Goal: Task Accomplishment & Management: Manage account settings

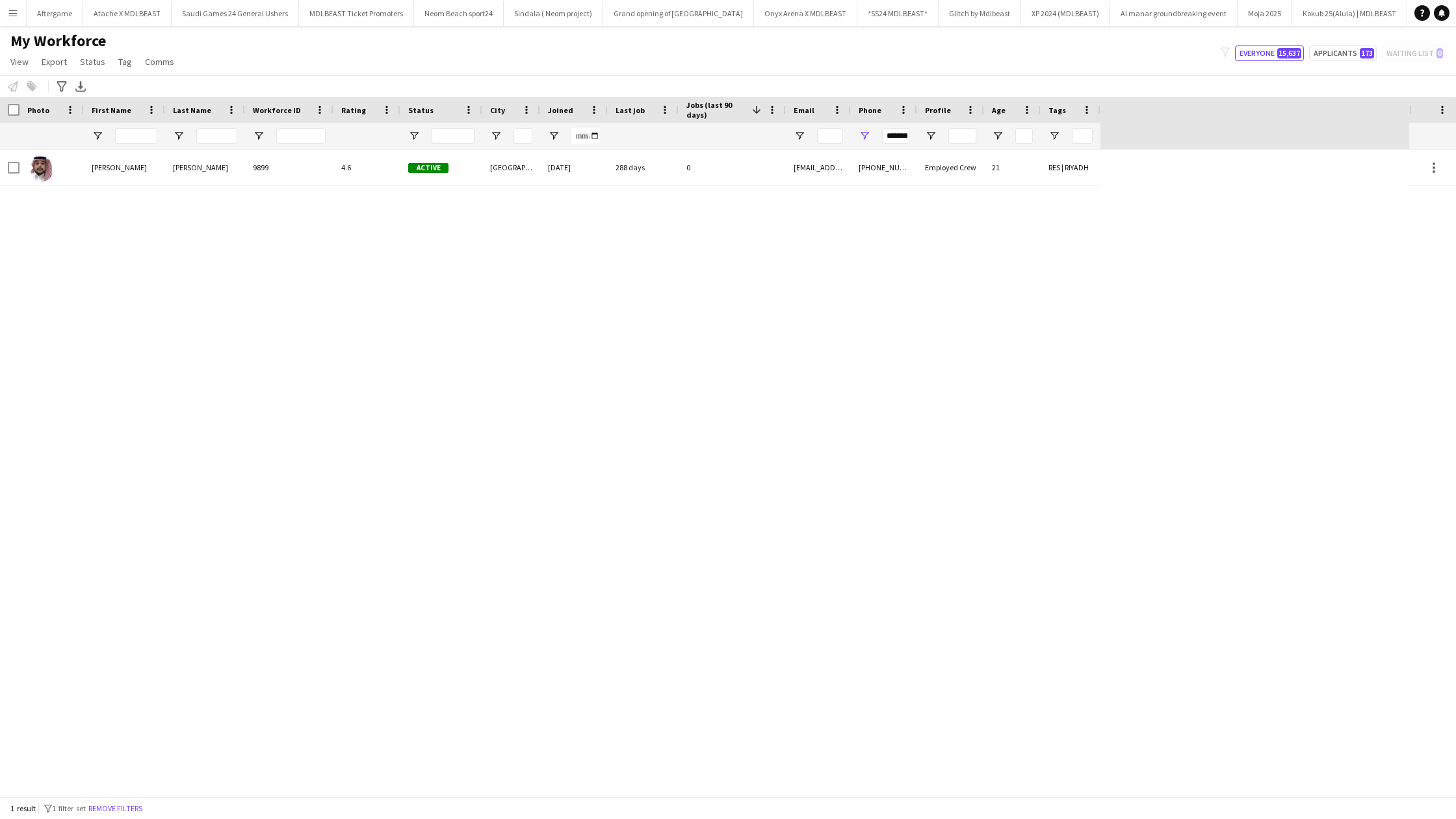
click at [19, 20] on button "Menu" at bounding box center [13, 13] width 26 height 26
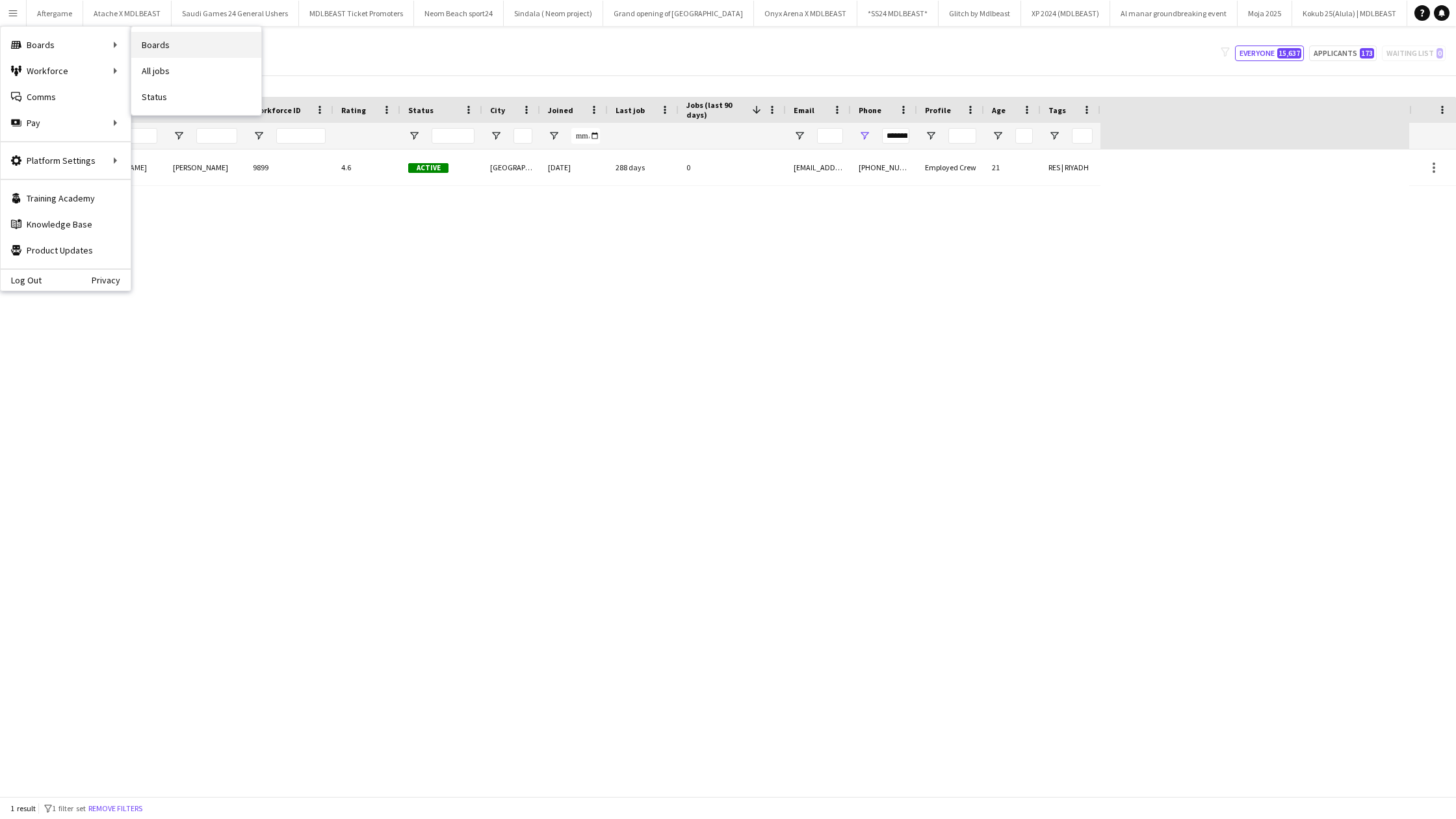
click at [157, 40] on link "Boards" at bounding box center [196, 45] width 130 height 26
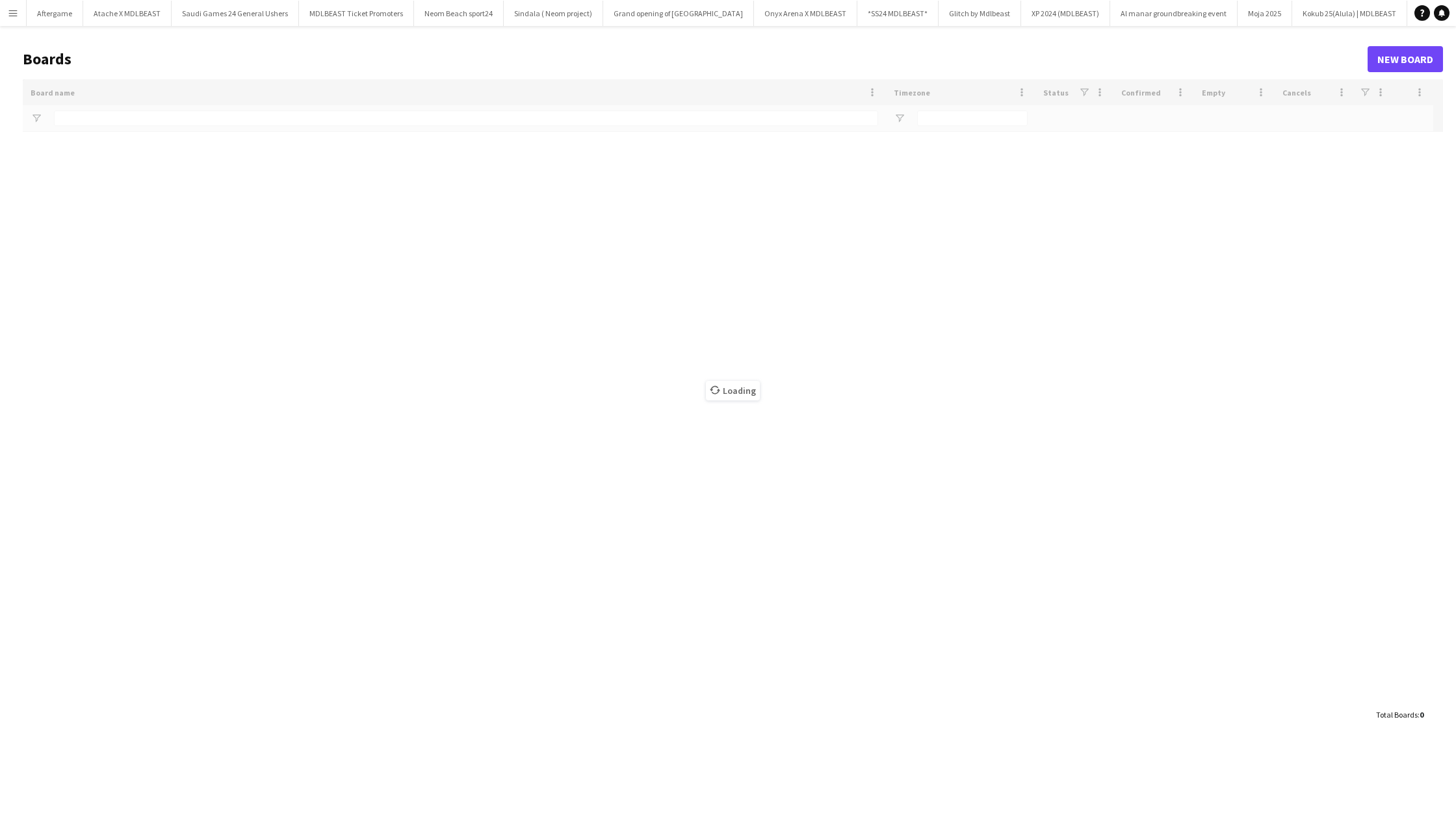
type input "*****"
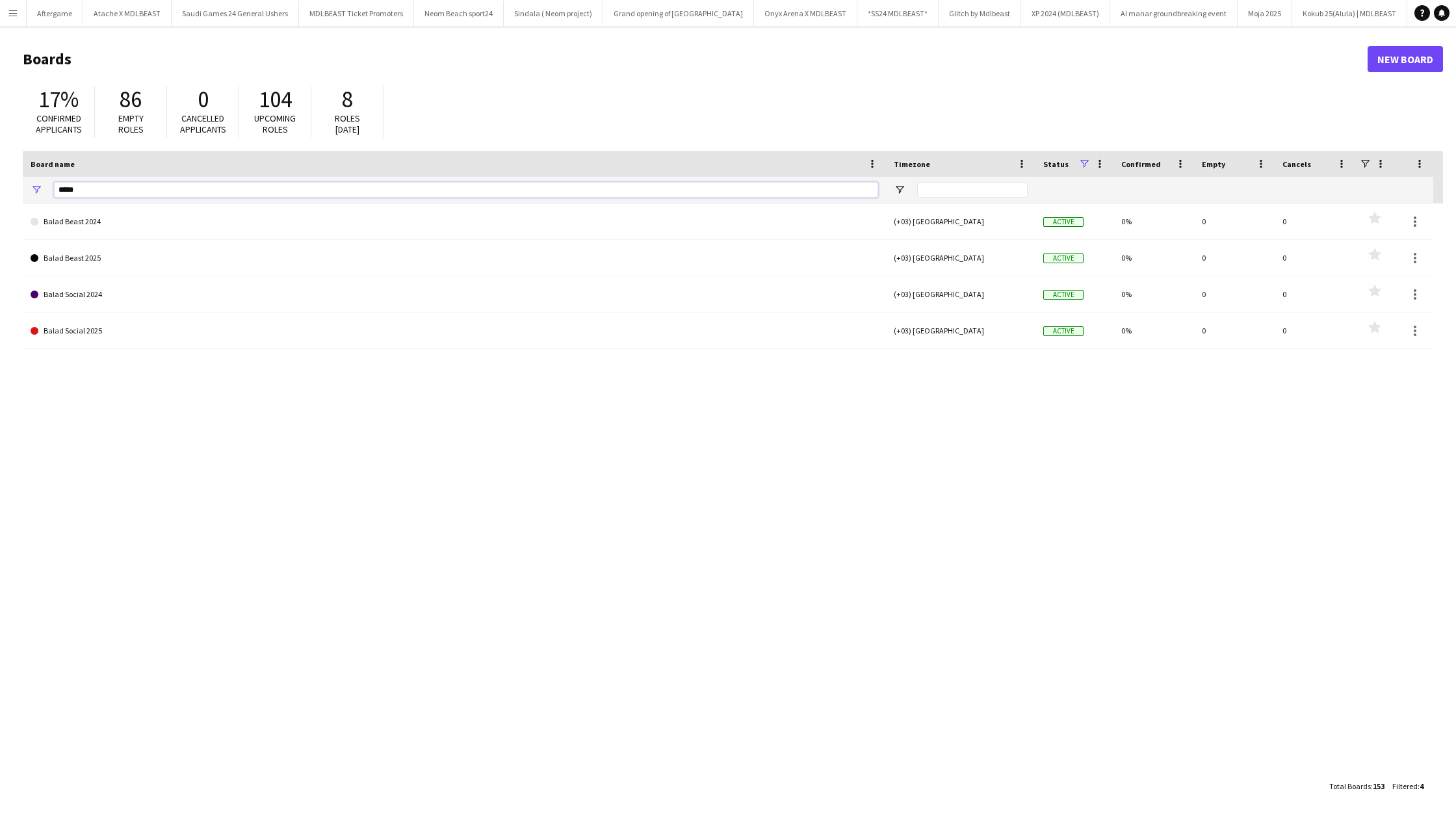
click at [146, 189] on input "*****" at bounding box center [466, 190] width 824 height 16
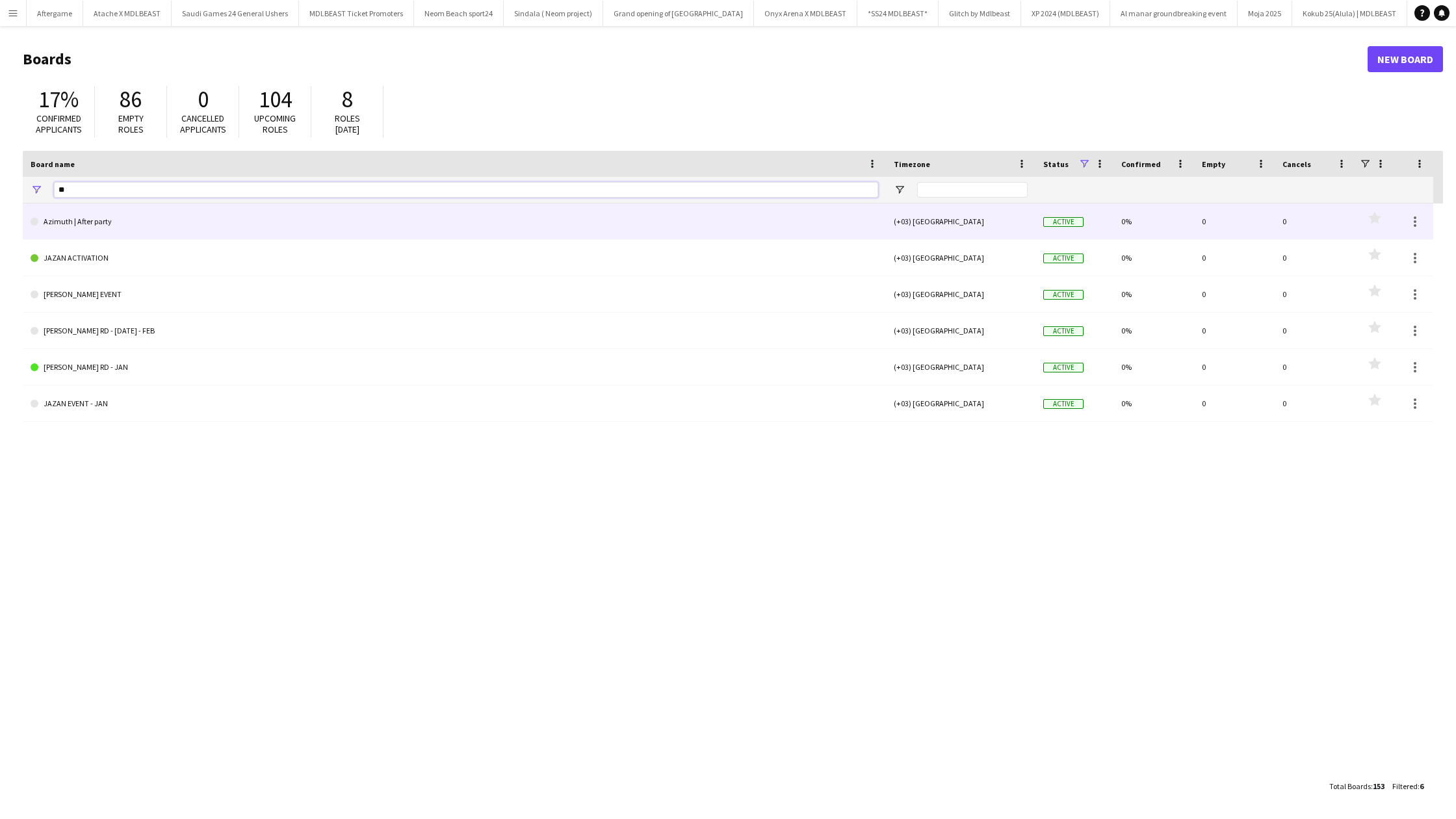
type input "**"
click at [140, 213] on link "Azimuth | After party" at bounding box center [454, 222] width 848 height 37
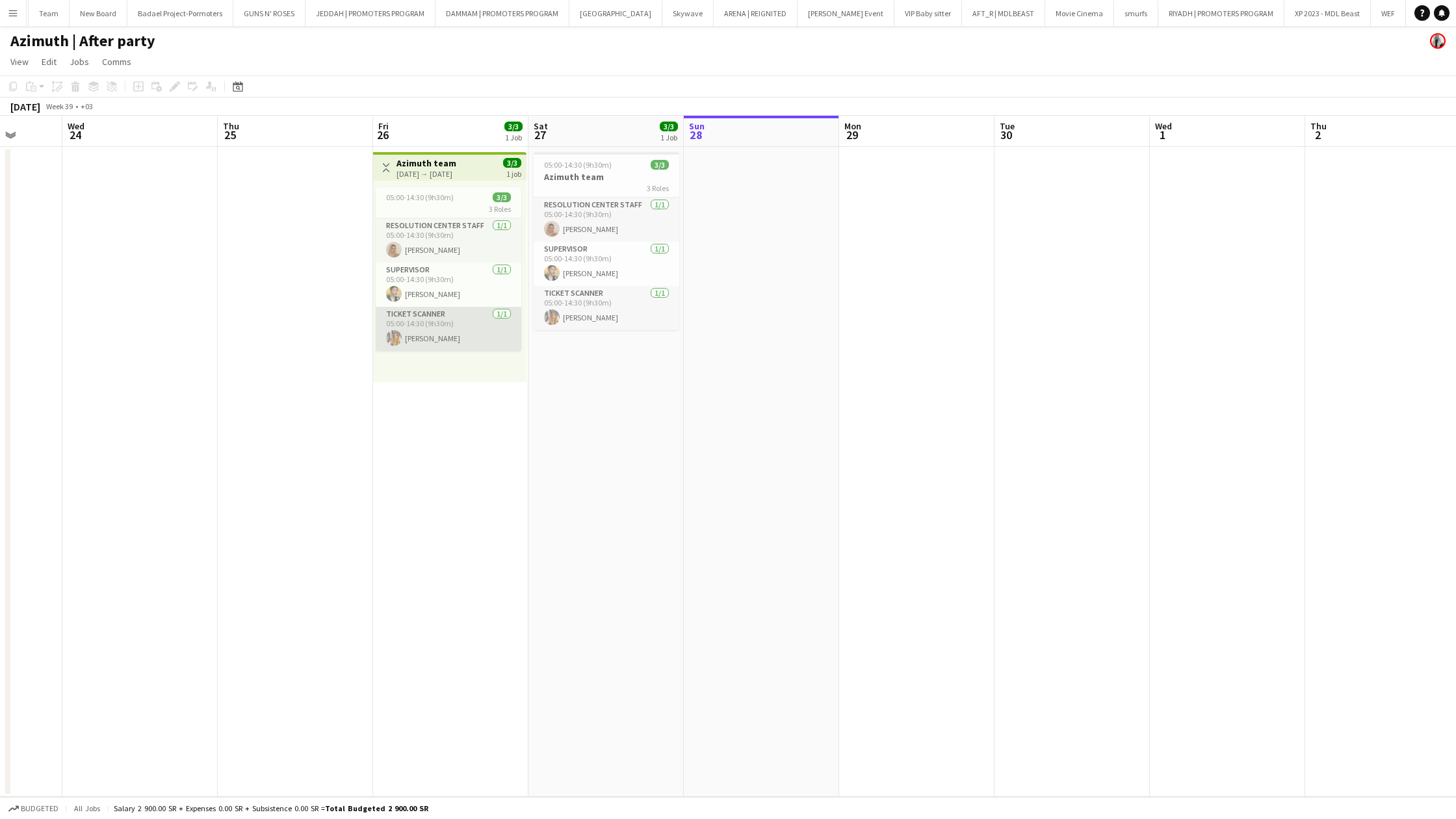
scroll to position [0, 403]
click at [456, 175] on div "[DATE] → [DATE]" at bounding box center [428, 174] width 60 height 10
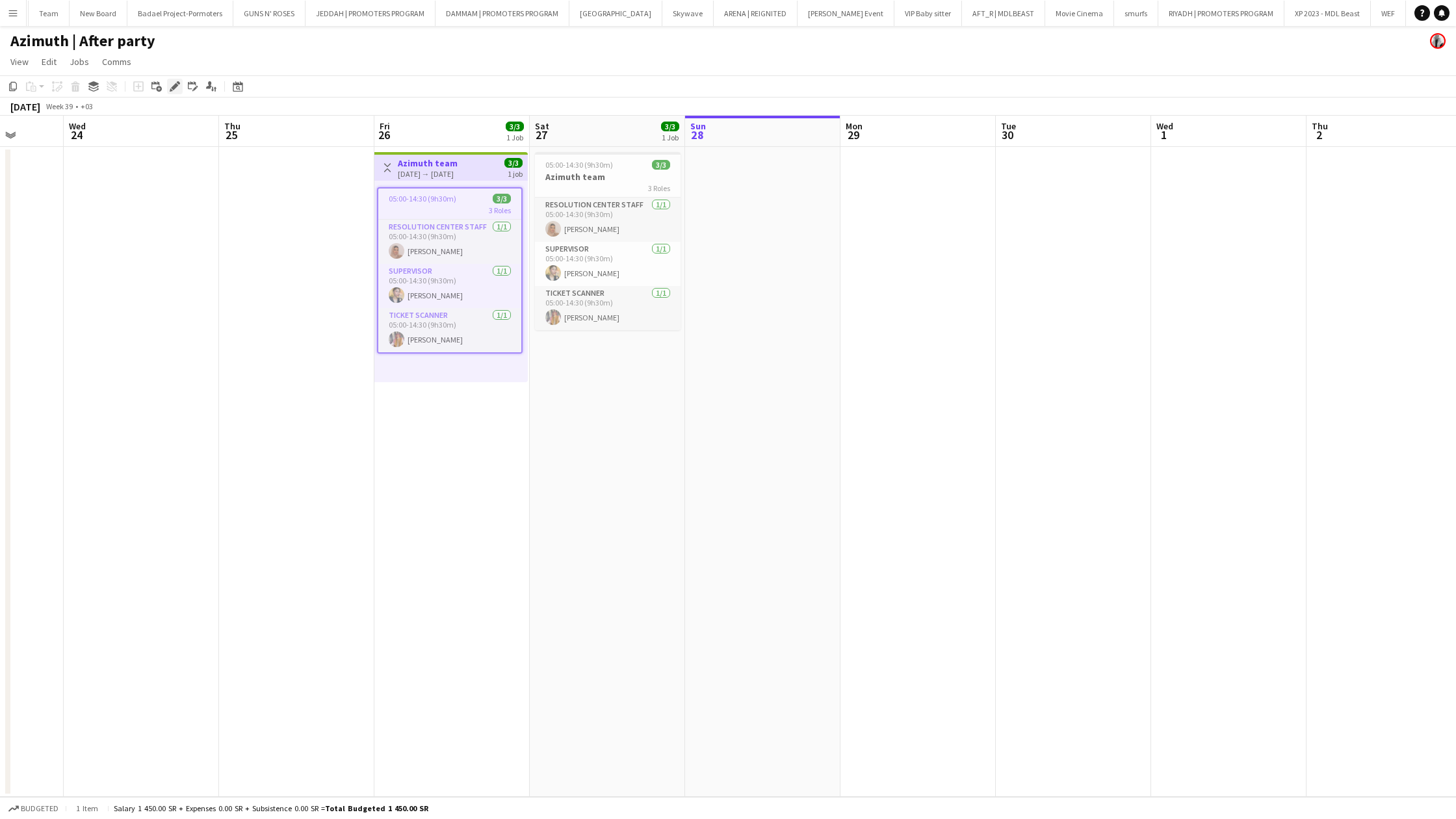
click at [174, 91] on icon "Edit" at bounding box center [175, 86] width 10 height 10
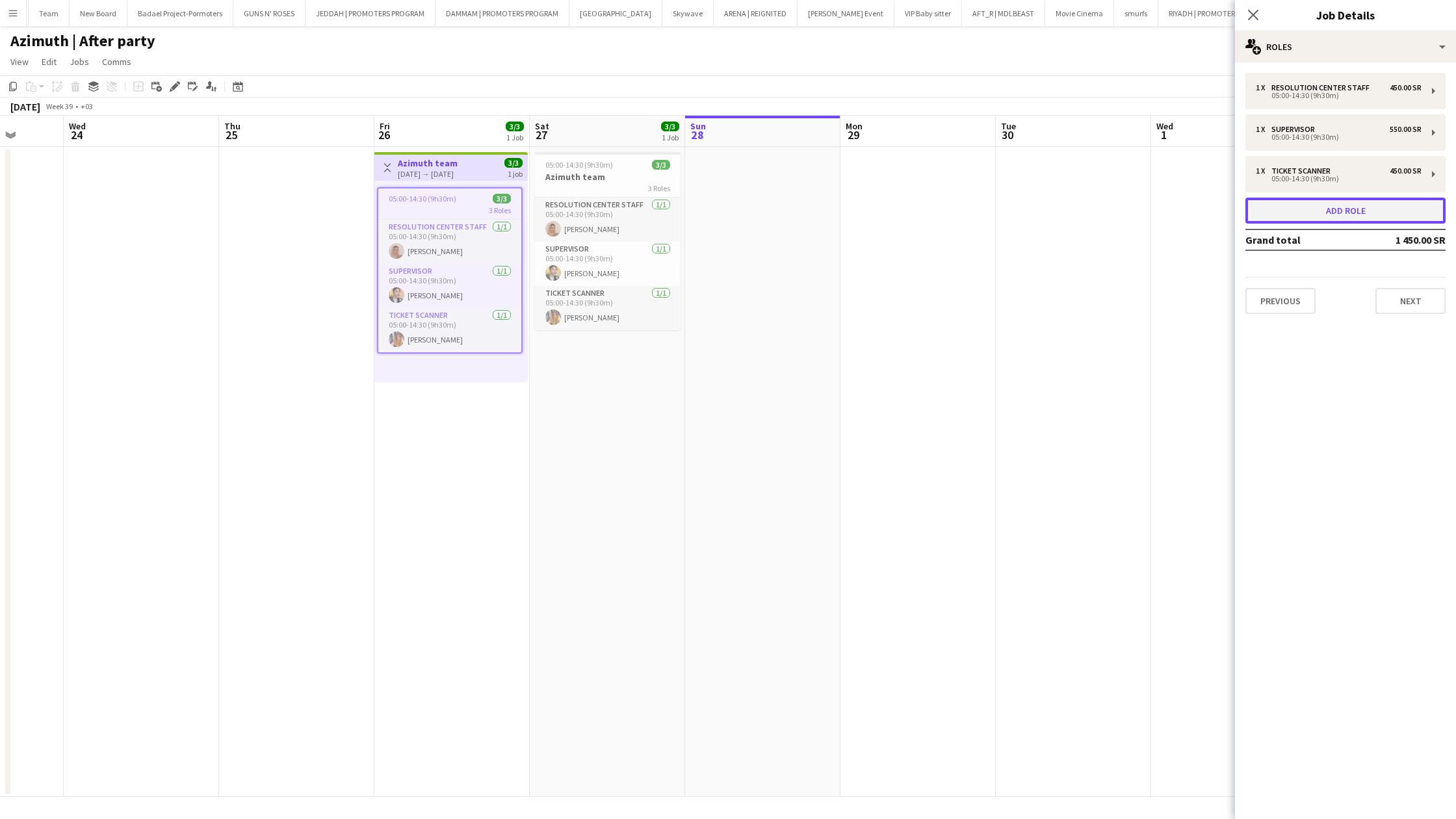
click at [1277, 204] on button "Add role" at bounding box center [1345, 211] width 200 height 26
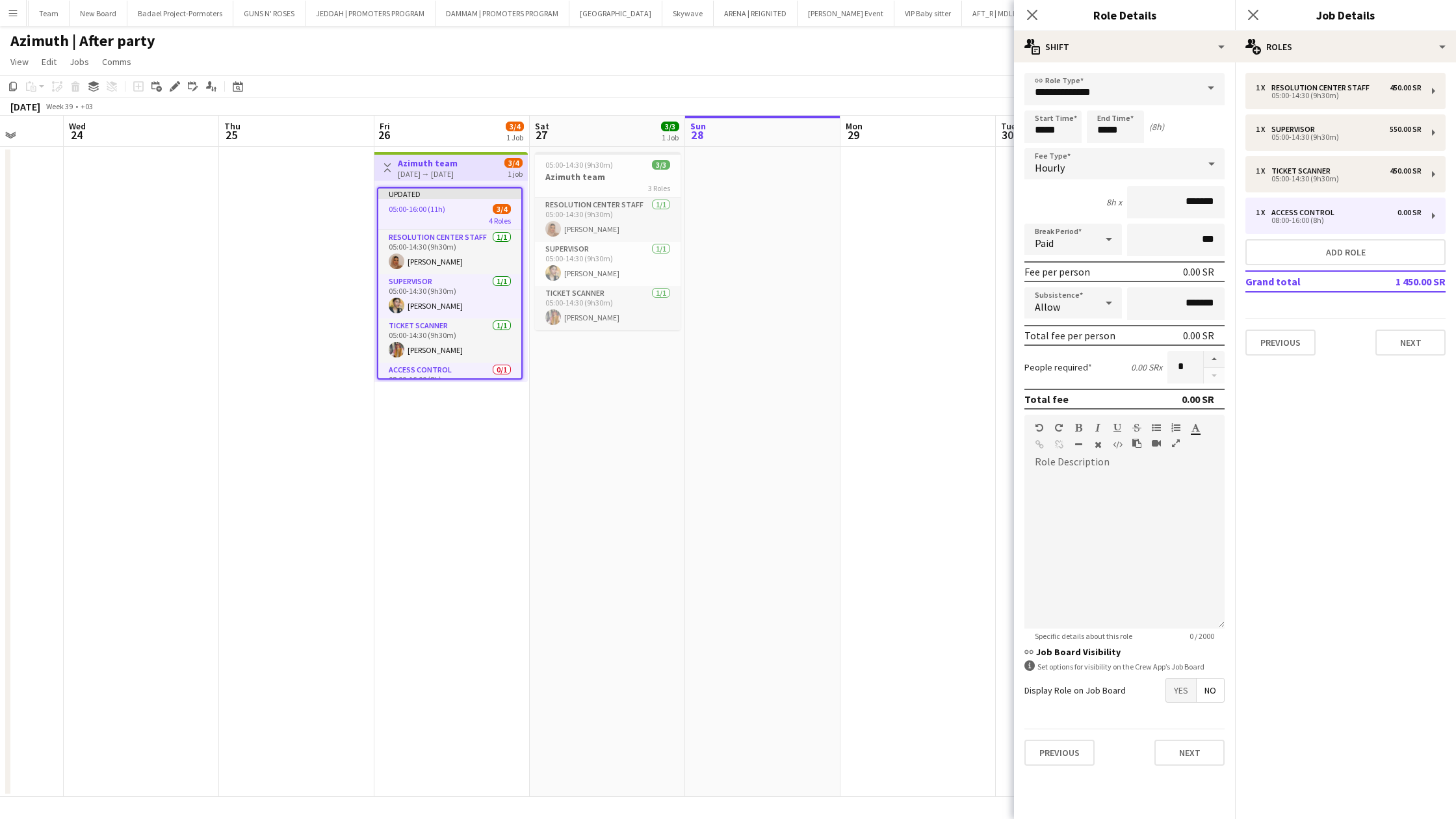
click at [1215, 89] on span at bounding box center [1211, 89] width 27 height 31
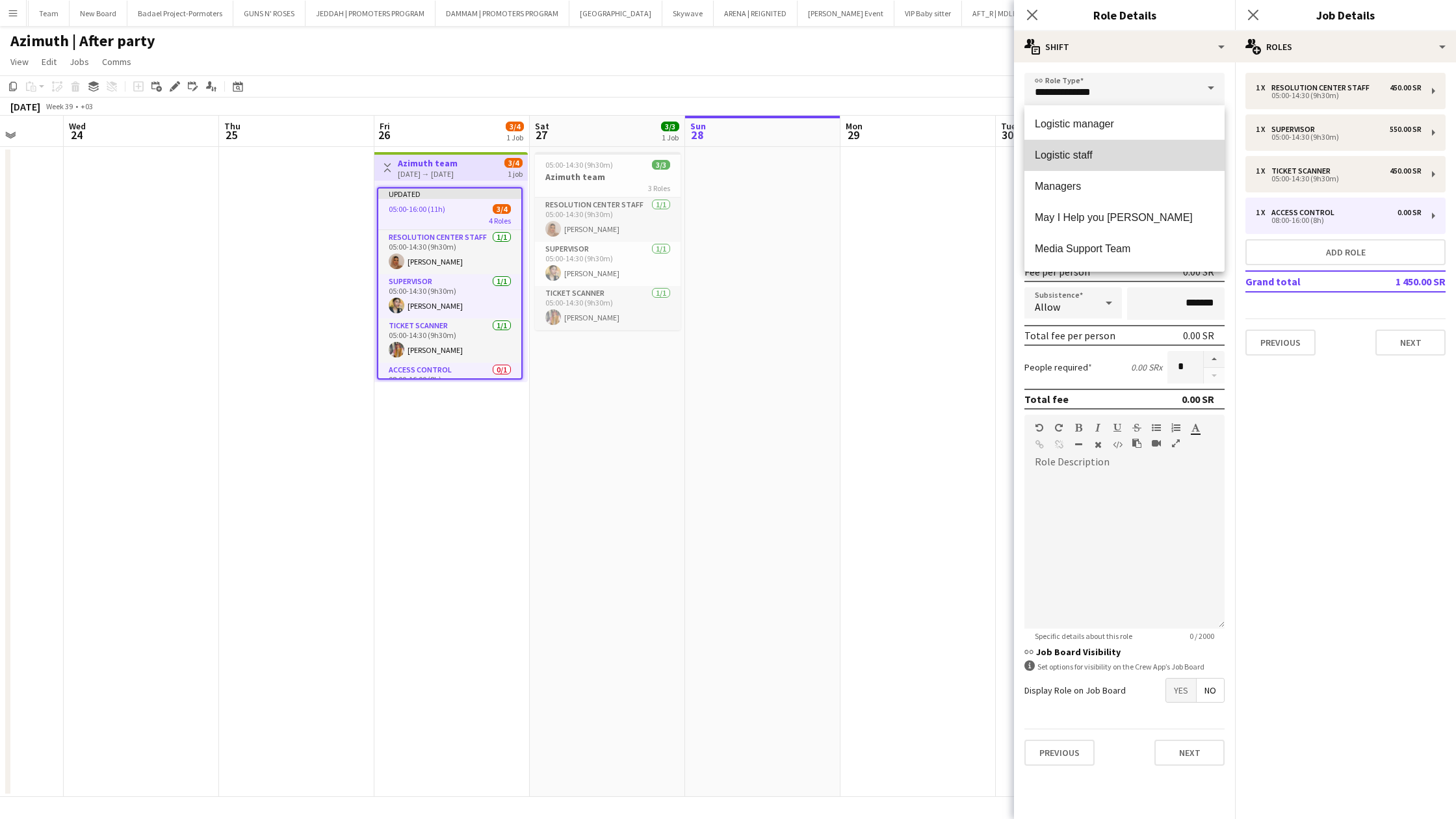
click at [1124, 158] on span "Logistic staff" at bounding box center [1124, 155] width 179 height 12
type input "**********"
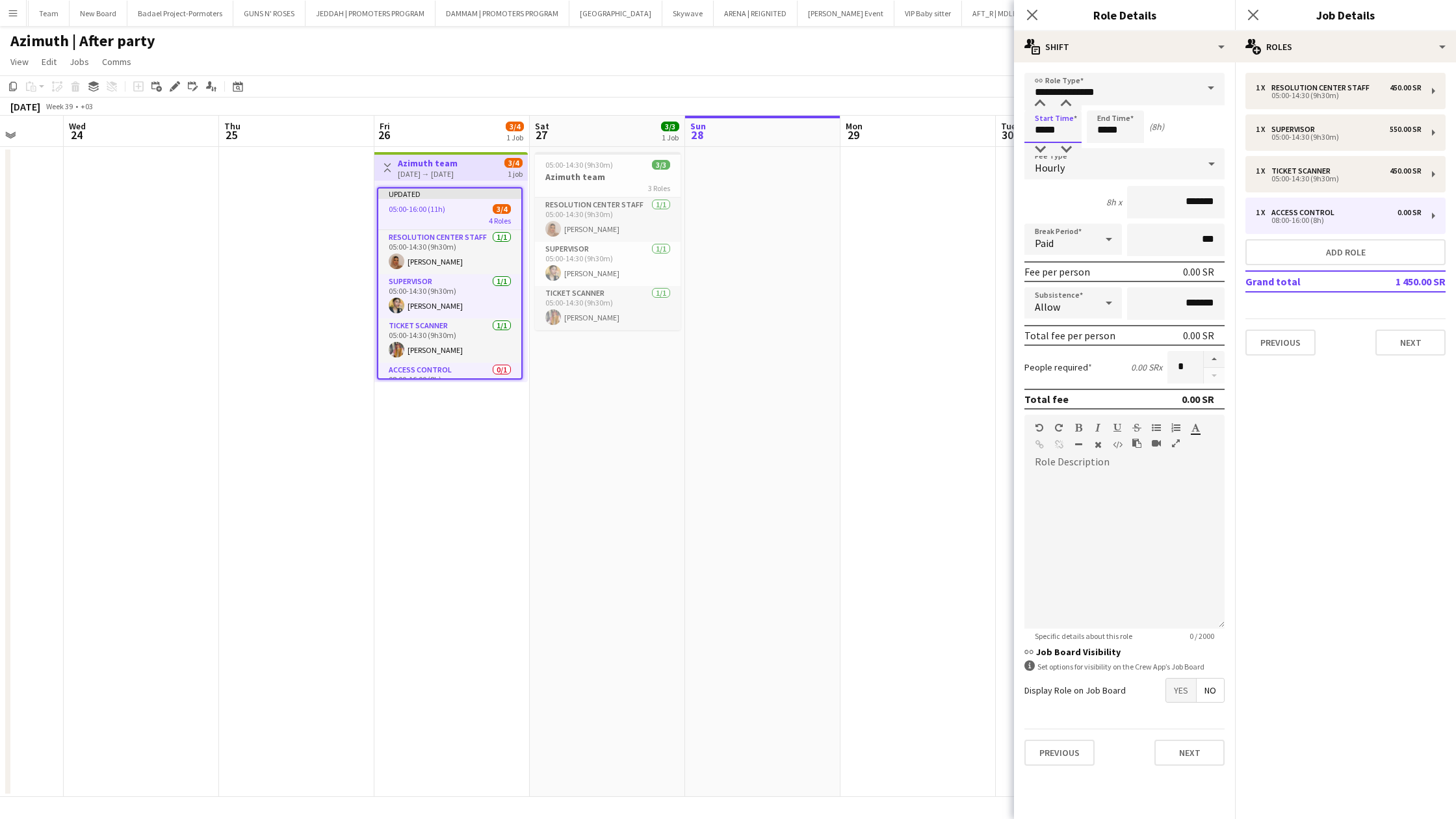
click at [1043, 131] on input "*****" at bounding box center [1053, 127] width 57 height 33
click at [1044, 106] on div at bounding box center [1040, 104] width 26 height 13
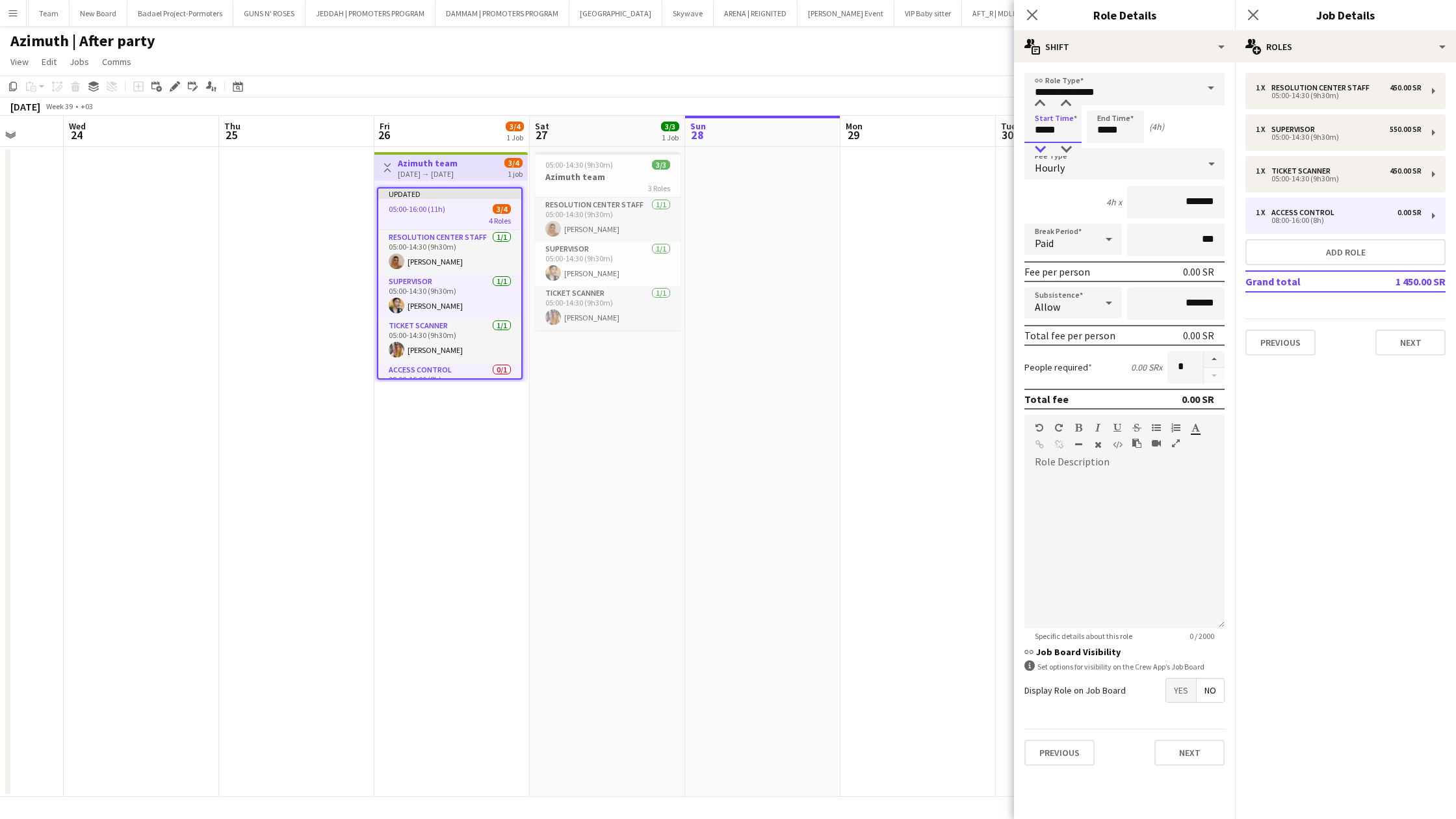
click at [1041, 147] on div at bounding box center [1040, 149] width 26 height 13
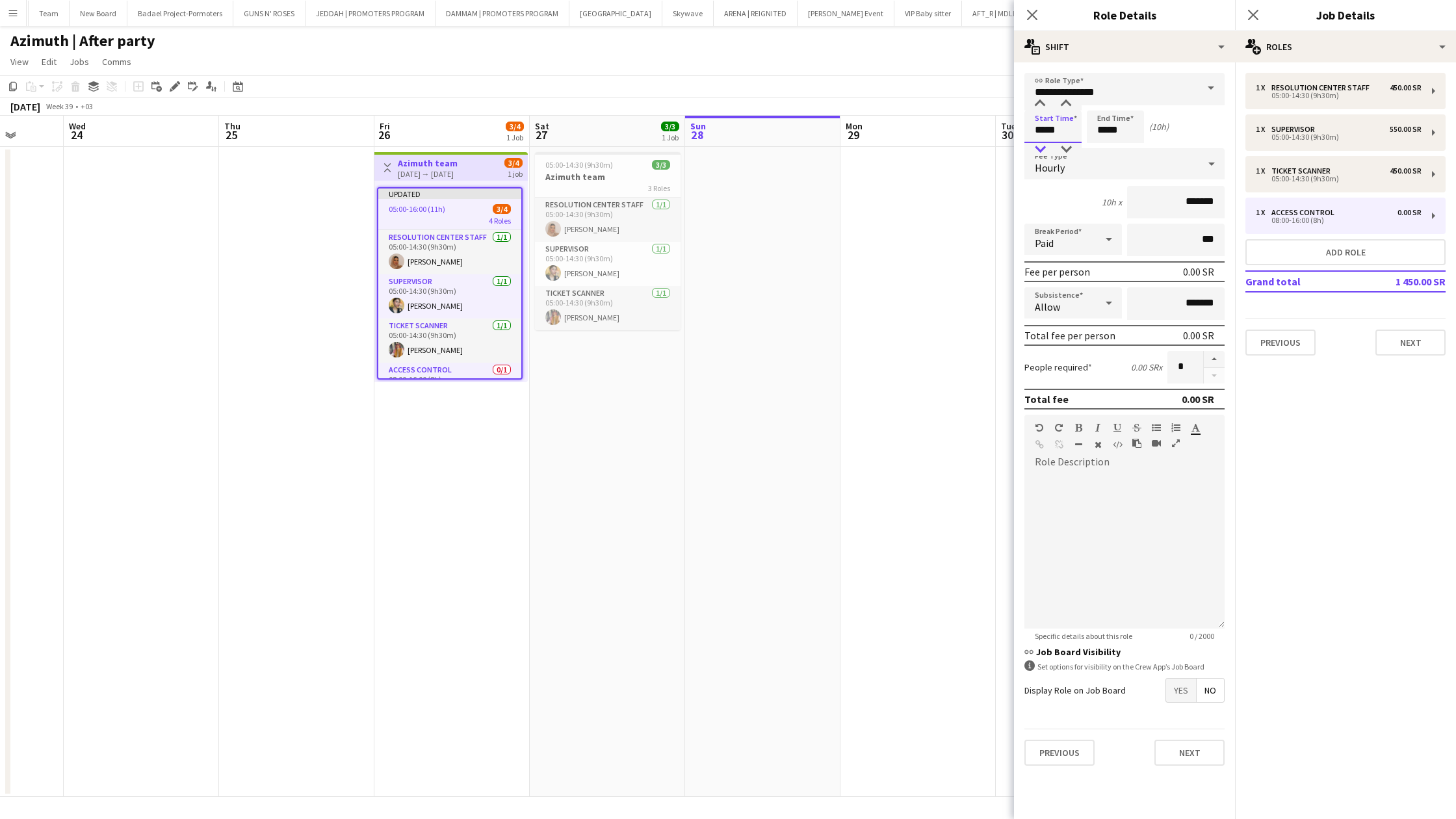
click at [1041, 147] on div at bounding box center [1040, 149] width 26 height 13
type input "*****"
click at [1041, 147] on div at bounding box center [1040, 149] width 26 height 13
click at [1108, 131] on input "*****" at bounding box center [1115, 127] width 57 height 33
click at [1106, 98] on div at bounding box center [1102, 104] width 26 height 13
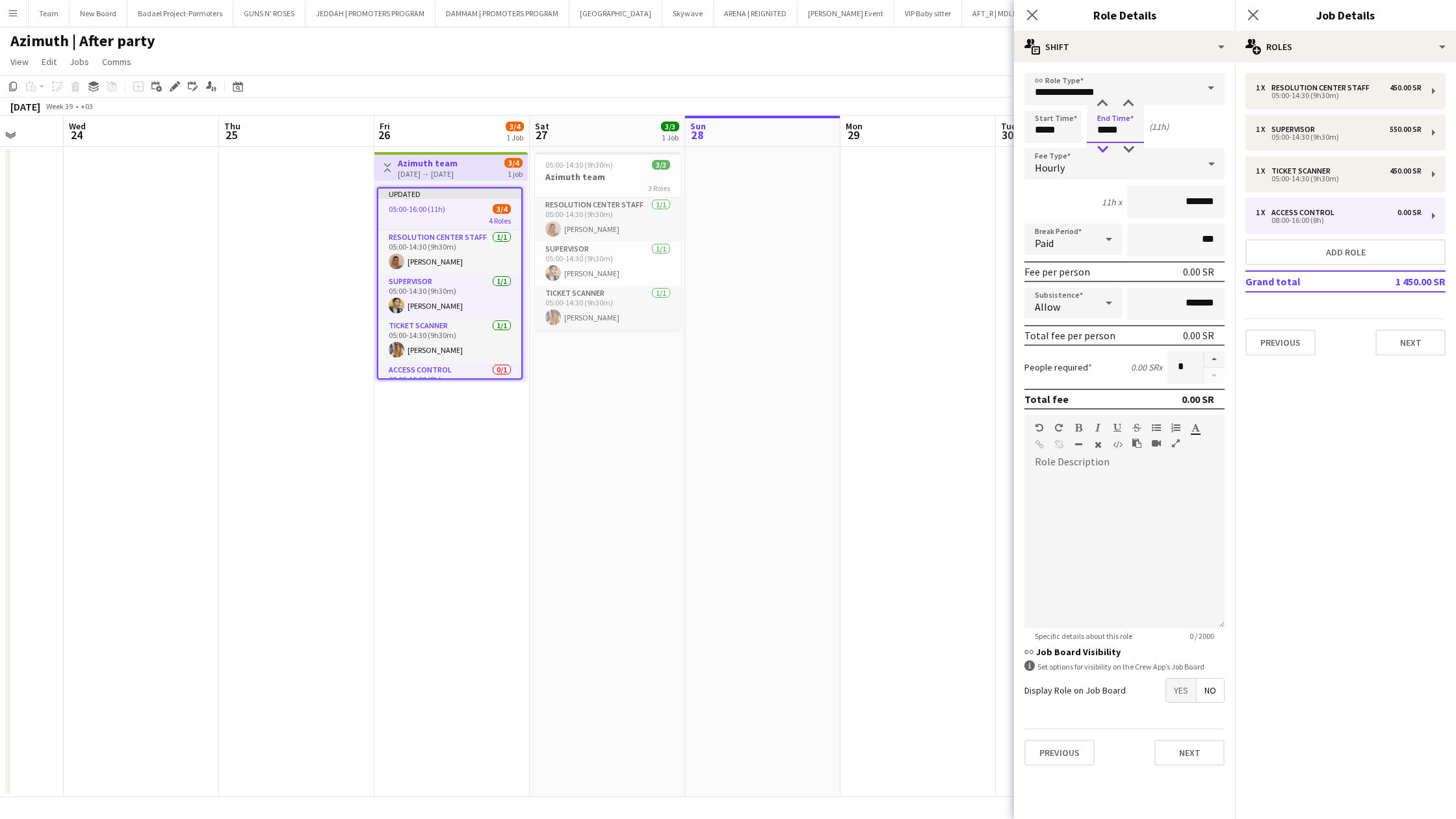
click at [1101, 149] on div at bounding box center [1102, 149] width 26 height 13
click at [1102, 106] on div at bounding box center [1102, 104] width 26 height 13
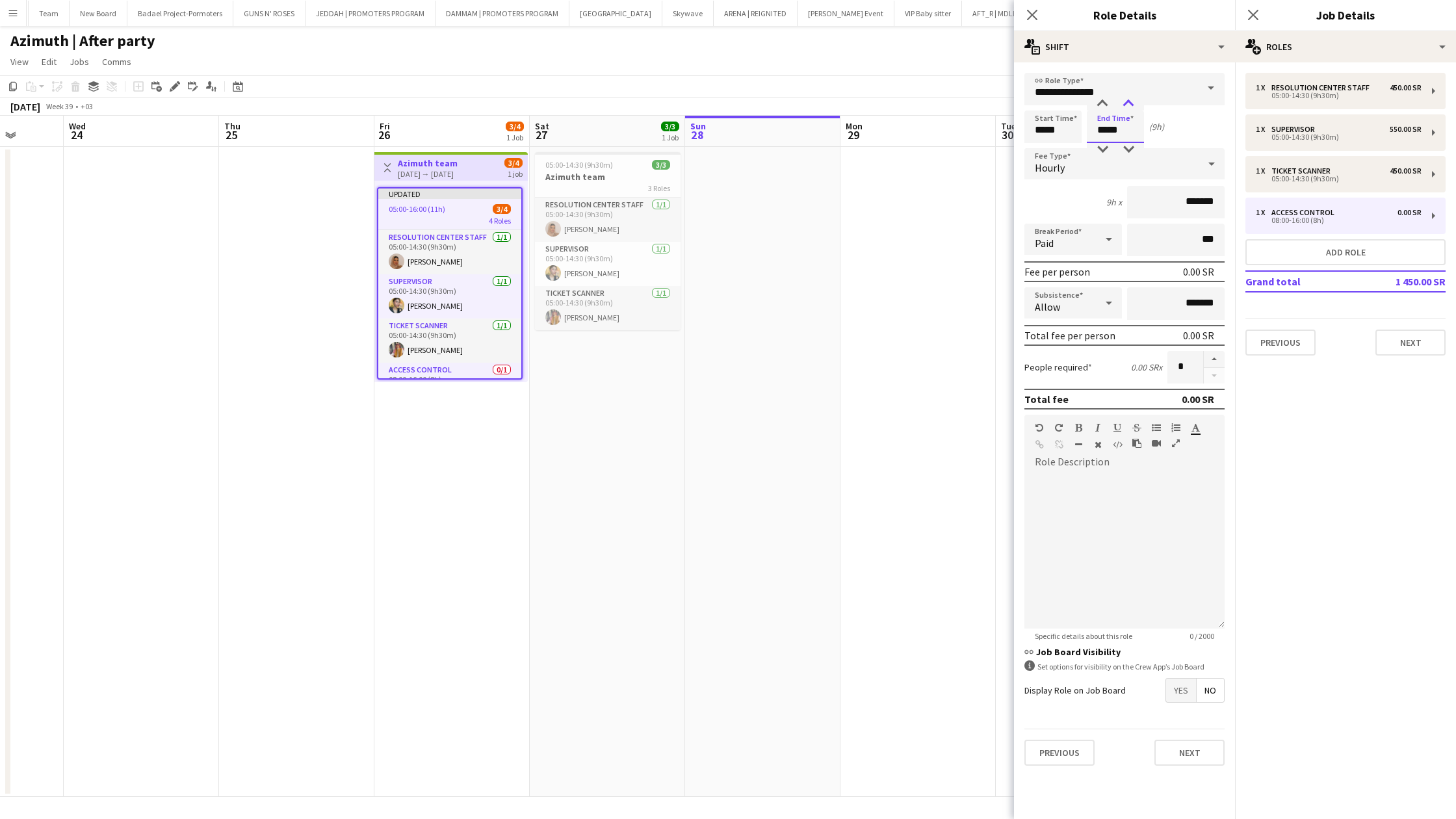
click at [1129, 104] on div at bounding box center [1128, 104] width 26 height 13
type input "*****"
click at [1129, 104] on div at bounding box center [1128, 104] width 26 height 13
click at [1213, 166] on icon at bounding box center [1212, 164] width 16 height 26
click at [1128, 230] on span "Fixed" at bounding box center [1124, 233] width 179 height 12
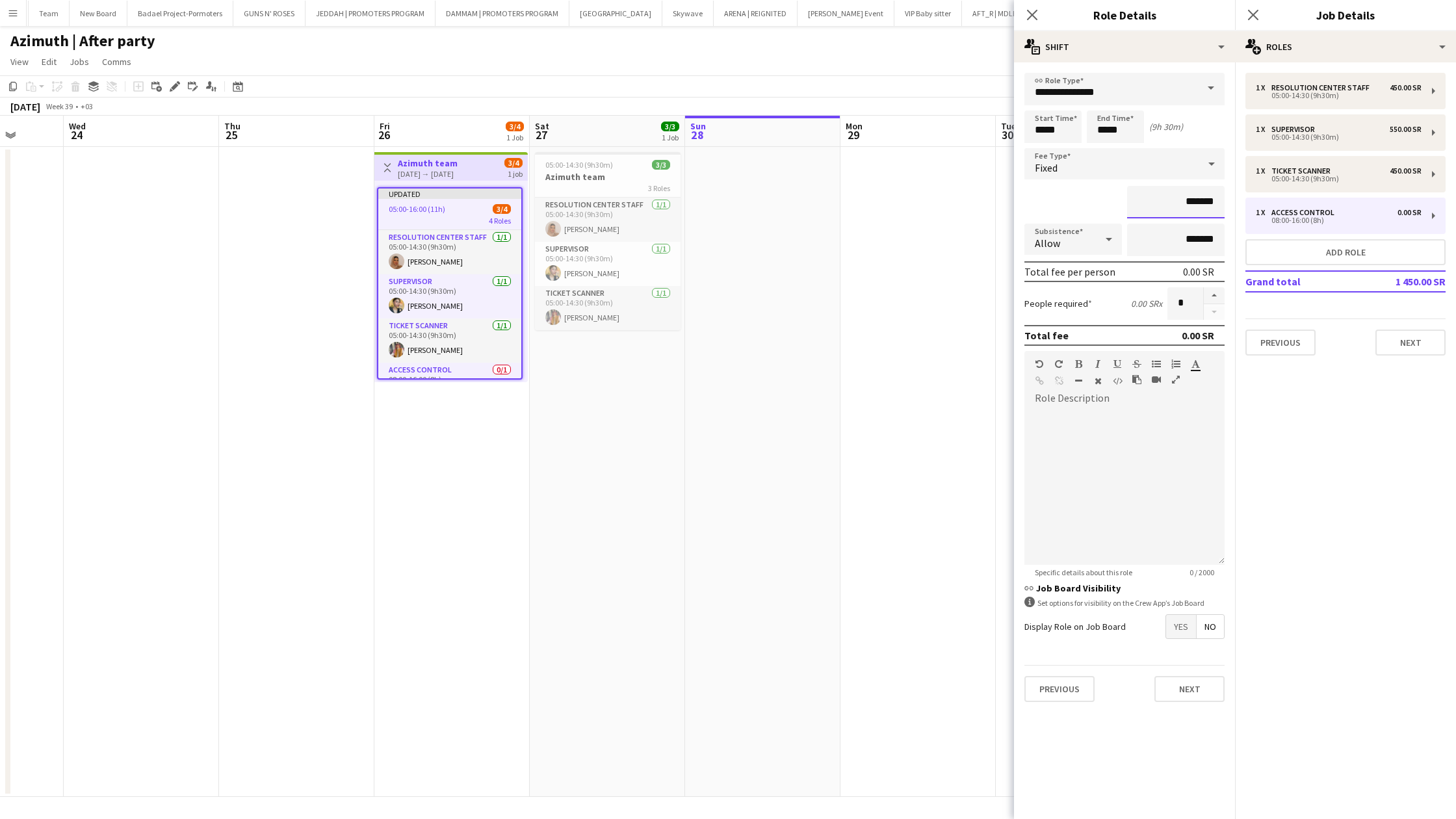
click at [1139, 196] on input "*******" at bounding box center [1175, 202] width 97 height 33
type input "*********"
click at [1031, 20] on icon "Close pop-in" at bounding box center [1032, 14] width 12 height 12
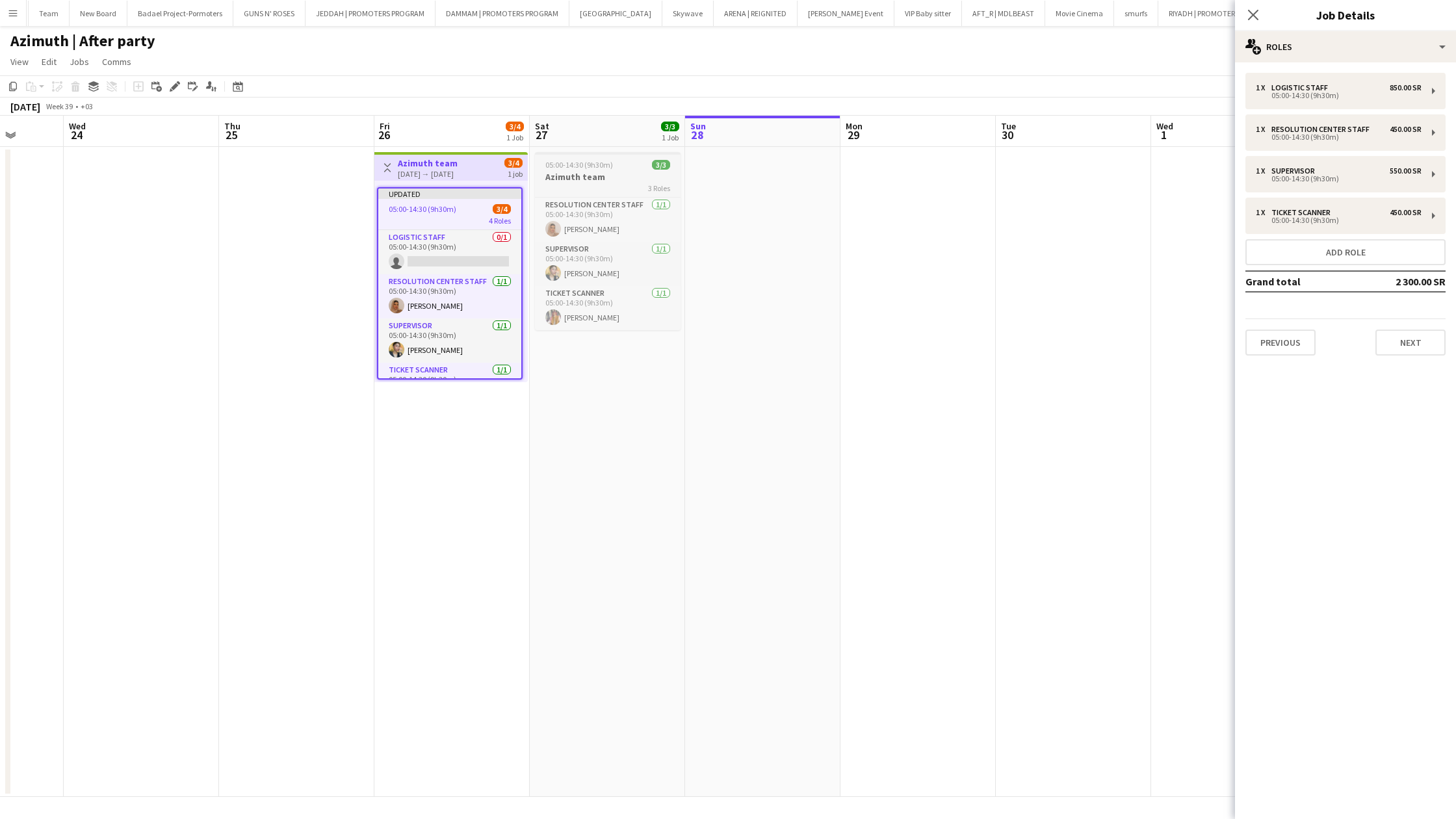
click at [616, 181] on h3 "Azimuth team" at bounding box center [608, 177] width 146 height 12
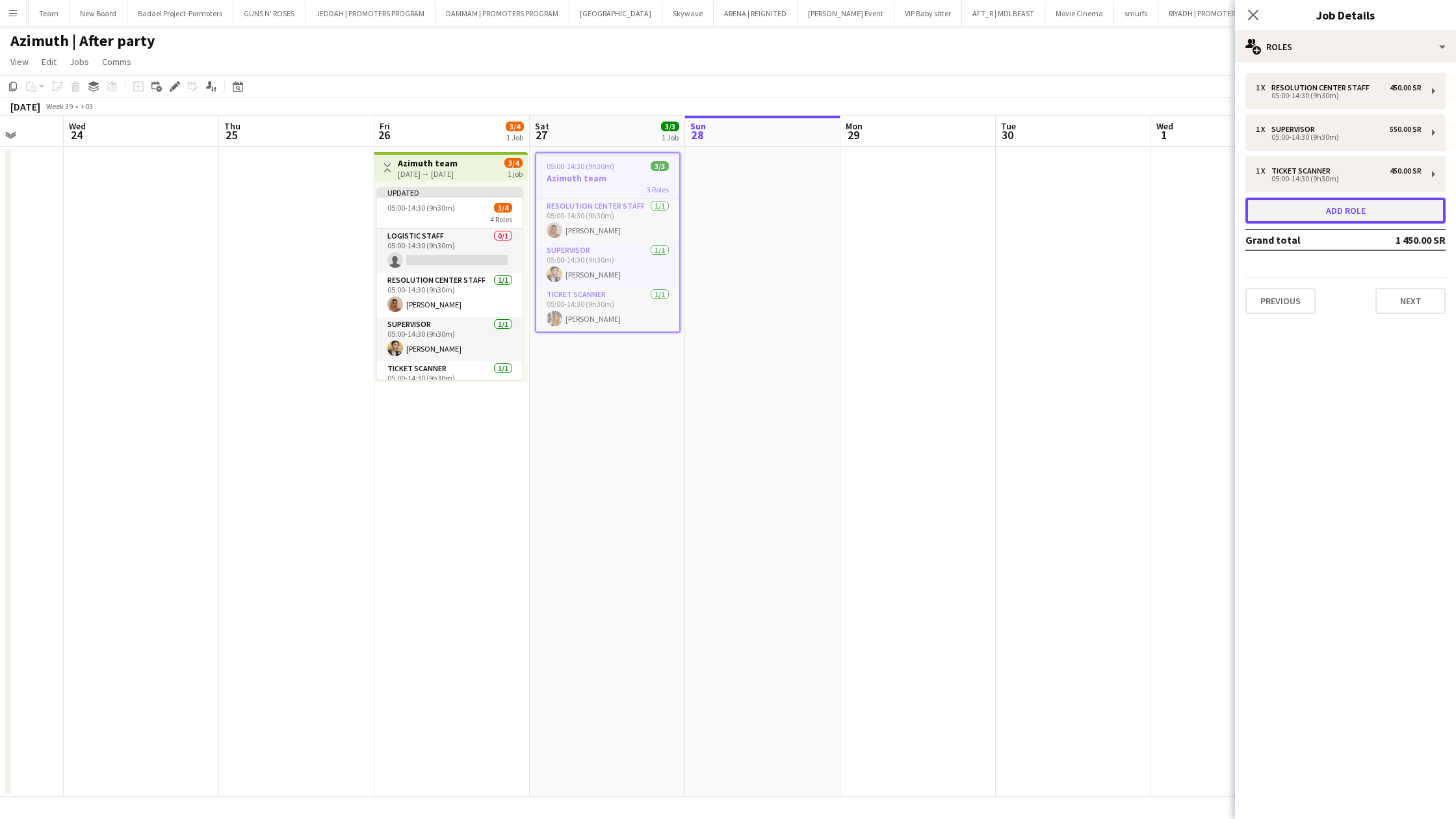
click at [1319, 217] on button "Add role" at bounding box center [1345, 211] width 200 height 26
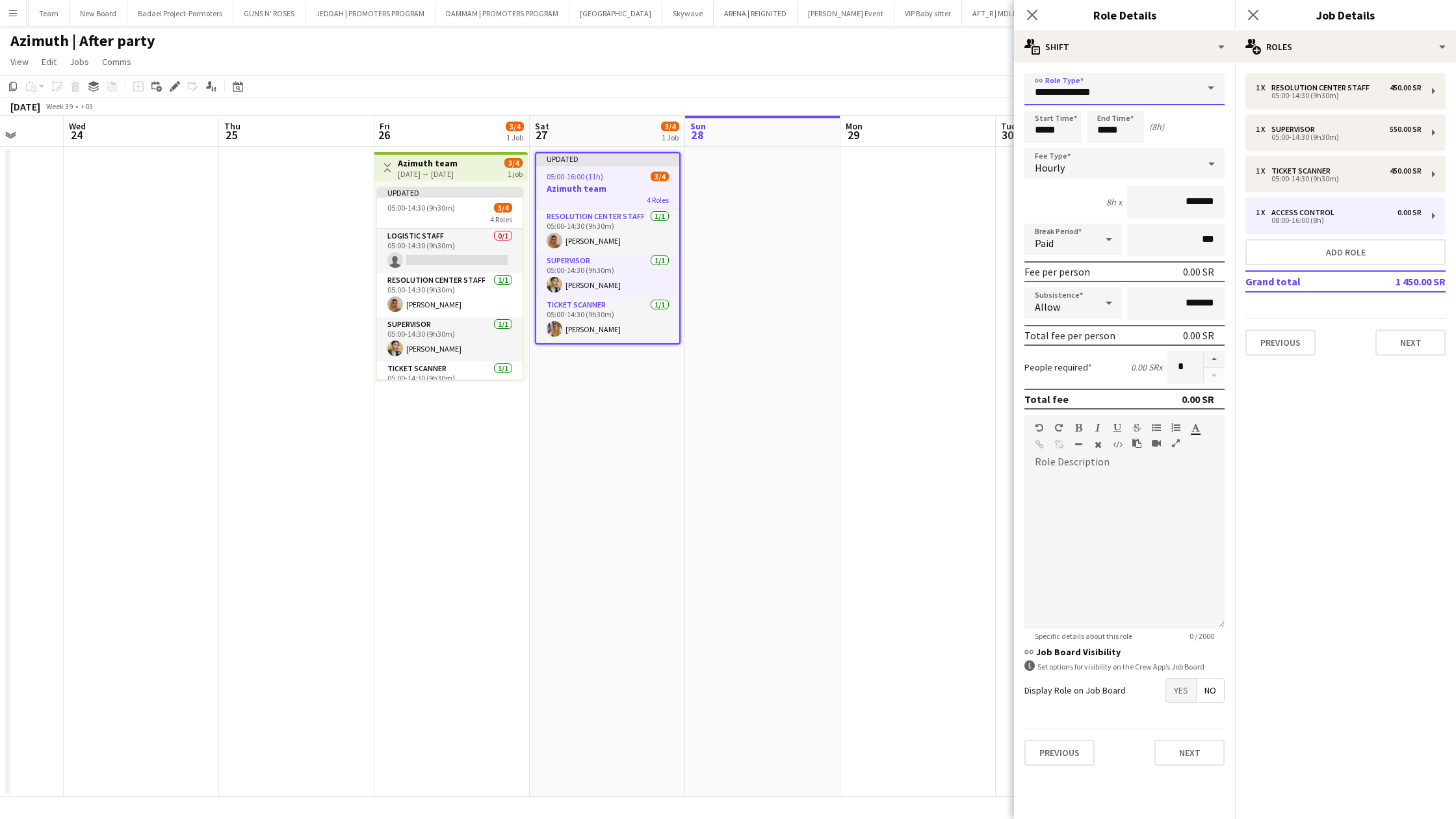
click at [1157, 100] on input "**********" at bounding box center [1124, 89] width 200 height 33
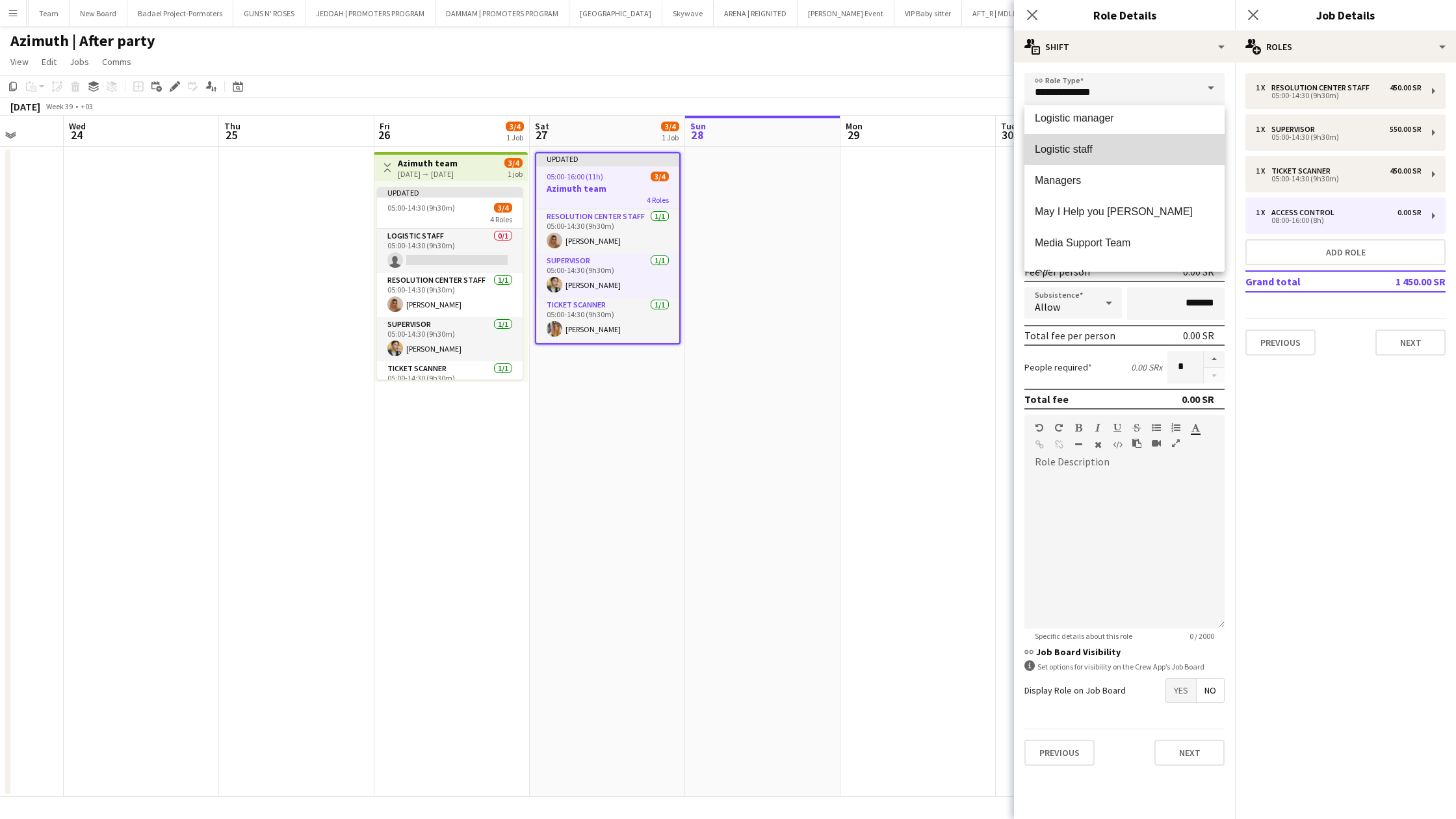
click at [1093, 155] on span "Logistic staff" at bounding box center [1124, 149] width 179 height 12
type input "**********"
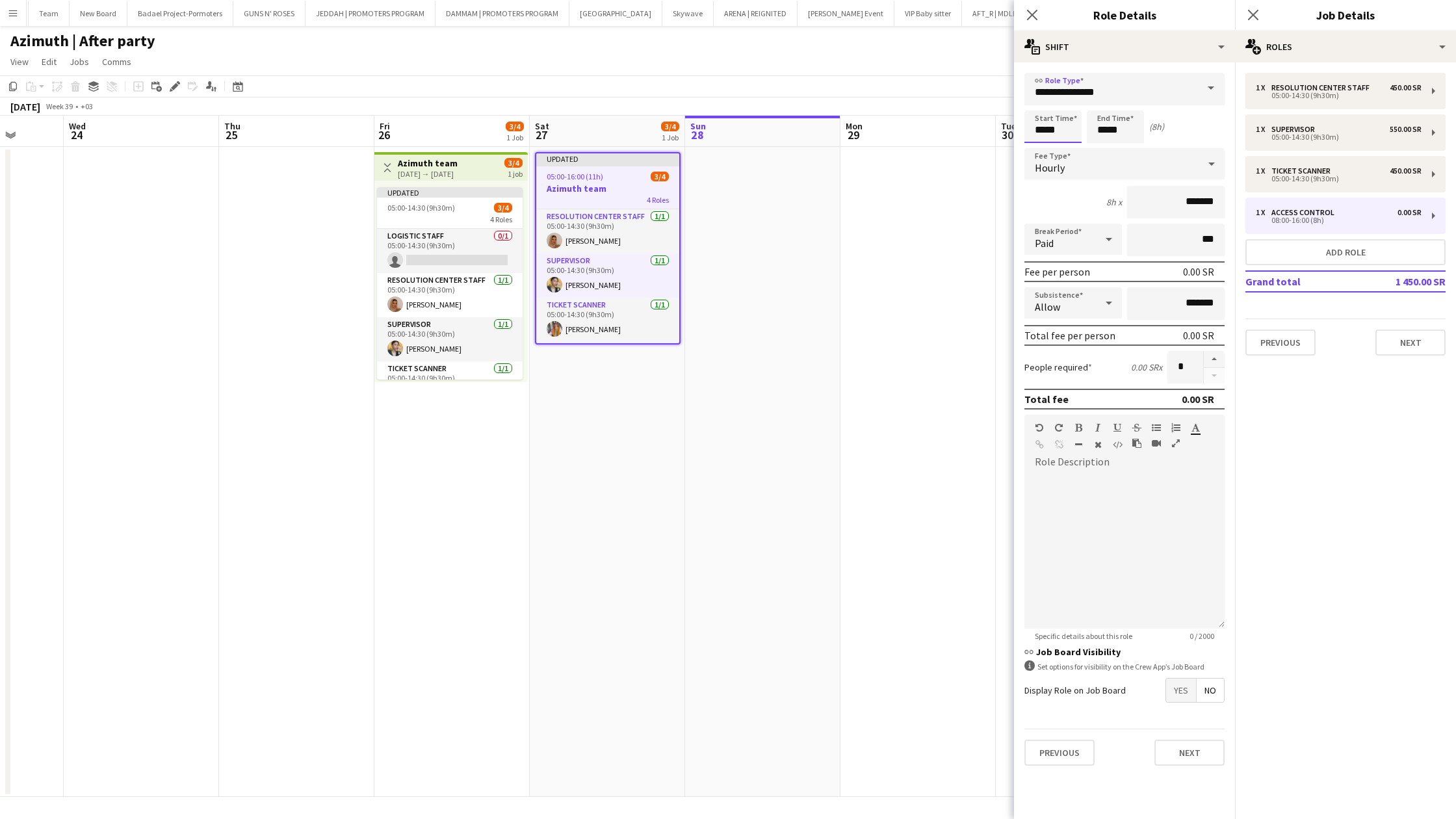
click at [1042, 128] on input "*****" at bounding box center [1053, 127] width 57 height 33
click at [1040, 147] on div at bounding box center [1040, 149] width 26 height 13
type input "*****"
click at [1040, 147] on div at bounding box center [1040, 149] width 26 height 13
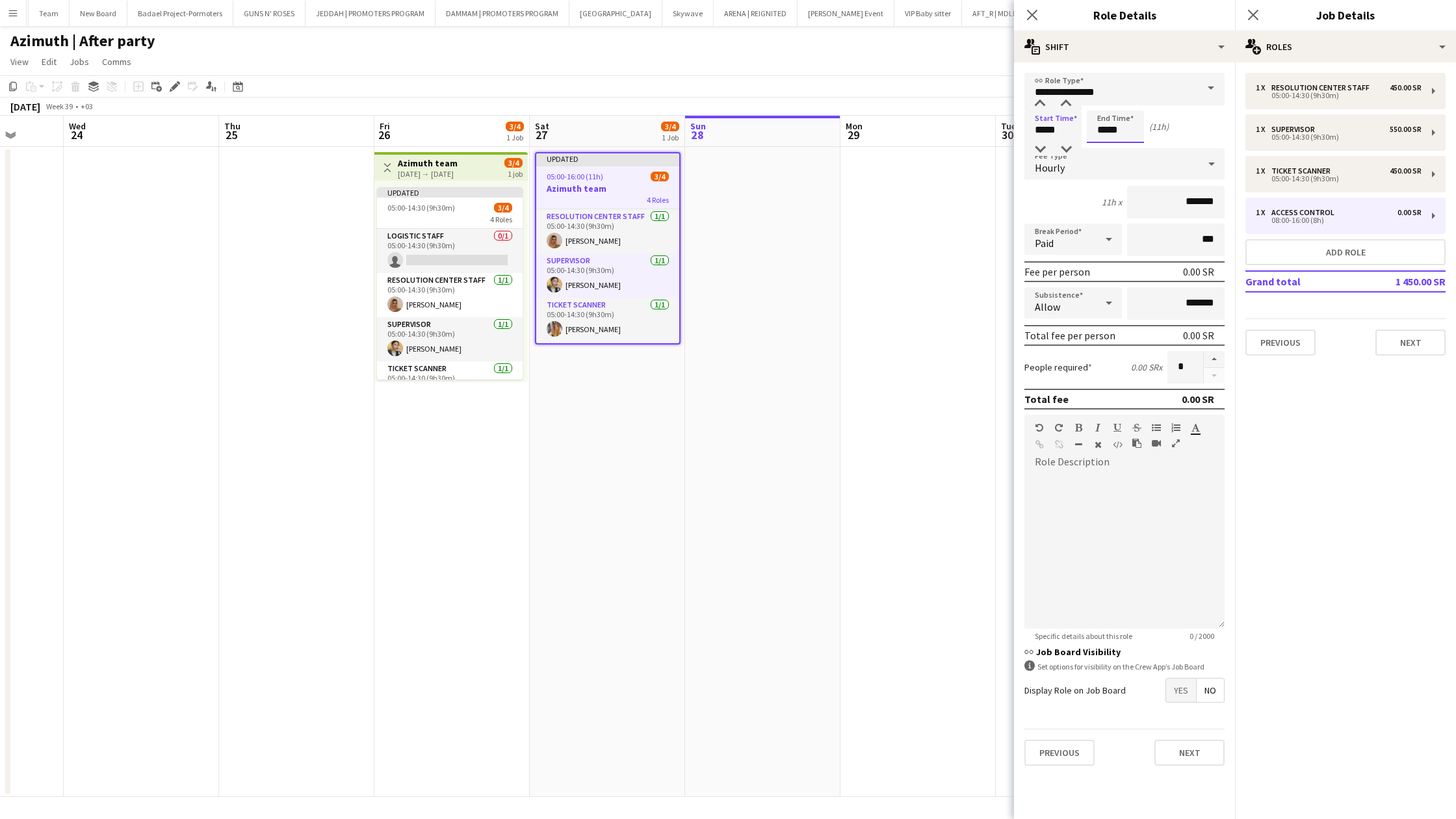
click at [1105, 130] on input "*****" at bounding box center [1115, 127] width 57 height 33
click at [1104, 102] on div at bounding box center [1102, 104] width 26 height 13
click at [1105, 149] on div at bounding box center [1102, 149] width 26 height 13
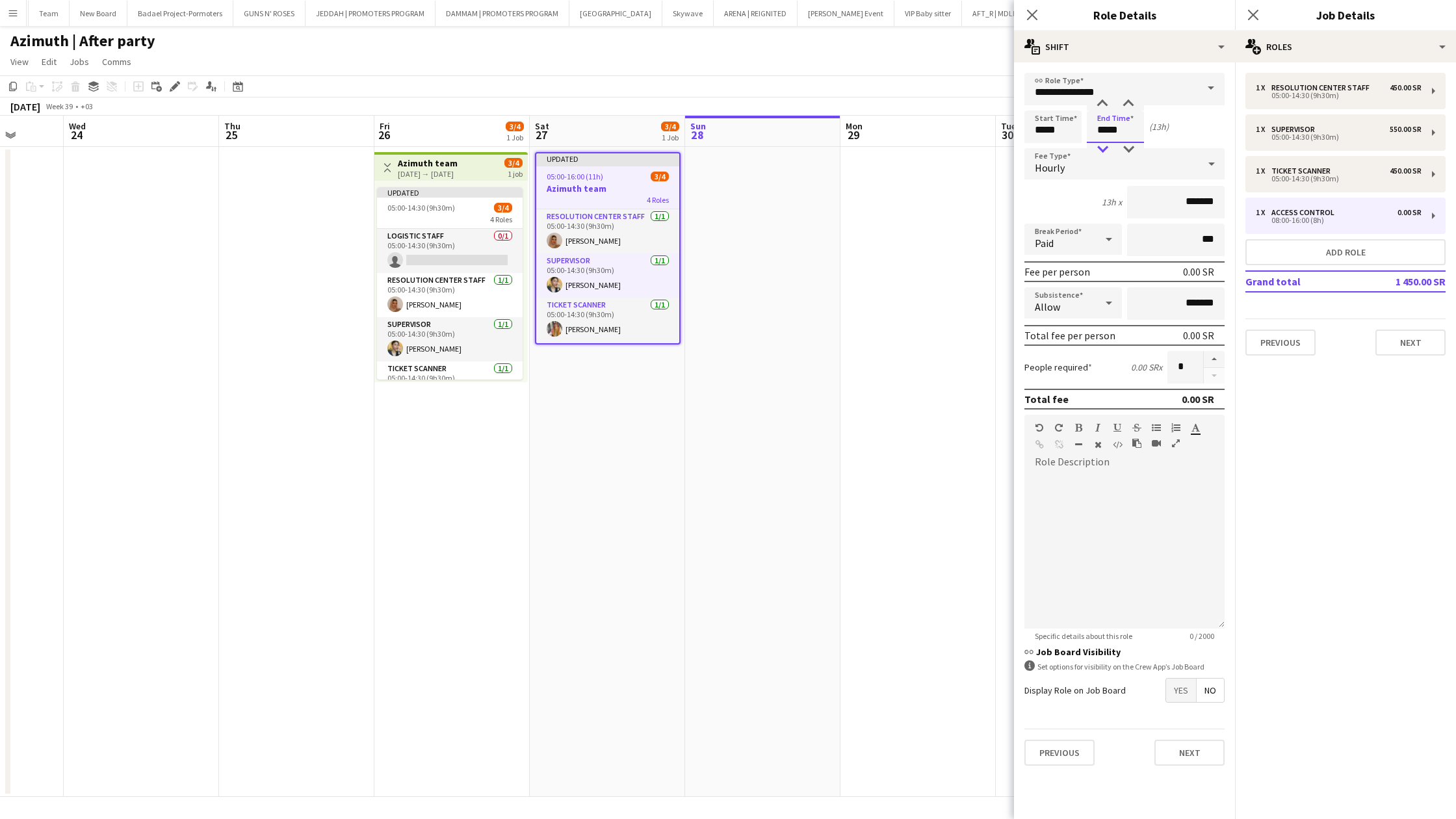
click at [1105, 149] on div at bounding box center [1102, 149] width 26 height 13
click at [1124, 145] on div at bounding box center [1128, 149] width 26 height 13
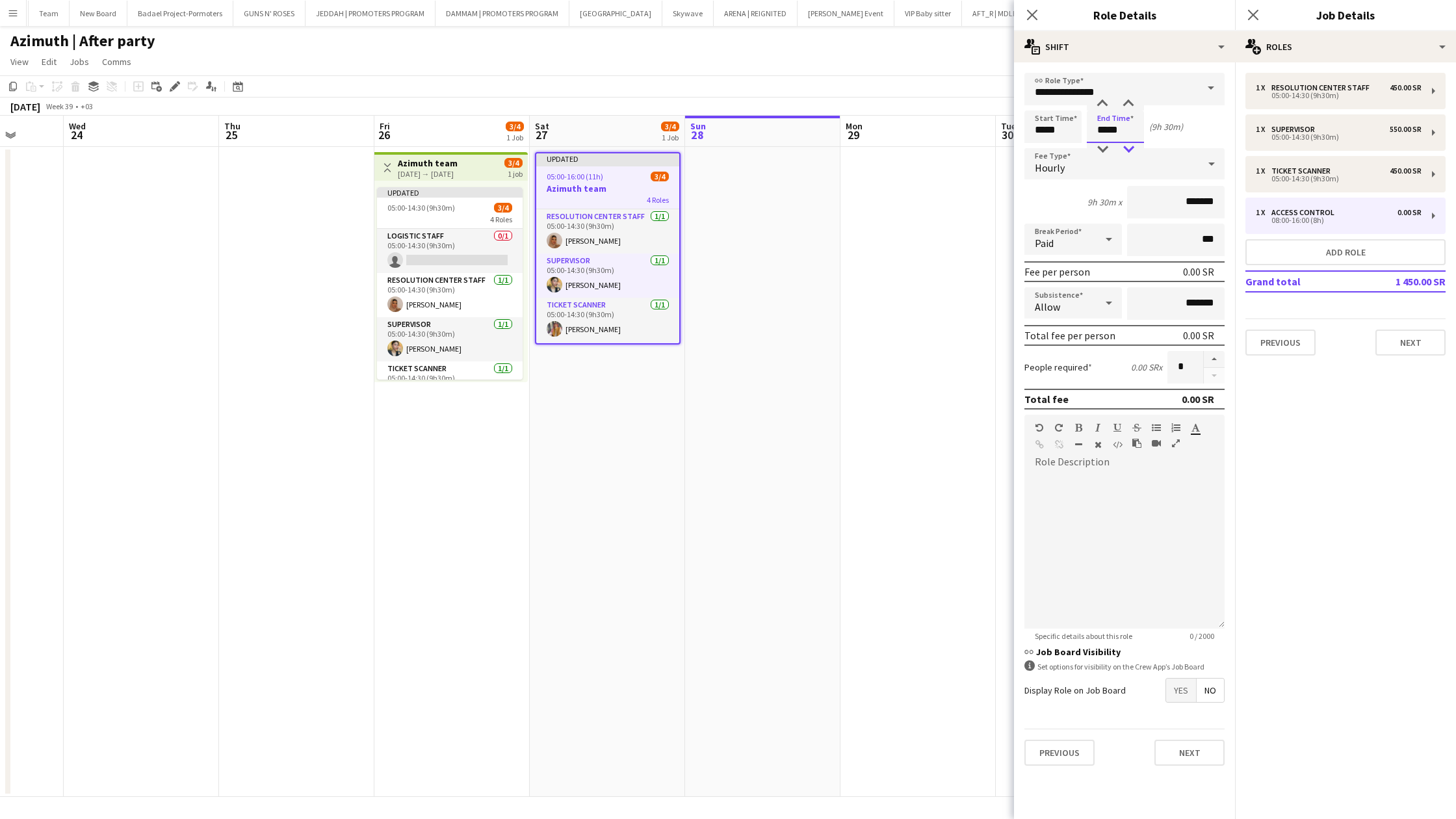
click at [1124, 145] on div at bounding box center [1128, 149] width 26 height 13
type input "*****"
click at [1125, 104] on div at bounding box center [1128, 104] width 26 height 13
click at [1136, 164] on div "Hourly" at bounding box center [1111, 164] width 174 height 31
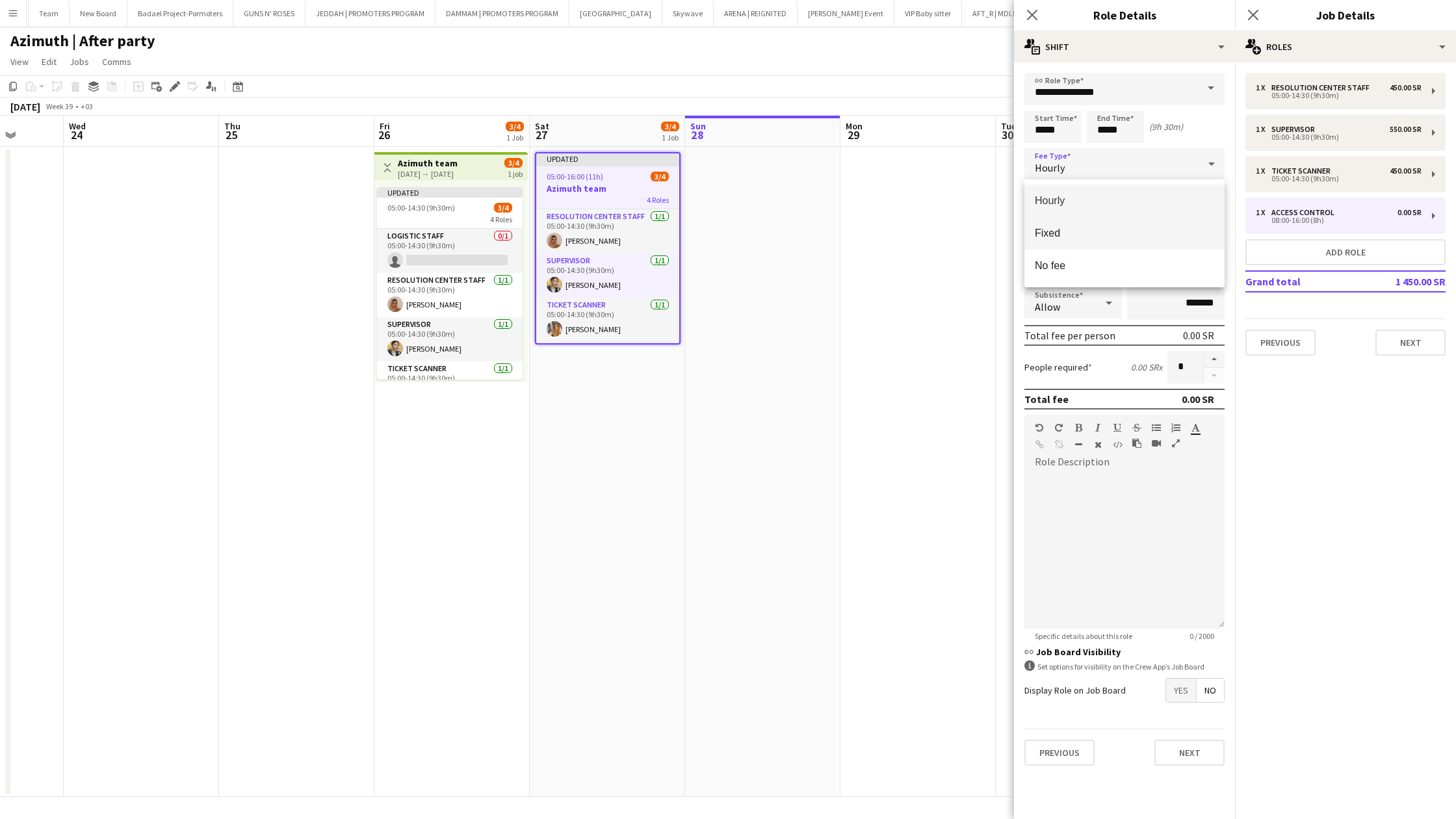
click at [1068, 236] on span "Fixed" at bounding box center [1124, 233] width 179 height 12
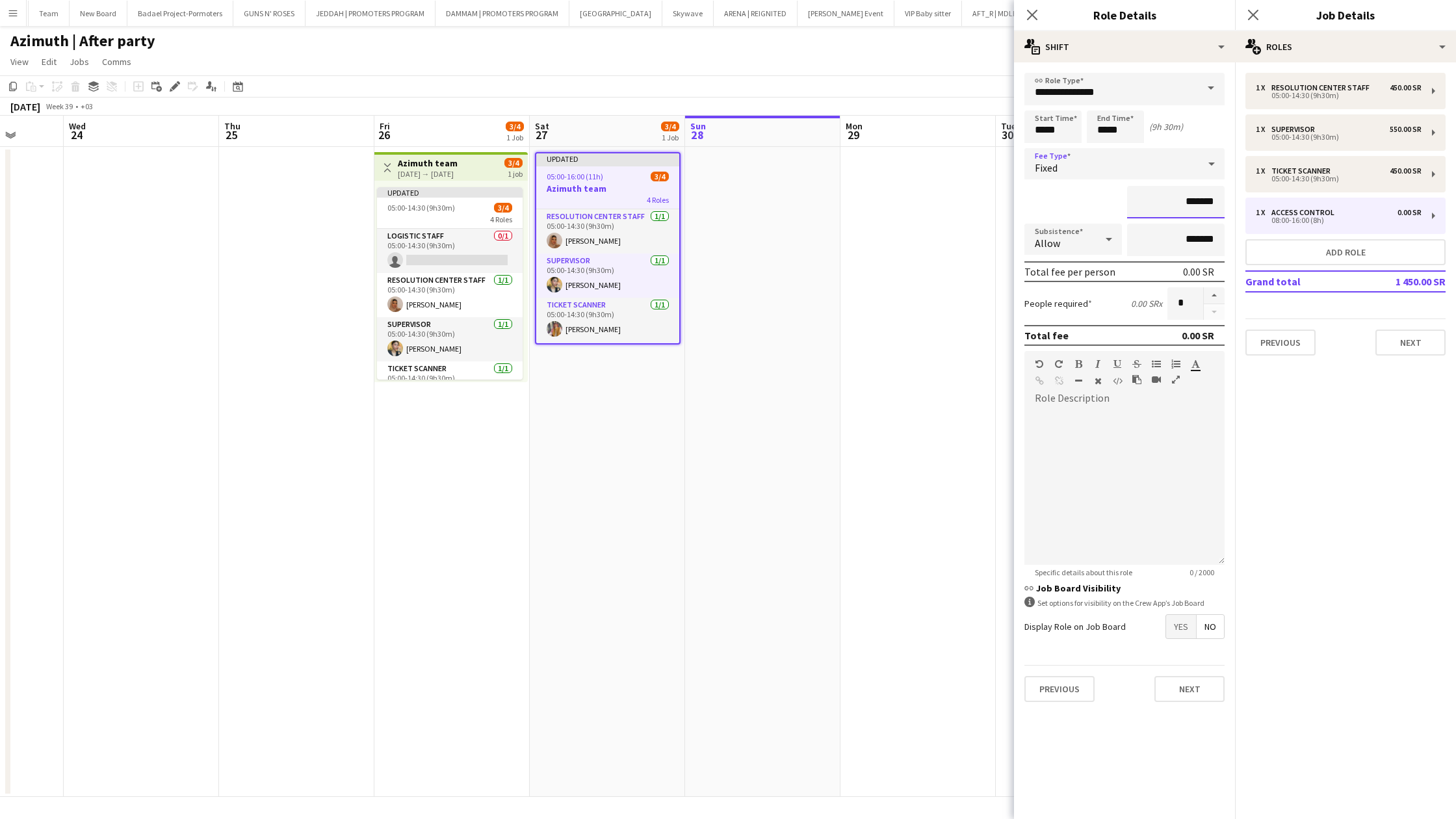
click at [1169, 205] on input "*******" at bounding box center [1175, 202] width 97 height 33
type input "*********"
drag, startPoint x: 1036, startPoint y: 19, endPoint x: 1036, endPoint y: 48, distance: 29.0
click at [1036, 19] on icon at bounding box center [1032, 15] width 10 height 10
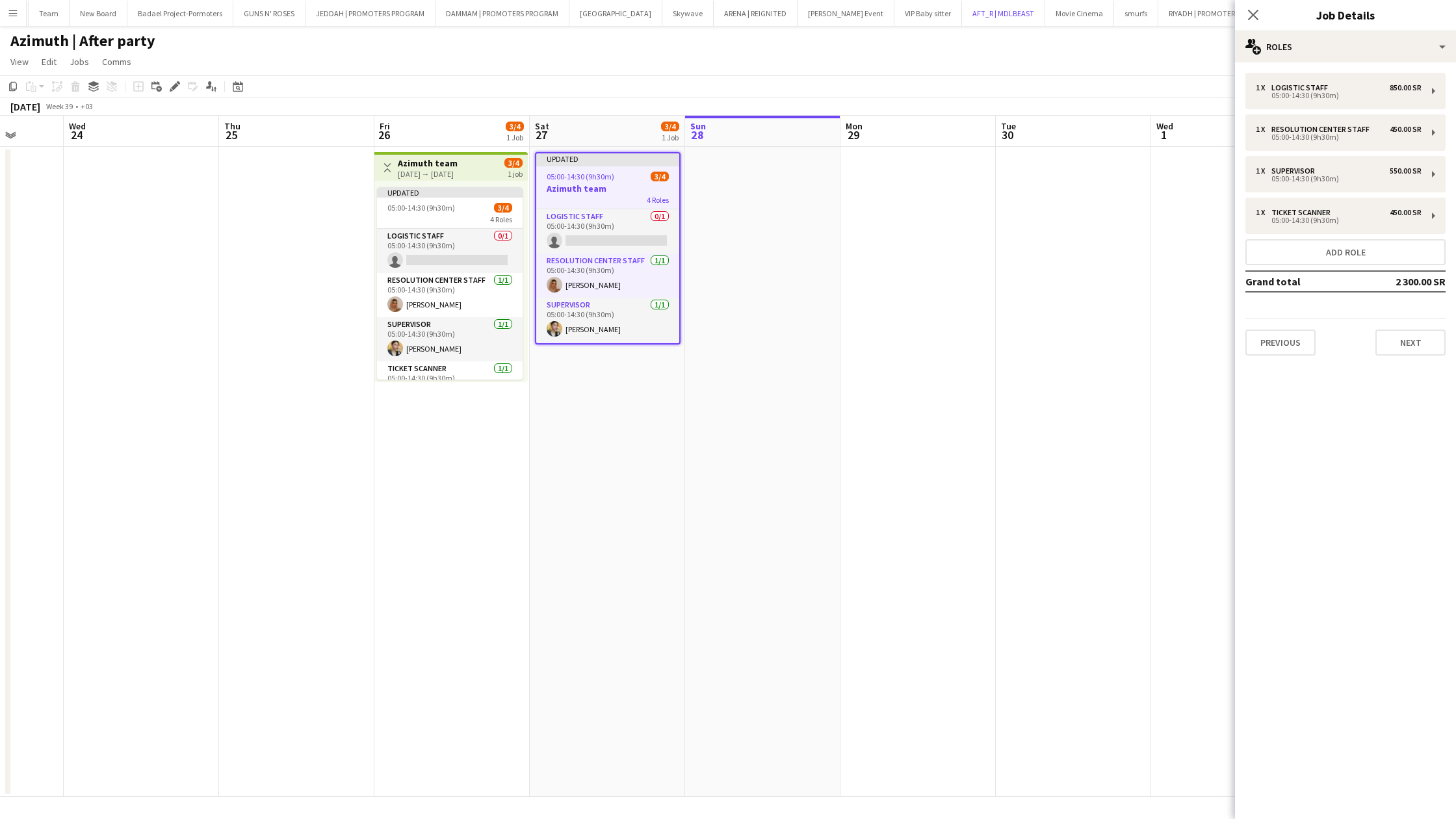
drag, startPoint x: 709, startPoint y: 12, endPoint x: 709, endPoint y: 750, distance: 738.0
click at [962, 12] on button "AFT_R | MDLBEAST Close" at bounding box center [1003, 13] width 83 height 25
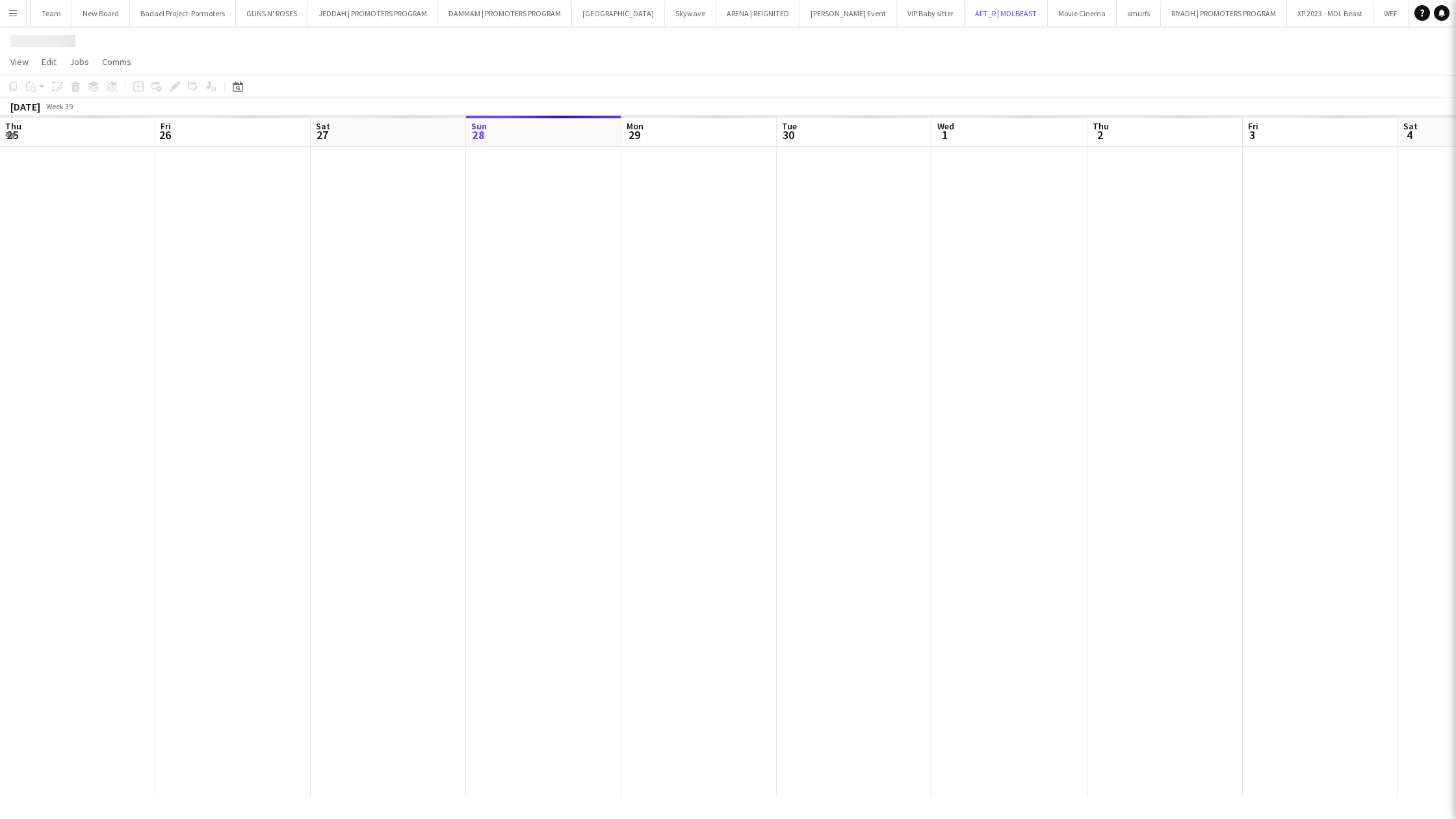
scroll to position [0, 311]
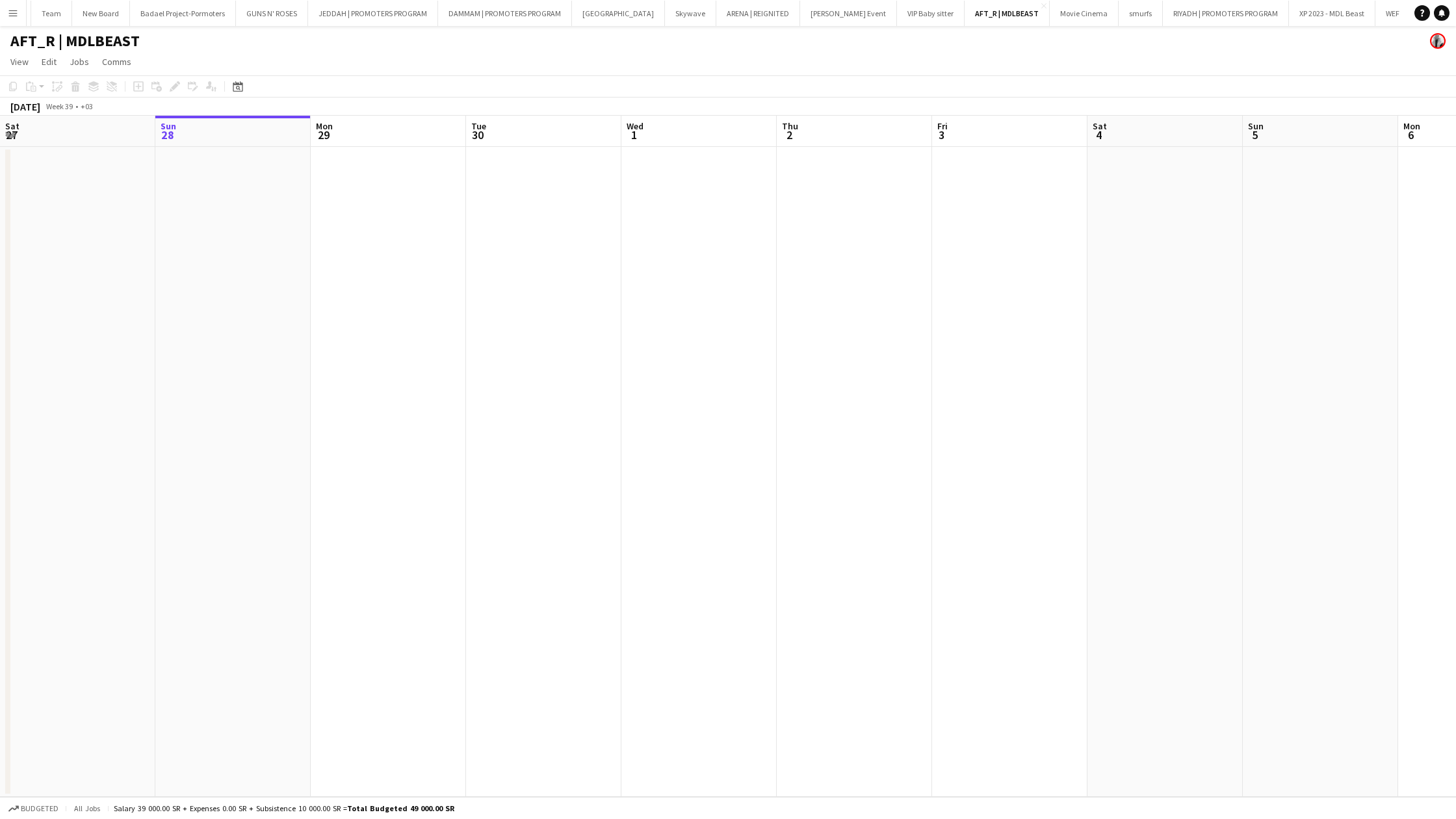
drag, startPoint x: 1200, startPoint y: 13, endPoint x: 1200, endPoint y: 751, distance: 738.0
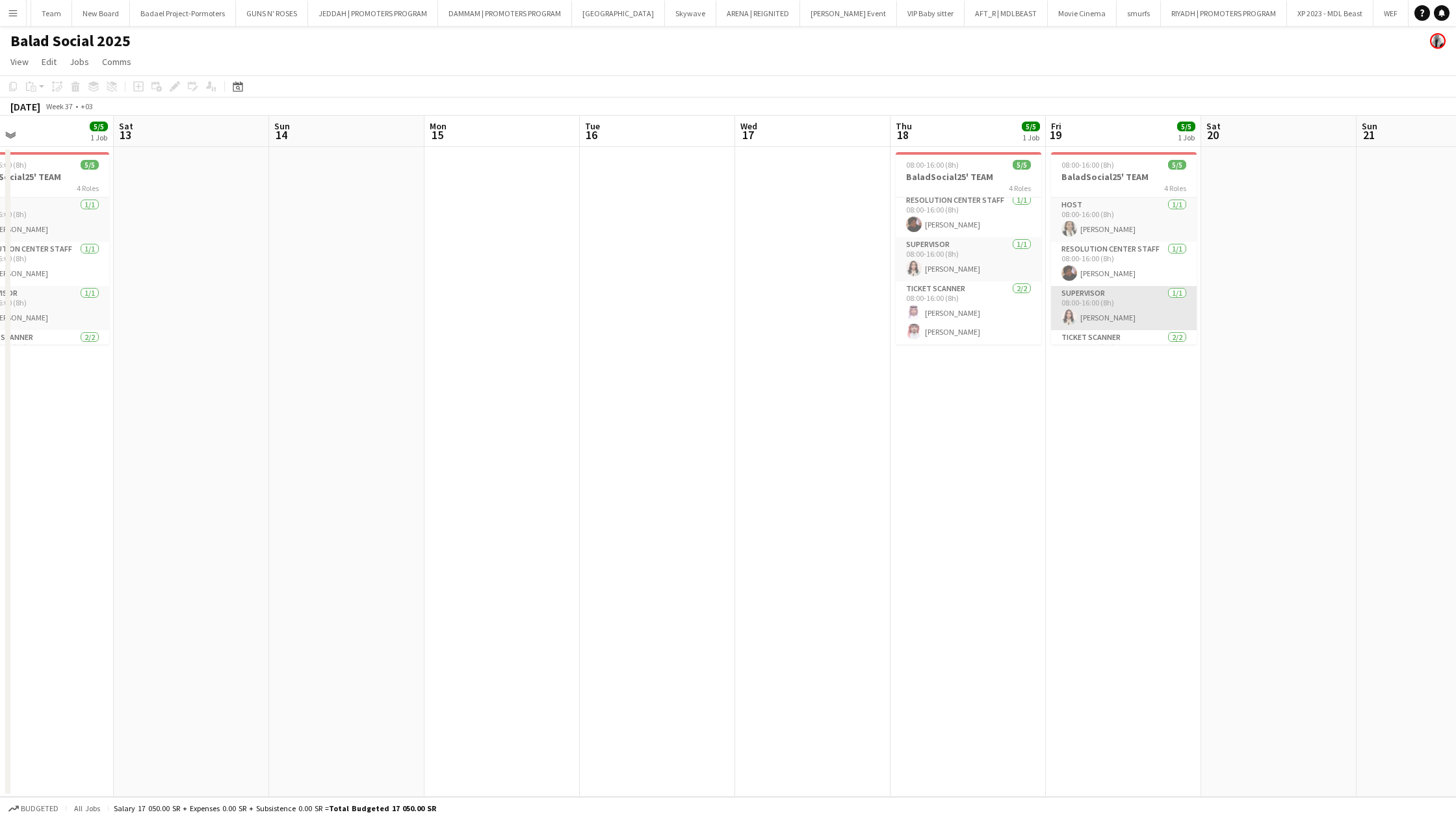
scroll to position [49, 0]
click at [1087, 307] on app-card-role "Ticket Scanner 2/2 08:00-16:00 (8h) Abdulrahman Hameed Naif Ayoubi" at bounding box center [1124, 313] width 146 height 63
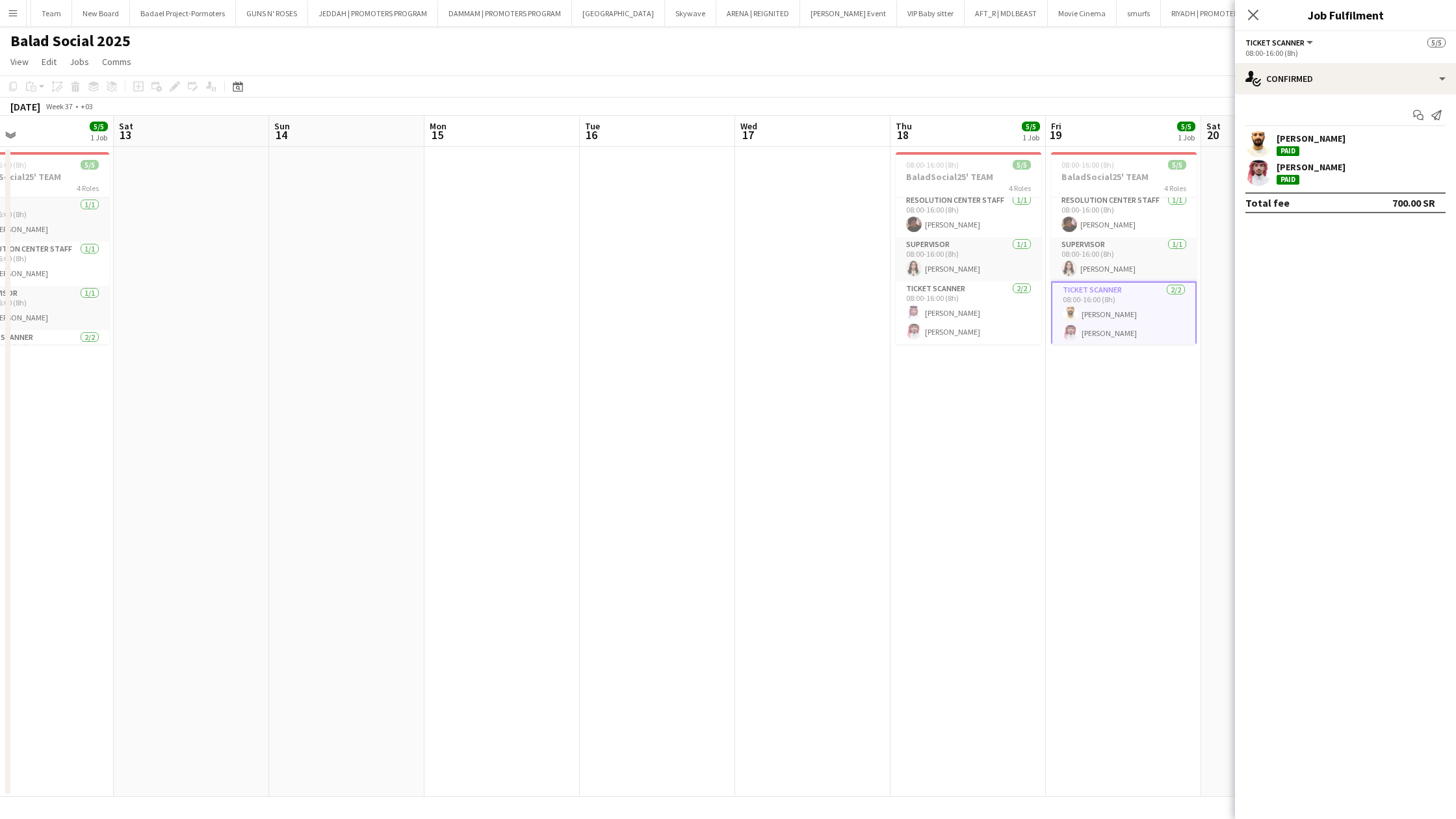
click at [1313, 135] on div "[PERSON_NAME]" at bounding box center [1311, 138] width 69 height 12
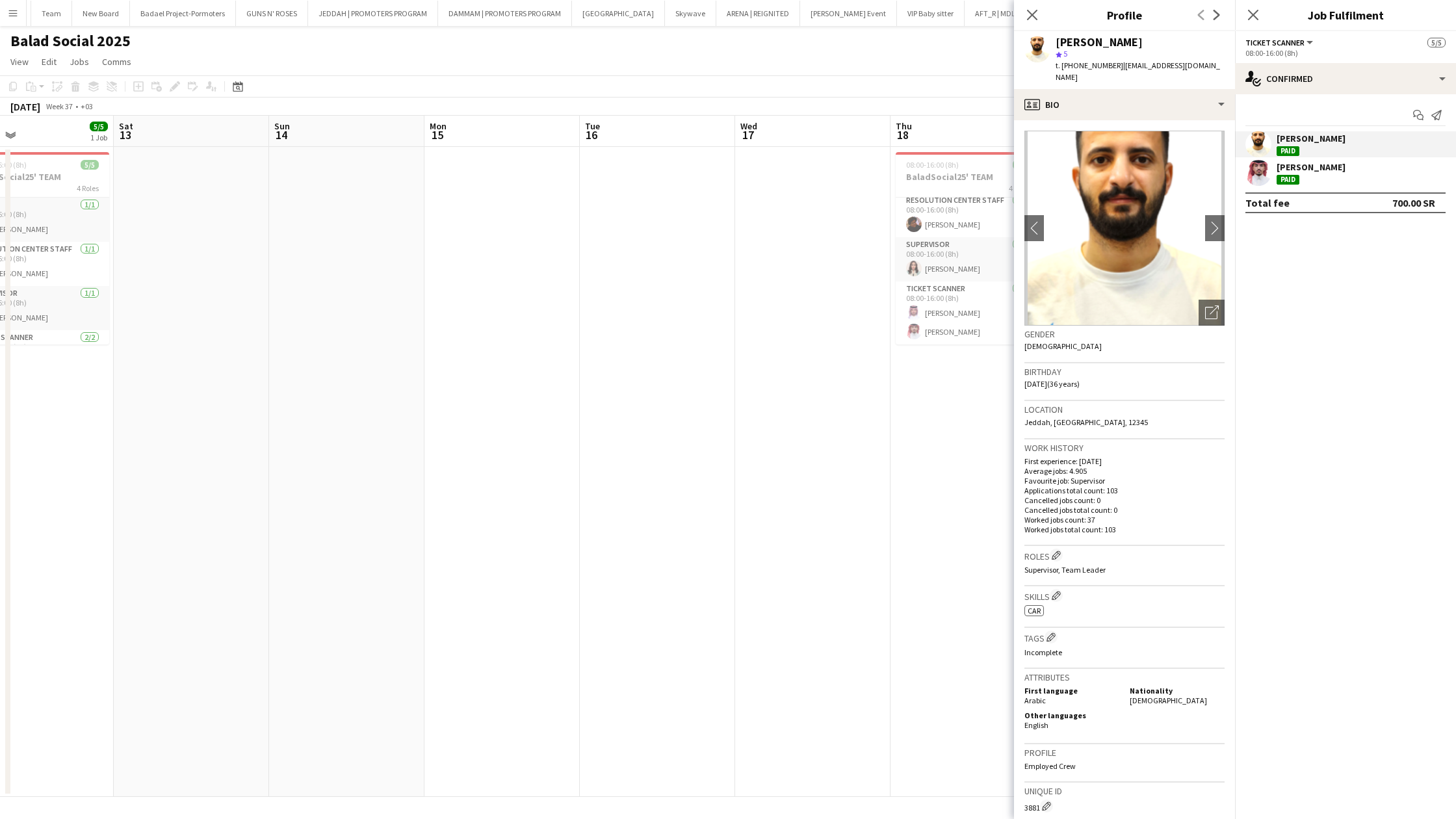
drag, startPoint x: 1118, startPoint y: 68, endPoint x: 1224, endPoint y: 74, distance: 106.2
click at [1224, 74] on div "t. +966563238366 | abdulrahmanalgarbi@yahoo.com" at bounding box center [1140, 72] width 169 height 23
copy span "abdulrahmanalgarbi@yahoo.com"
drag, startPoint x: 1260, startPoint y: 14, endPoint x: 1260, endPoint y: 752, distance: 738.0
click at [1260, 14] on app-icon "Close pop-in" at bounding box center [1253, 15] width 16 height 16
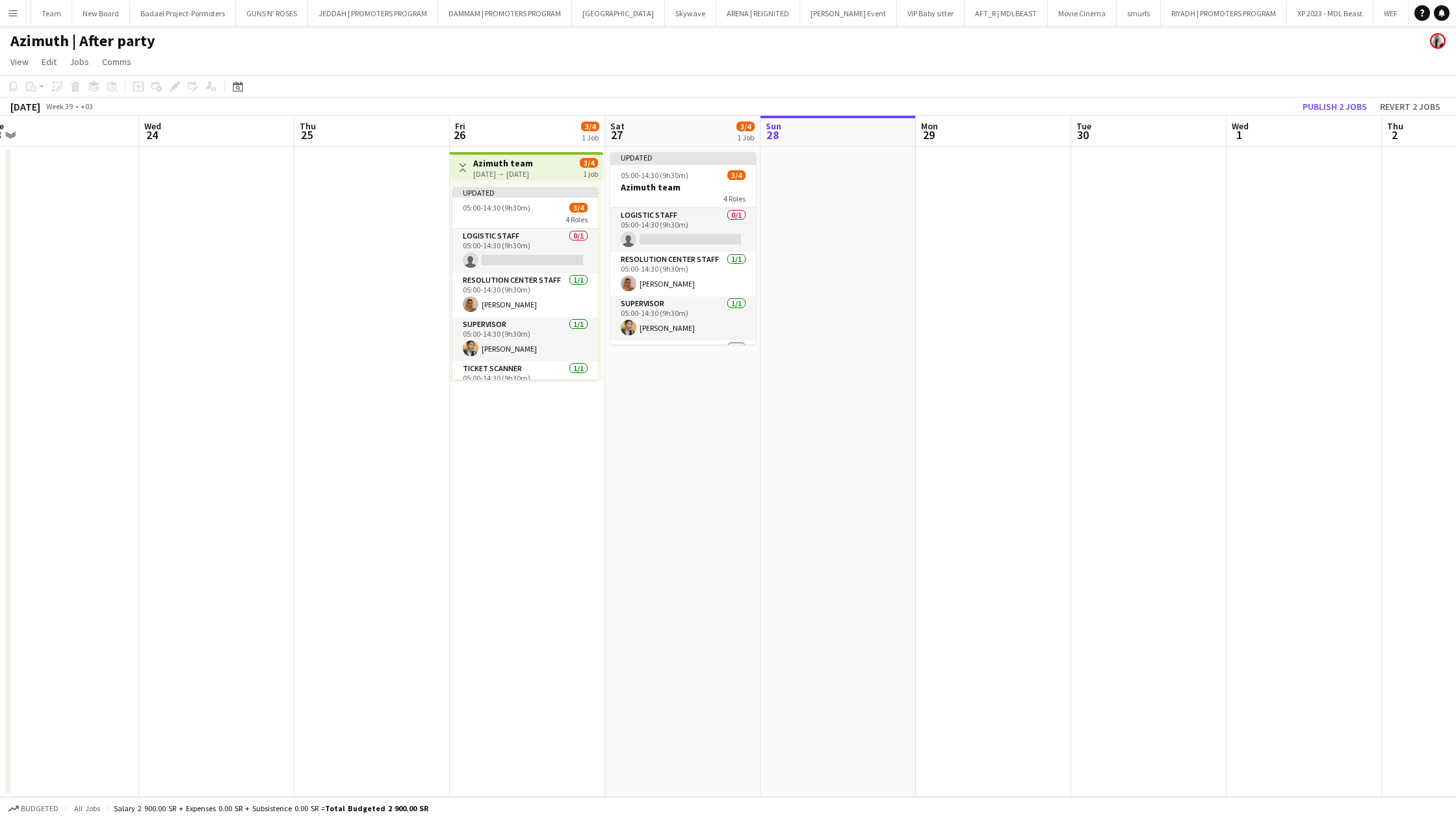
scroll to position [0, 390]
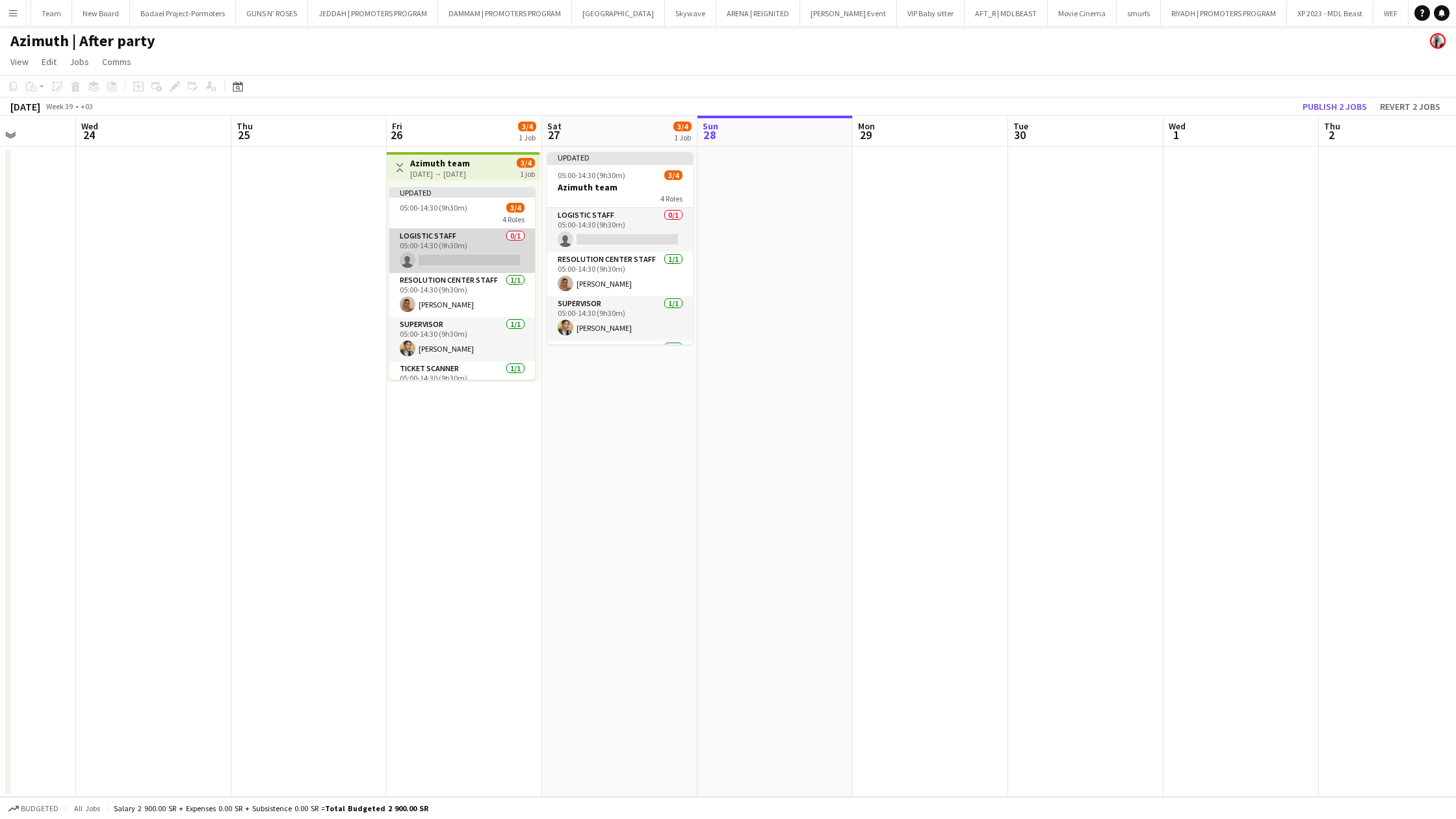
click at [420, 259] on app-card-role "Logistic staff 0/1 05:00-14:30 (9h30m) single-neutral-actions" at bounding box center [462, 251] width 146 height 44
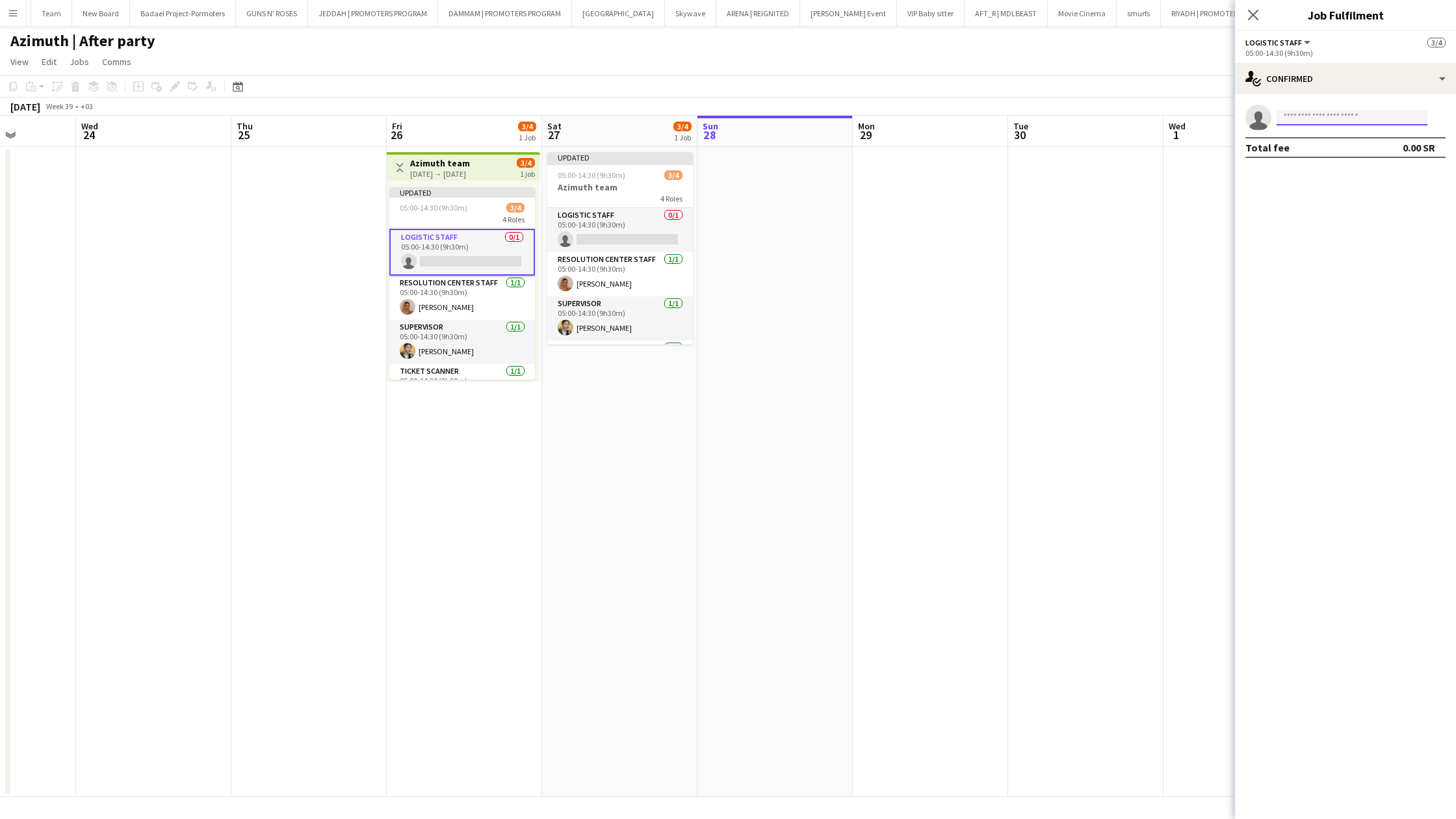
click at [1352, 115] on input at bounding box center [1352, 117] width 151 height 16
paste input "**********"
type input "**********"
click at [1346, 138] on span "[PERSON_NAME]" at bounding box center [1324, 136] width 75 height 11
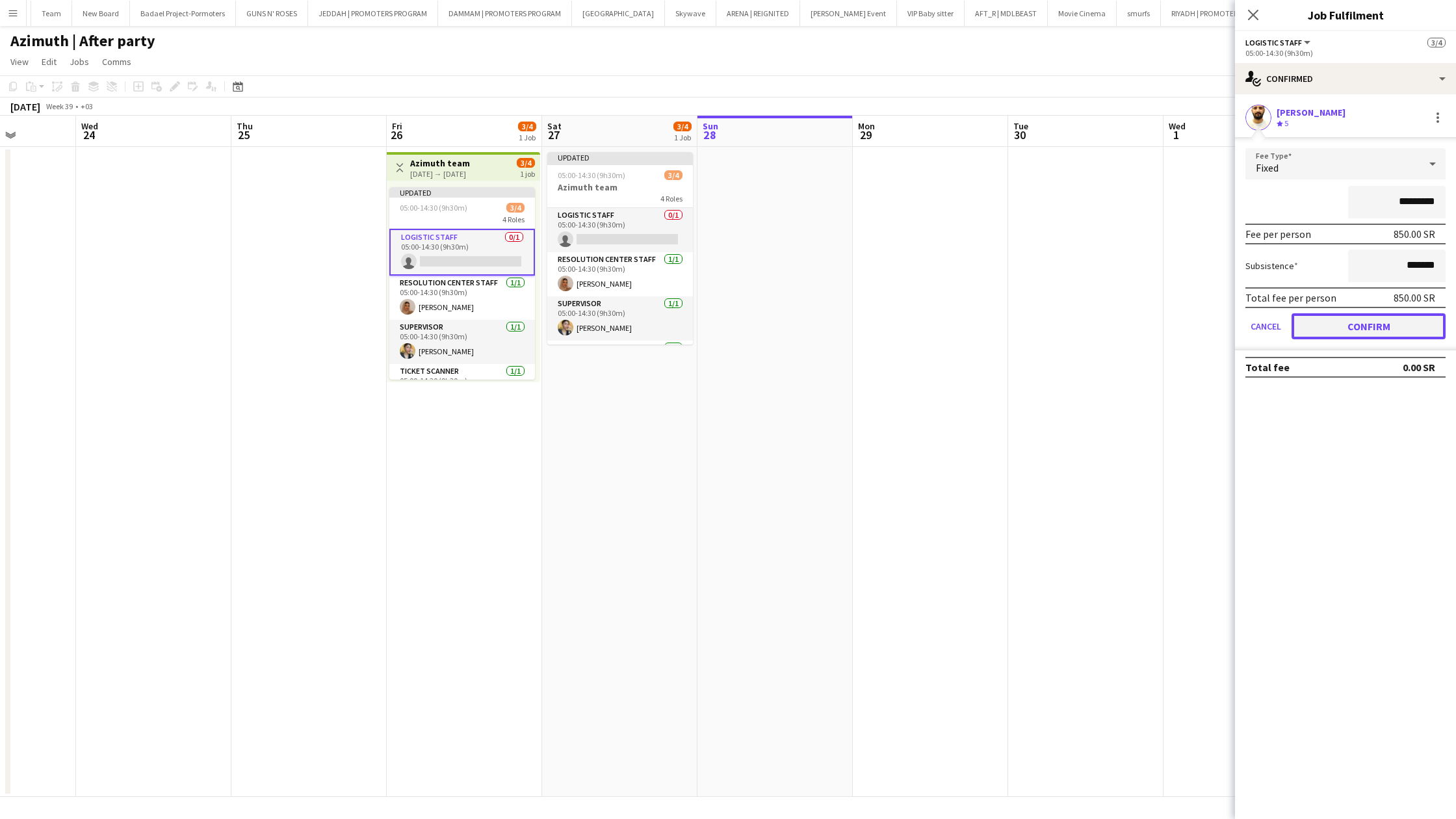
click at [1376, 316] on button "Confirm" at bounding box center [1369, 326] width 154 height 26
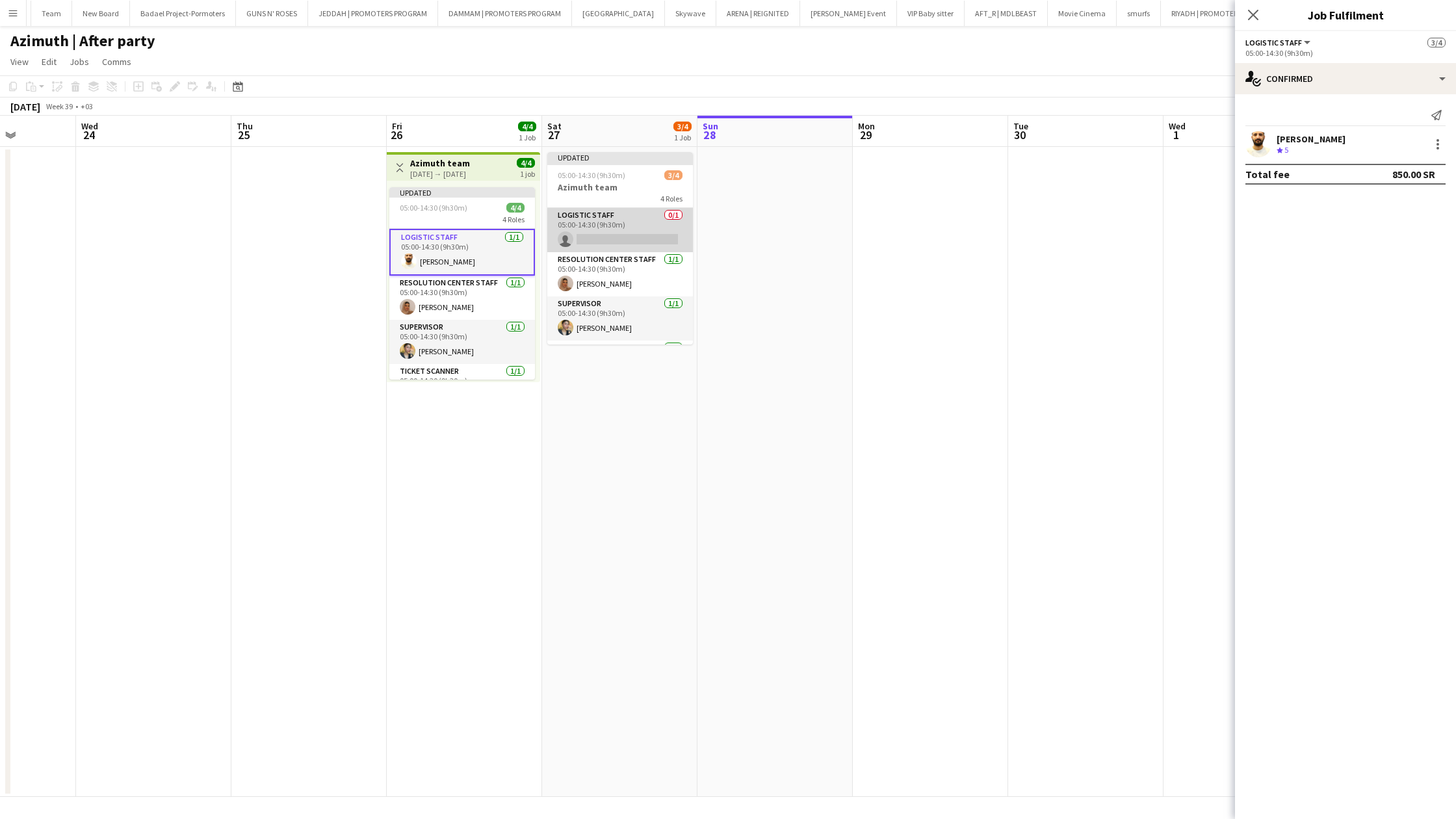
click at [642, 238] on app-card-role "Logistic staff 0/1 05:00-14:30 (9h30m) single-neutral-actions" at bounding box center [620, 230] width 146 height 44
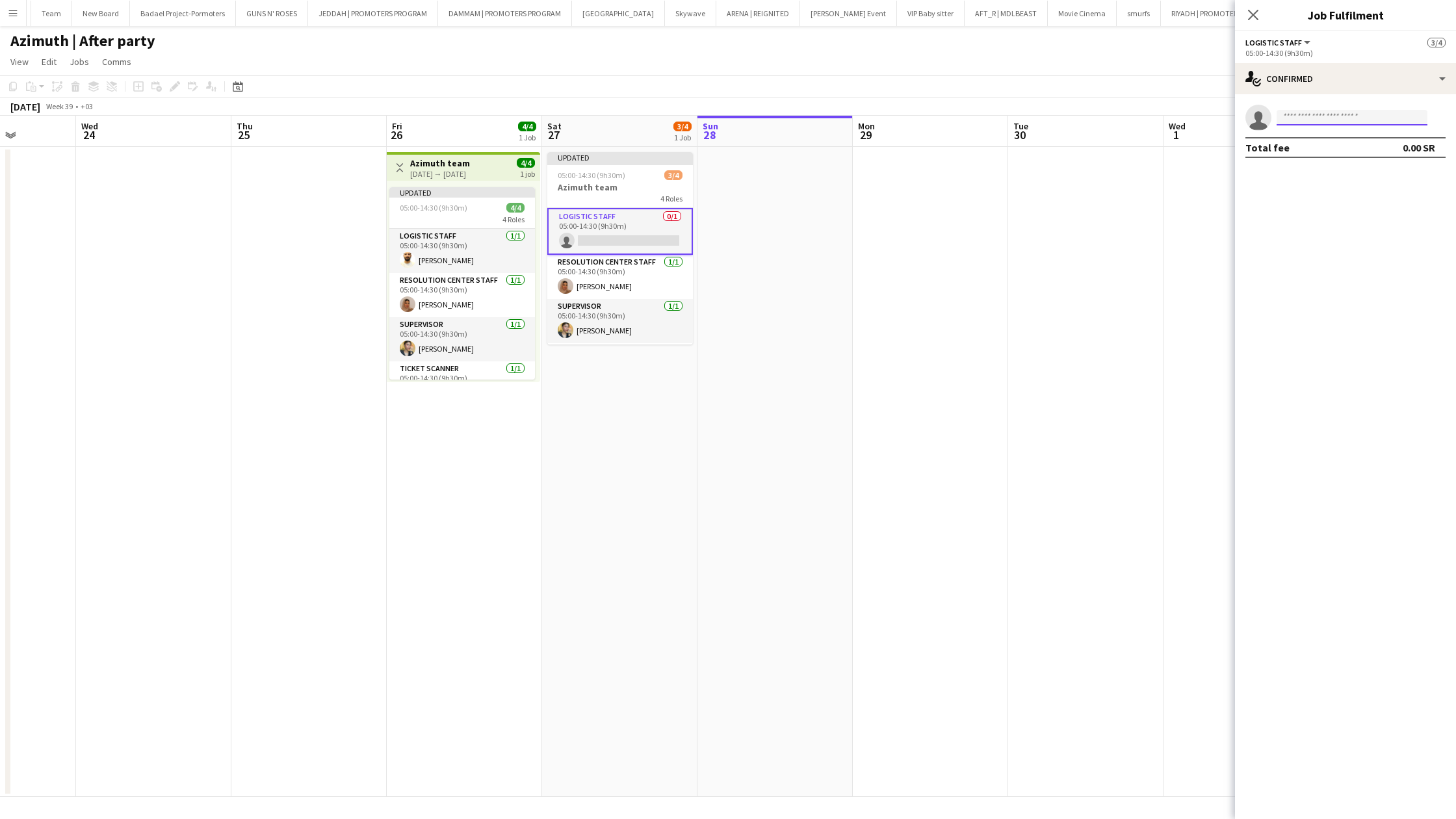
click at [1286, 116] on input at bounding box center [1352, 117] width 151 height 16
paste input "**********"
type input "**********"
click at [1301, 140] on span "[PERSON_NAME]" at bounding box center [1324, 136] width 75 height 11
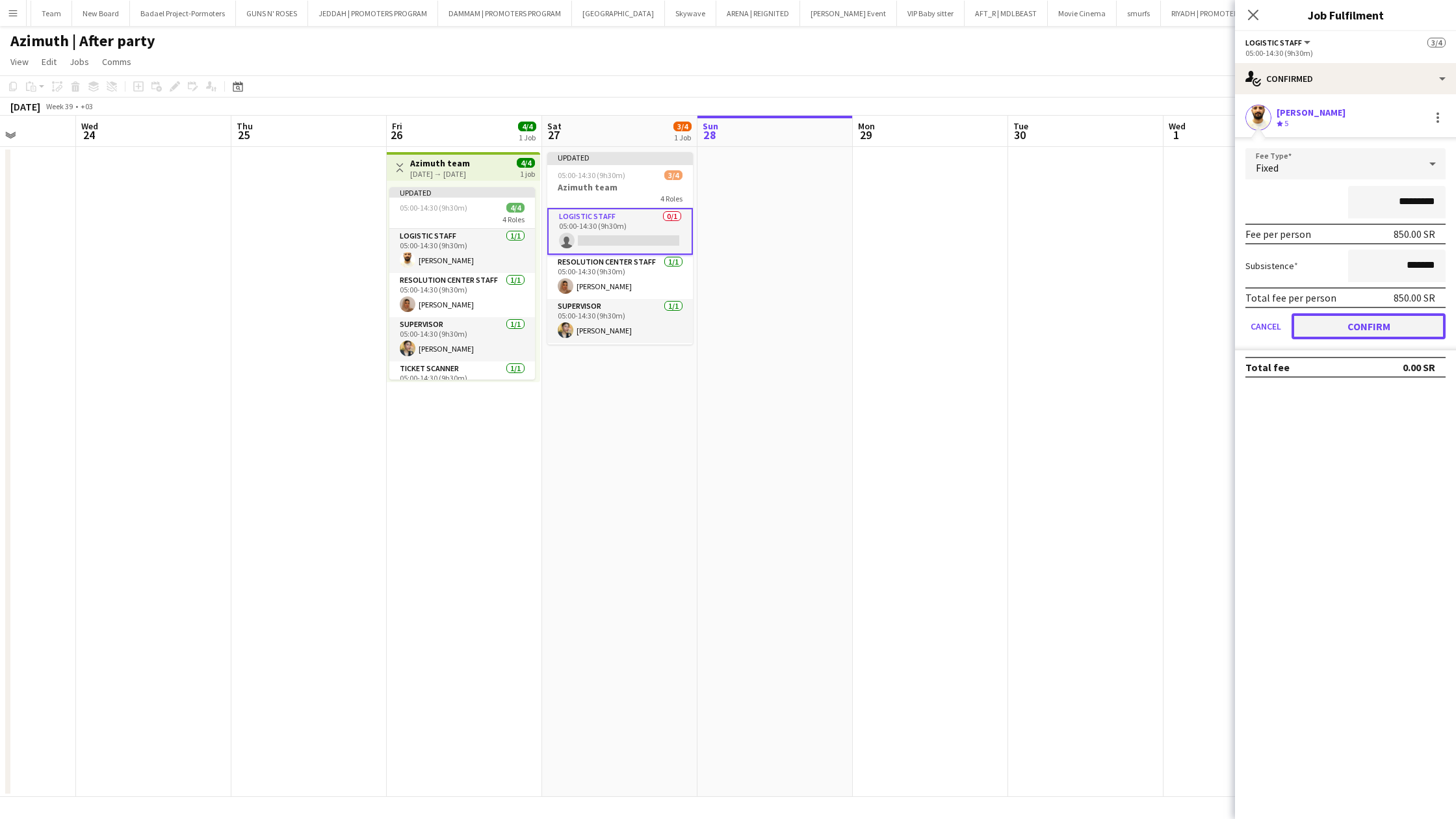
click at [1314, 320] on button "Confirm" at bounding box center [1369, 326] width 154 height 26
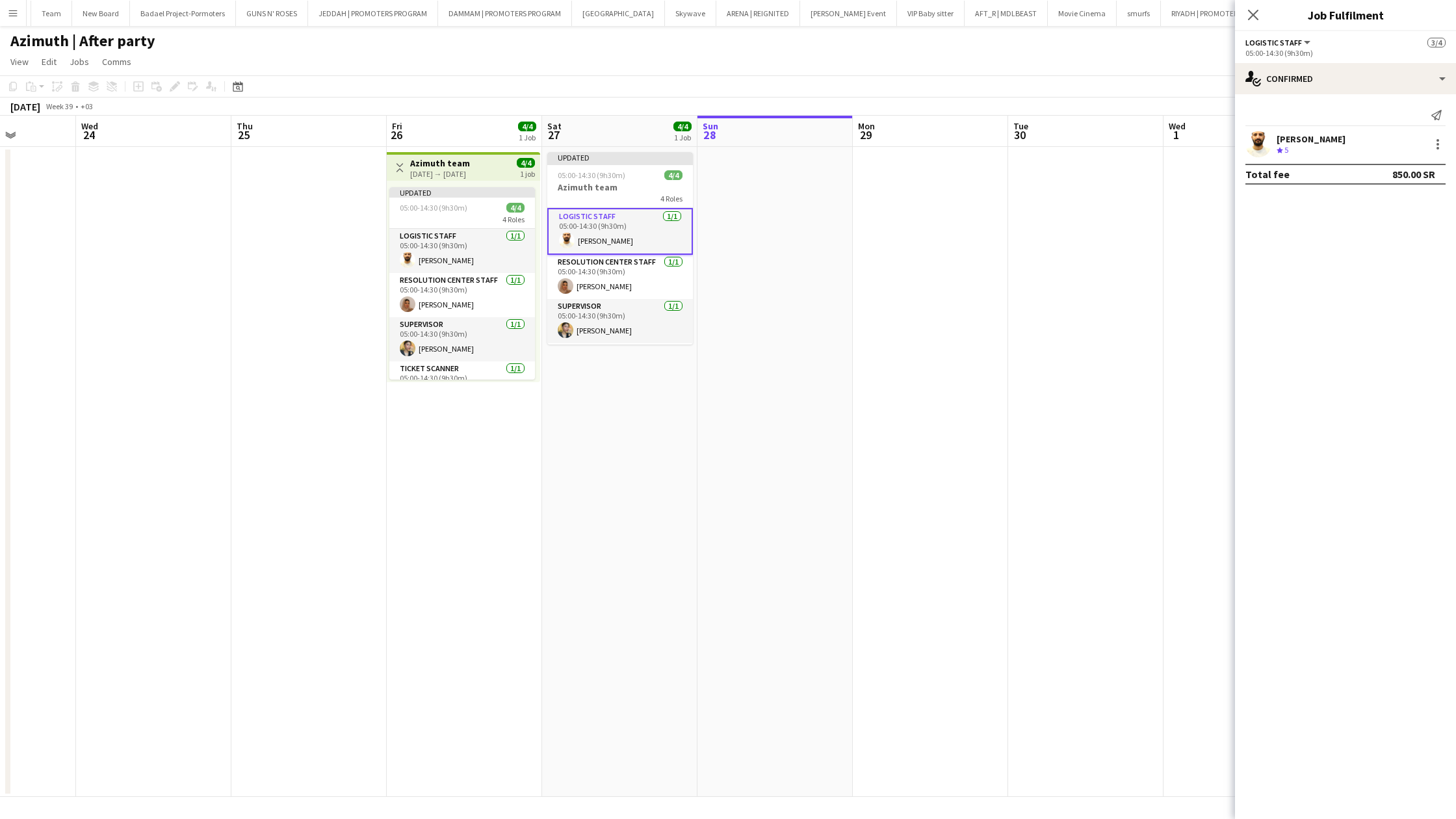
click at [934, 320] on app-date-cell at bounding box center [931, 472] width 155 height 650
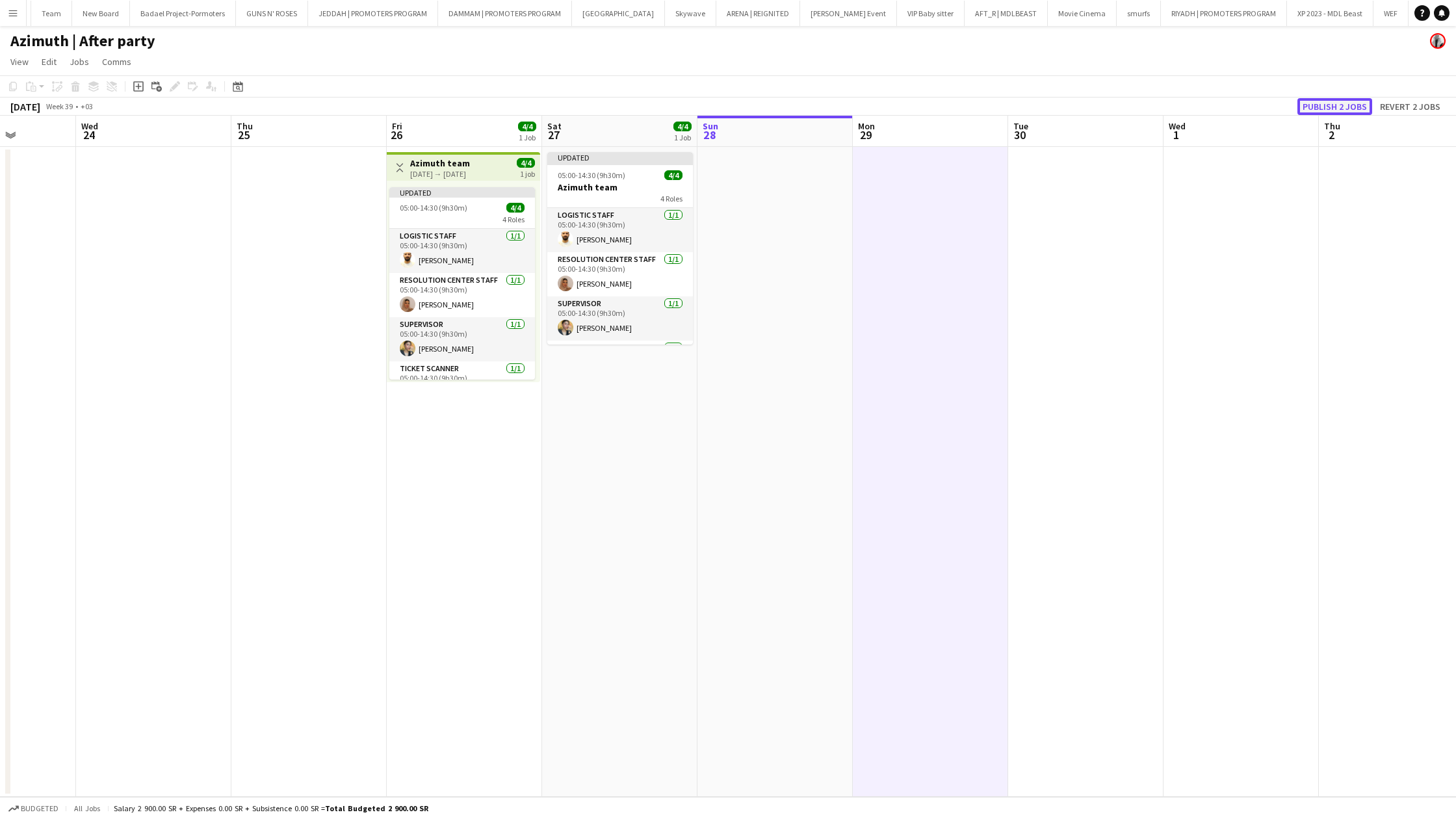
click at [1339, 105] on button "Publish 2 jobs" at bounding box center [1335, 106] width 75 height 17
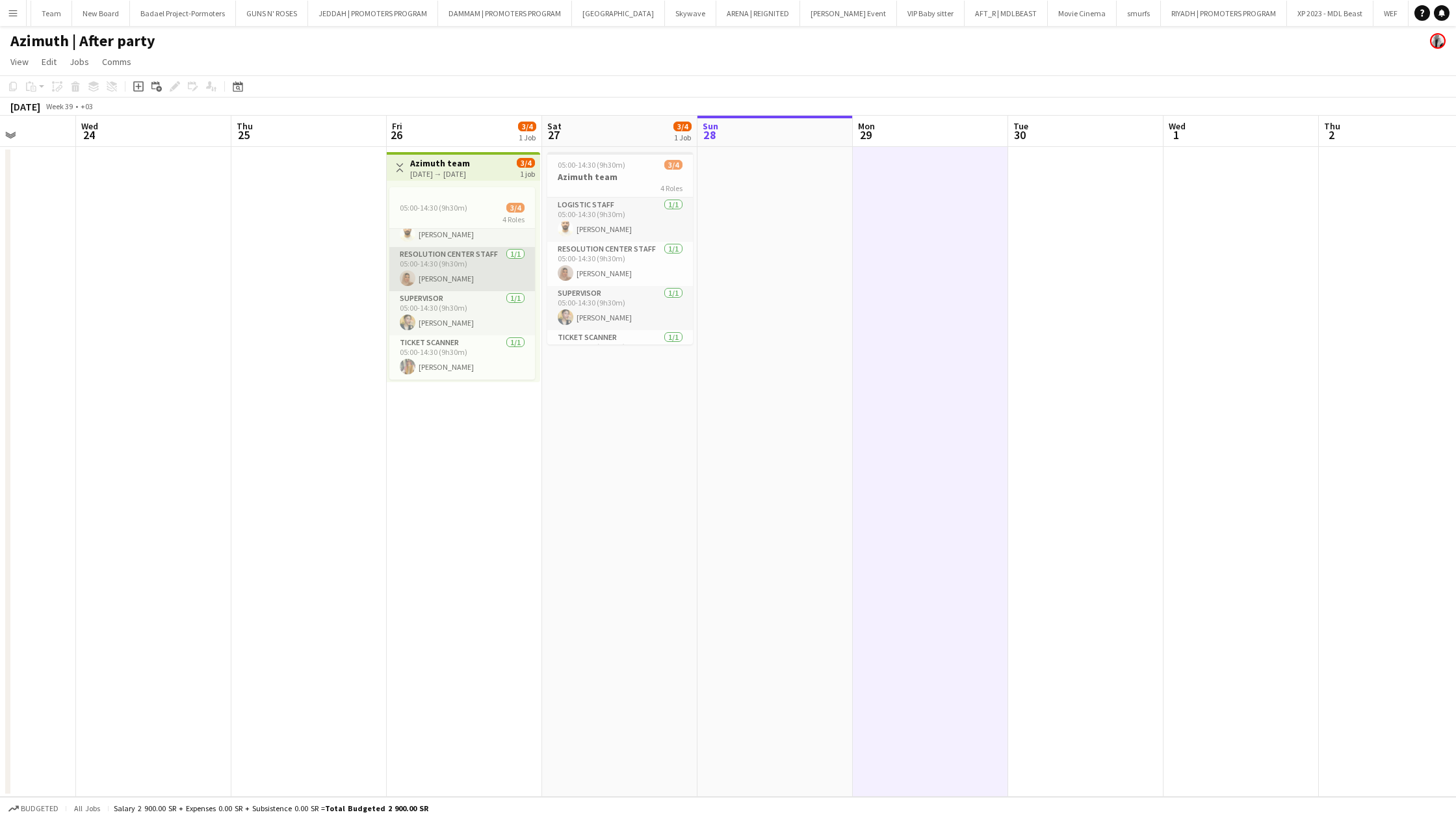
scroll to position [0, 0]
click at [473, 234] on app-card-role "Logistic staff 1/1 05:00-14:30 (9h30m) Abdulrahman Hameed" at bounding box center [462, 251] width 146 height 44
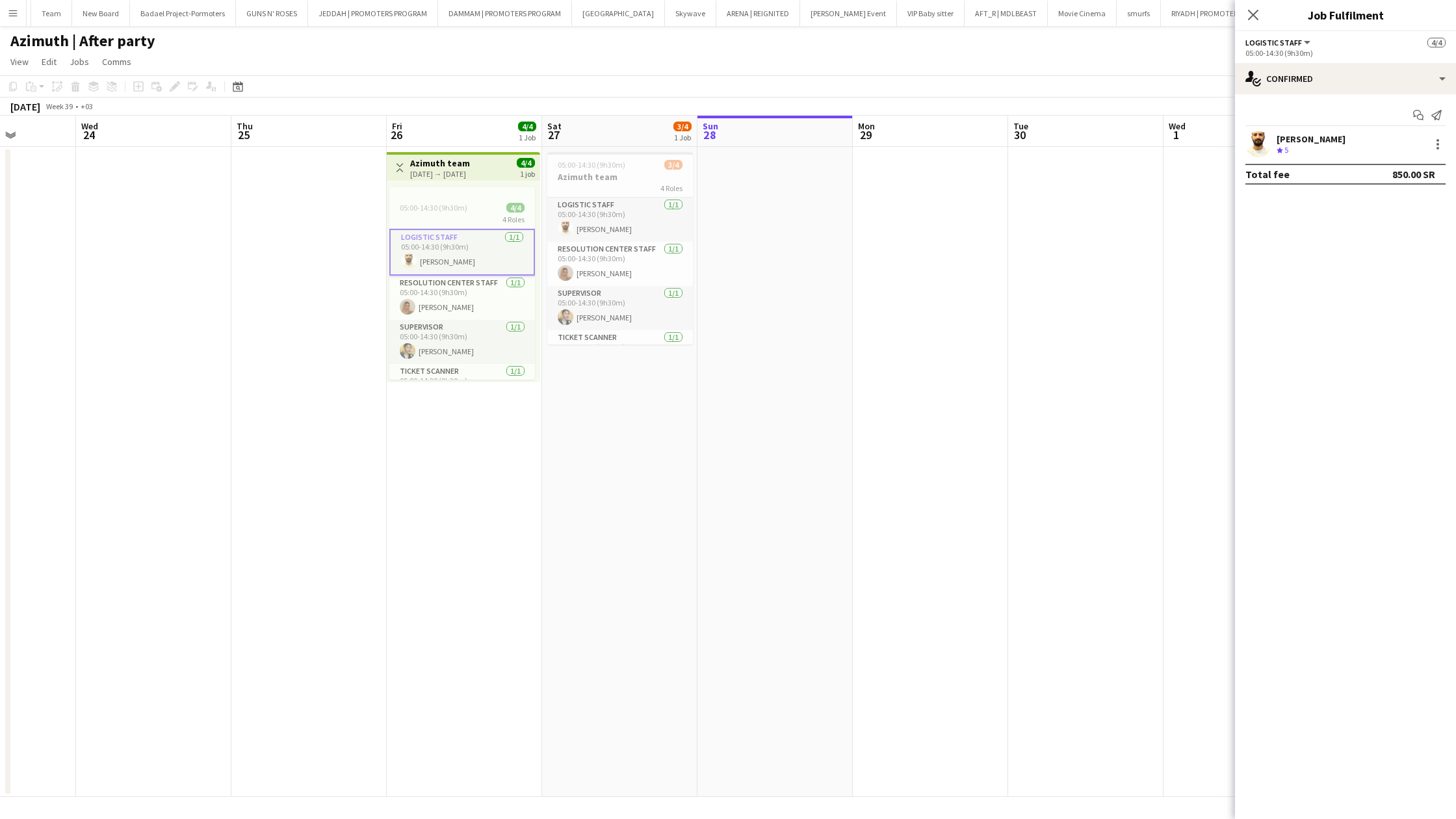
click at [420, 176] on div "[DATE] → [DATE]" at bounding box center [440, 174] width 60 height 10
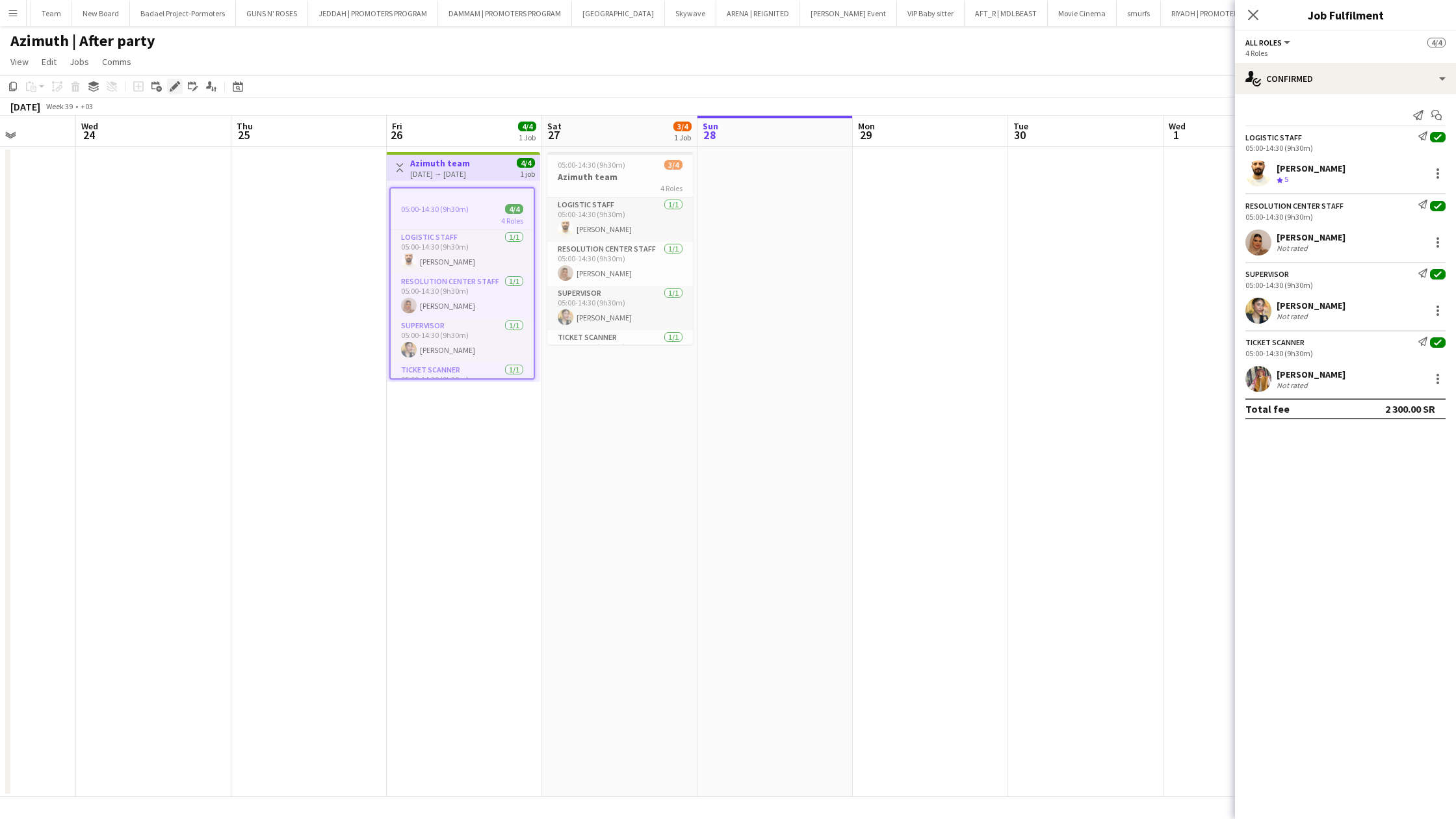
click at [170, 88] on icon "Edit" at bounding box center [175, 86] width 10 height 10
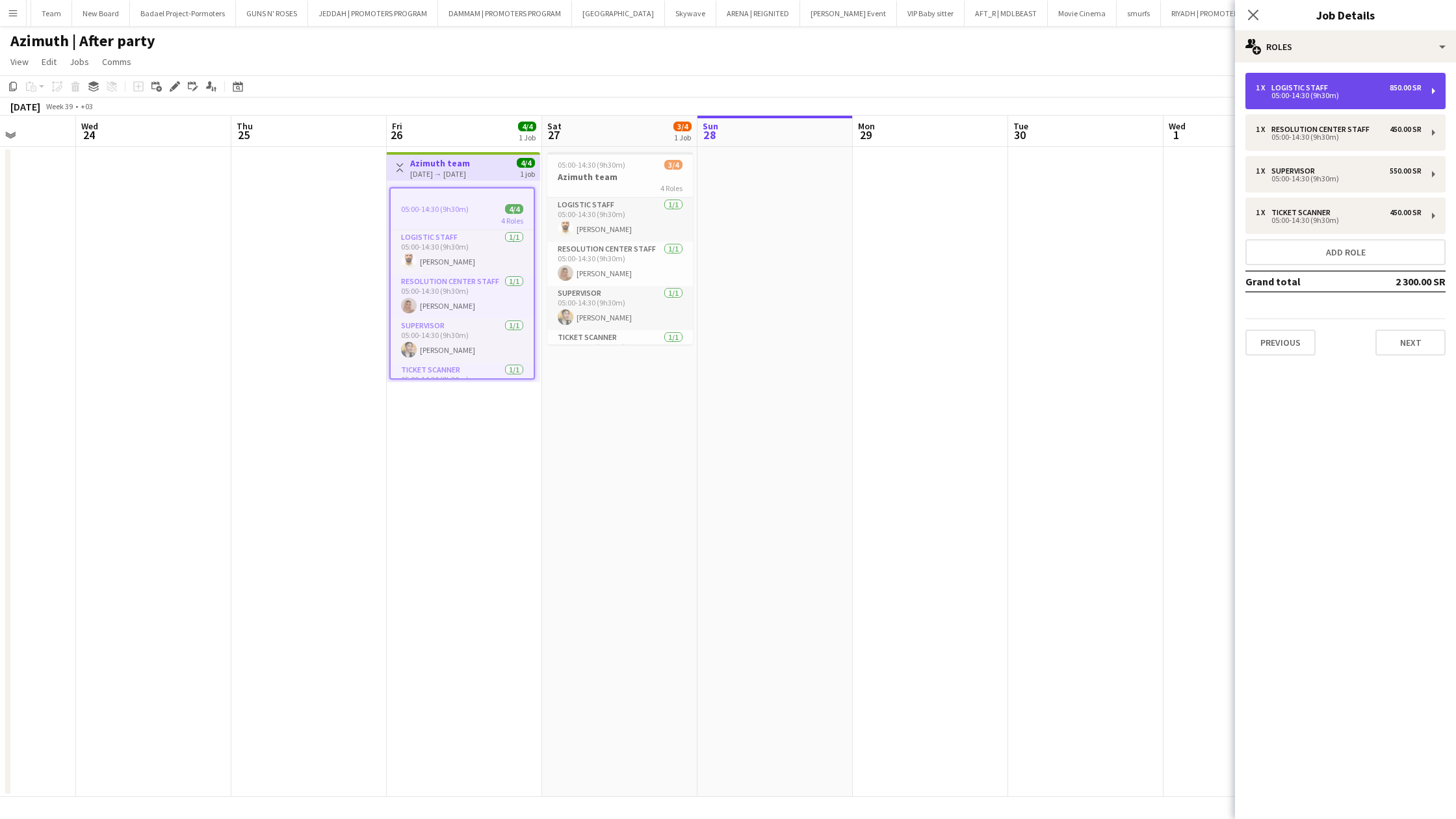
click at [1307, 84] on div "Logistic staff" at bounding box center [1302, 87] width 62 height 9
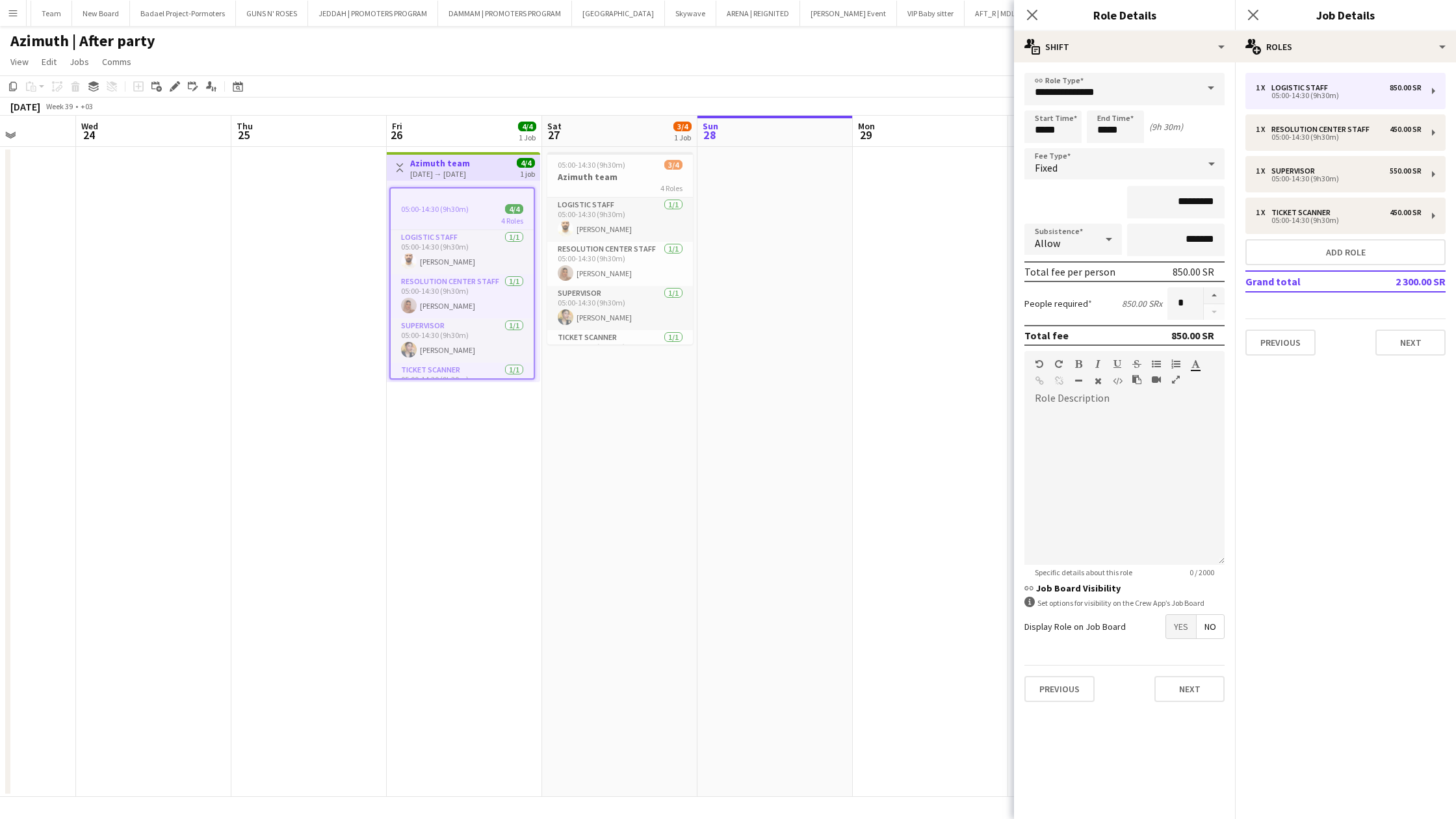
click at [1207, 90] on span at bounding box center [1211, 89] width 27 height 31
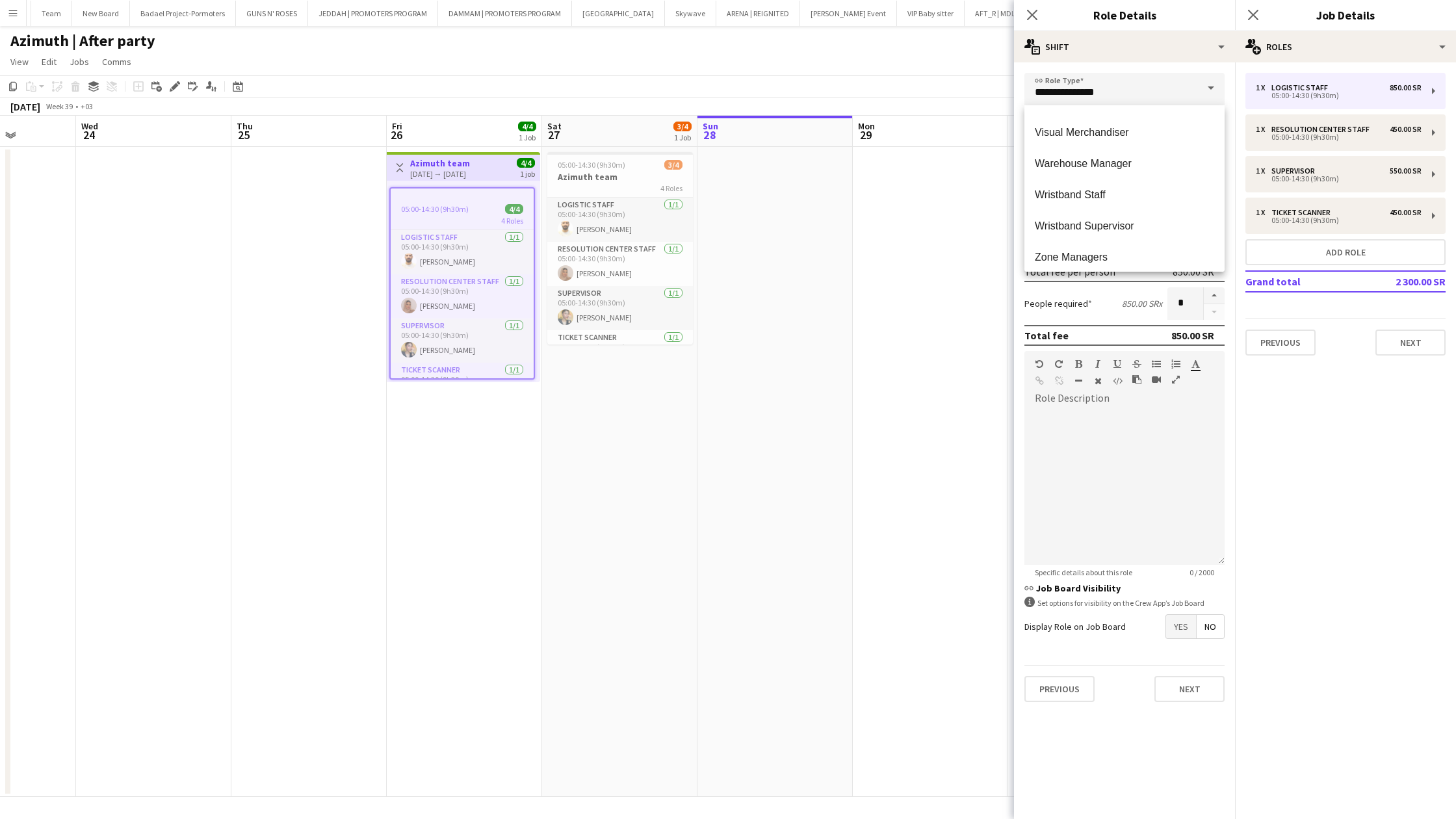
scroll to position [3369, 0]
drag, startPoint x: 12, startPoint y: 17, endPoint x: 12, endPoint y: 755, distance: 738.0
click at [12, 17] on app-icon "Menu" at bounding box center [13, 13] width 10 height 10
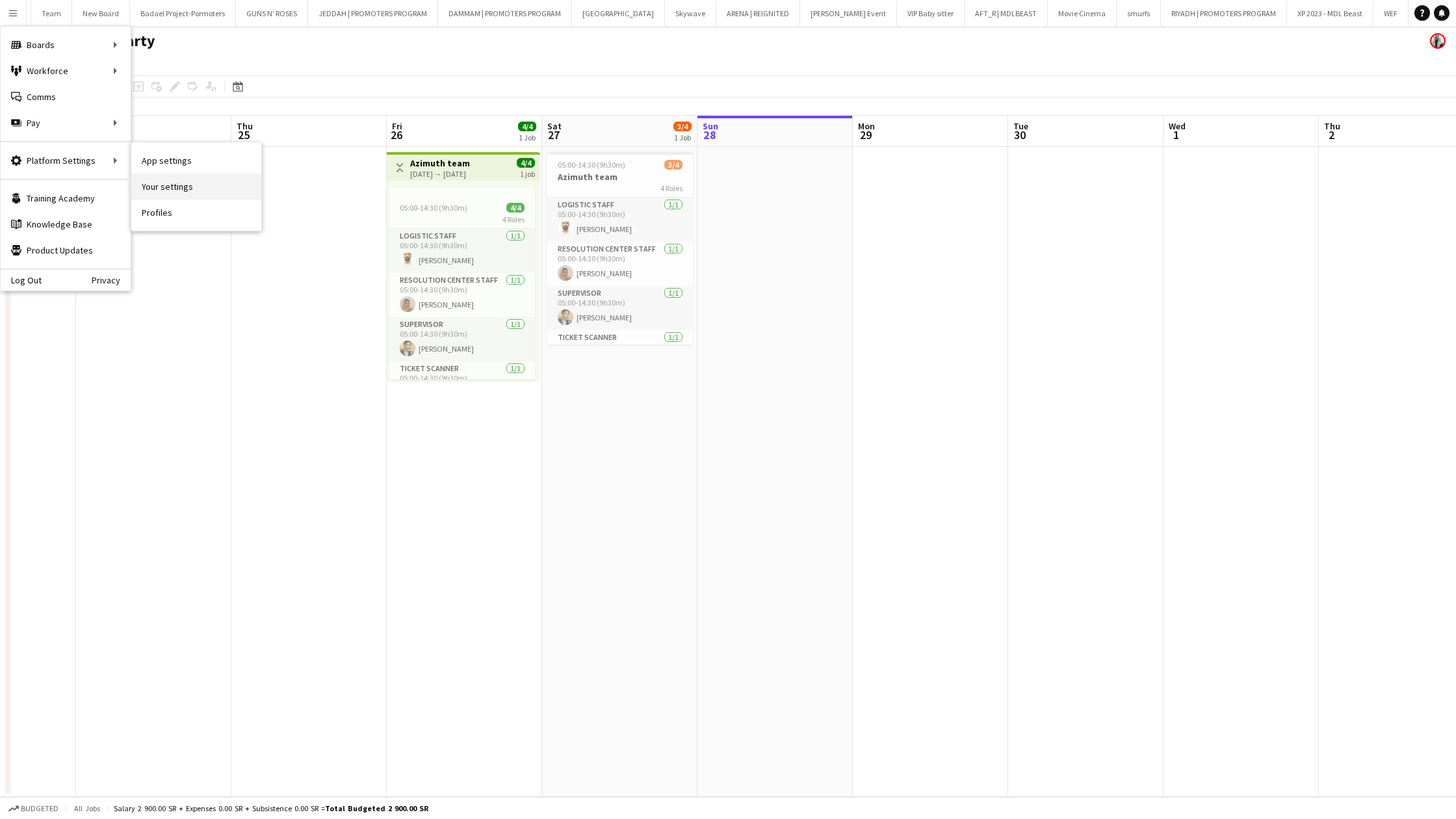
click at [153, 179] on link "Your settings" at bounding box center [196, 187] width 130 height 26
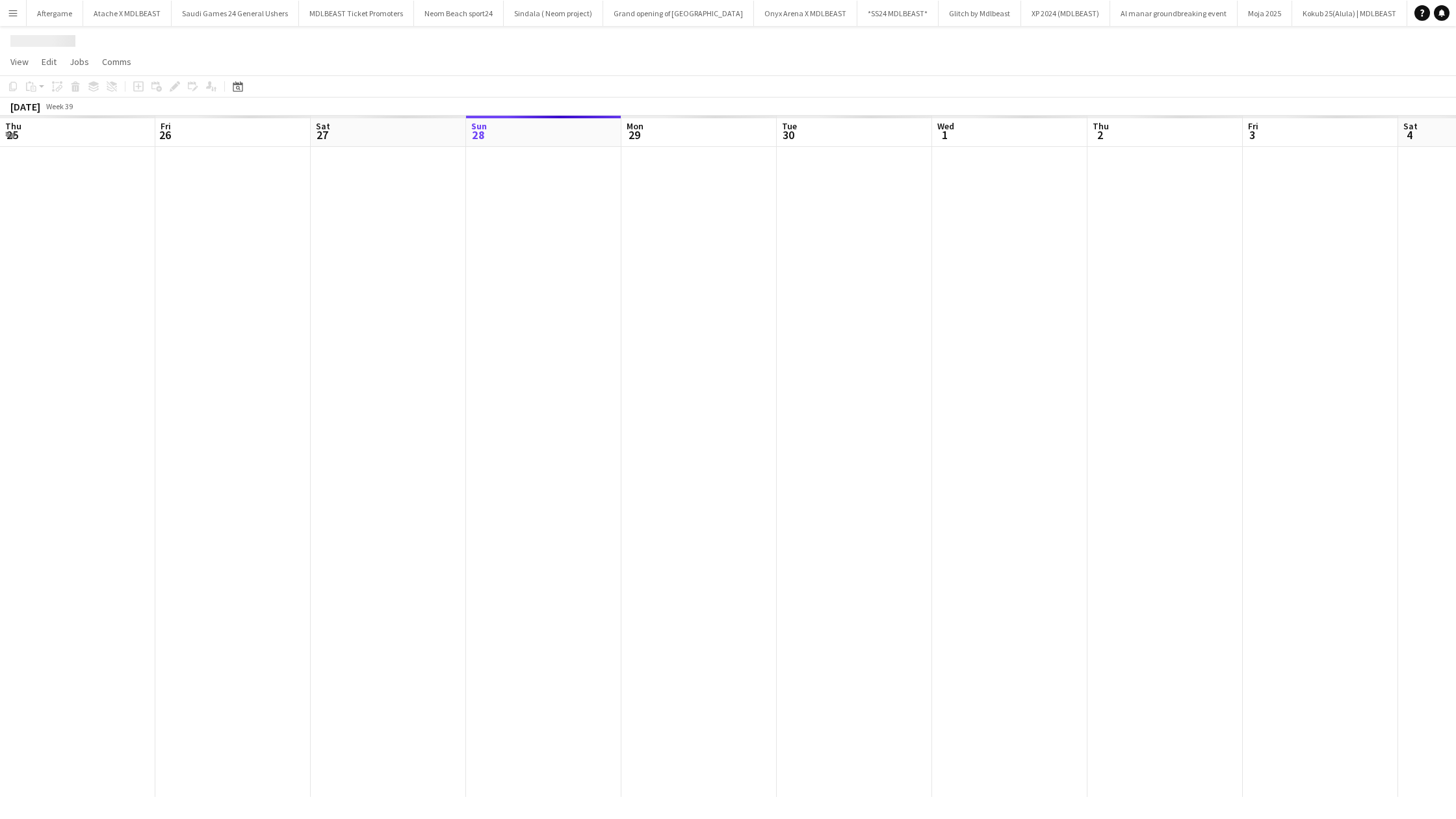
scroll to position [0, 311]
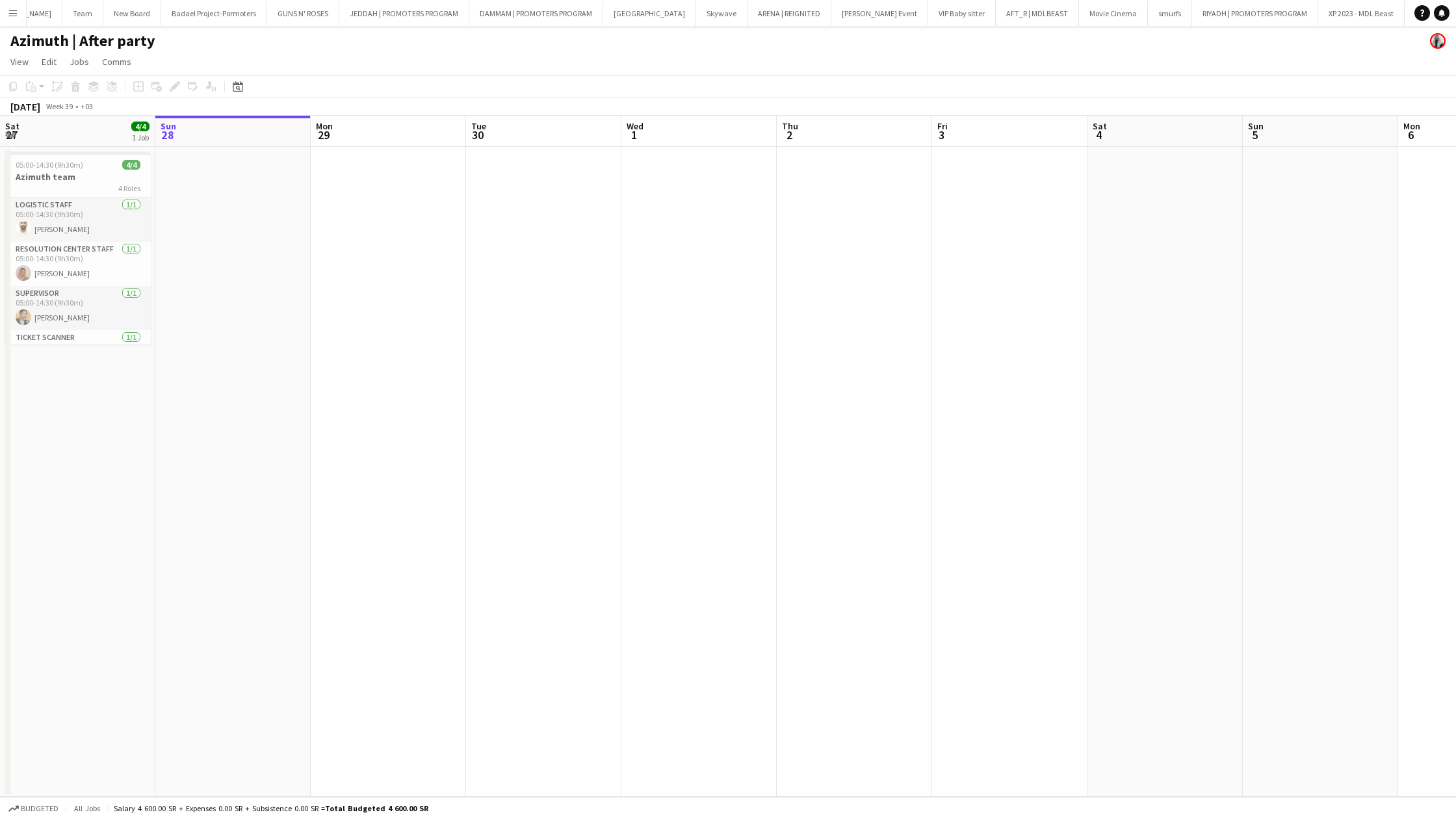
drag, startPoint x: 18, startPoint y: 17, endPoint x: 18, endPoint y: 755, distance: 738.0
click at [18, 17] on button "Menu" at bounding box center [13, 13] width 26 height 26
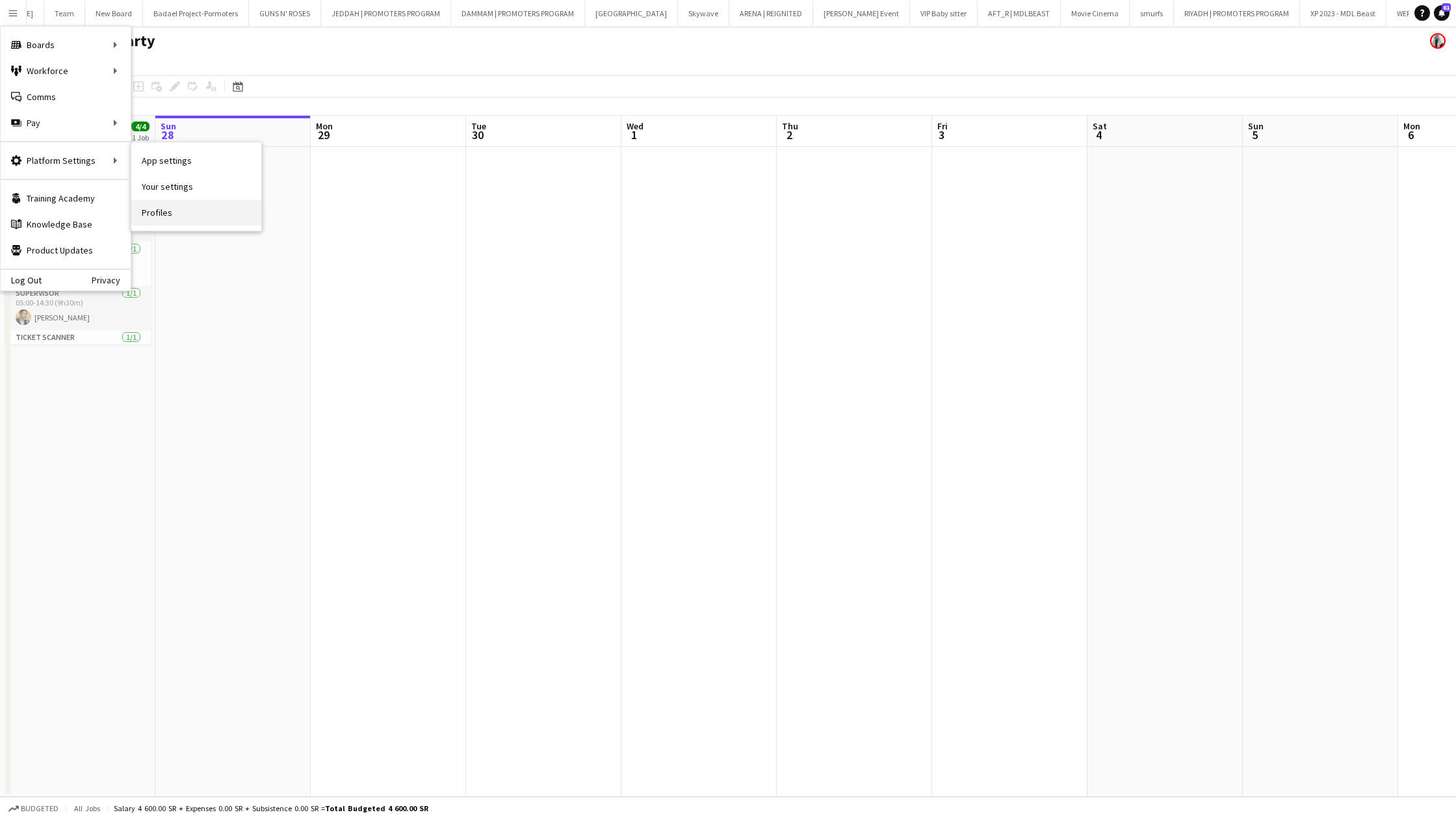
click at [166, 211] on link "Profiles" at bounding box center [196, 213] width 130 height 26
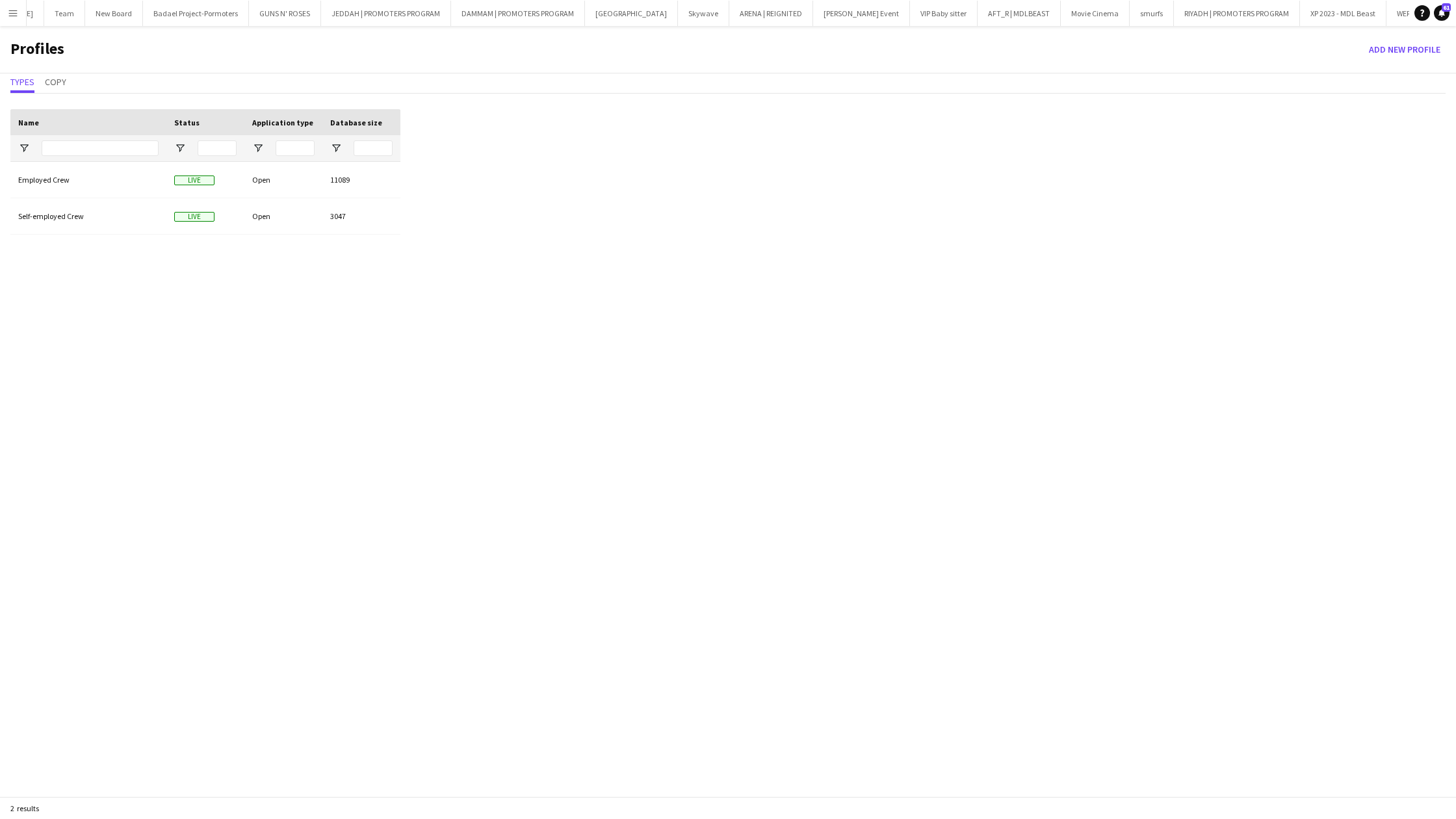
click at [15, 19] on button "Menu" at bounding box center [13, 13] width 26 height 26
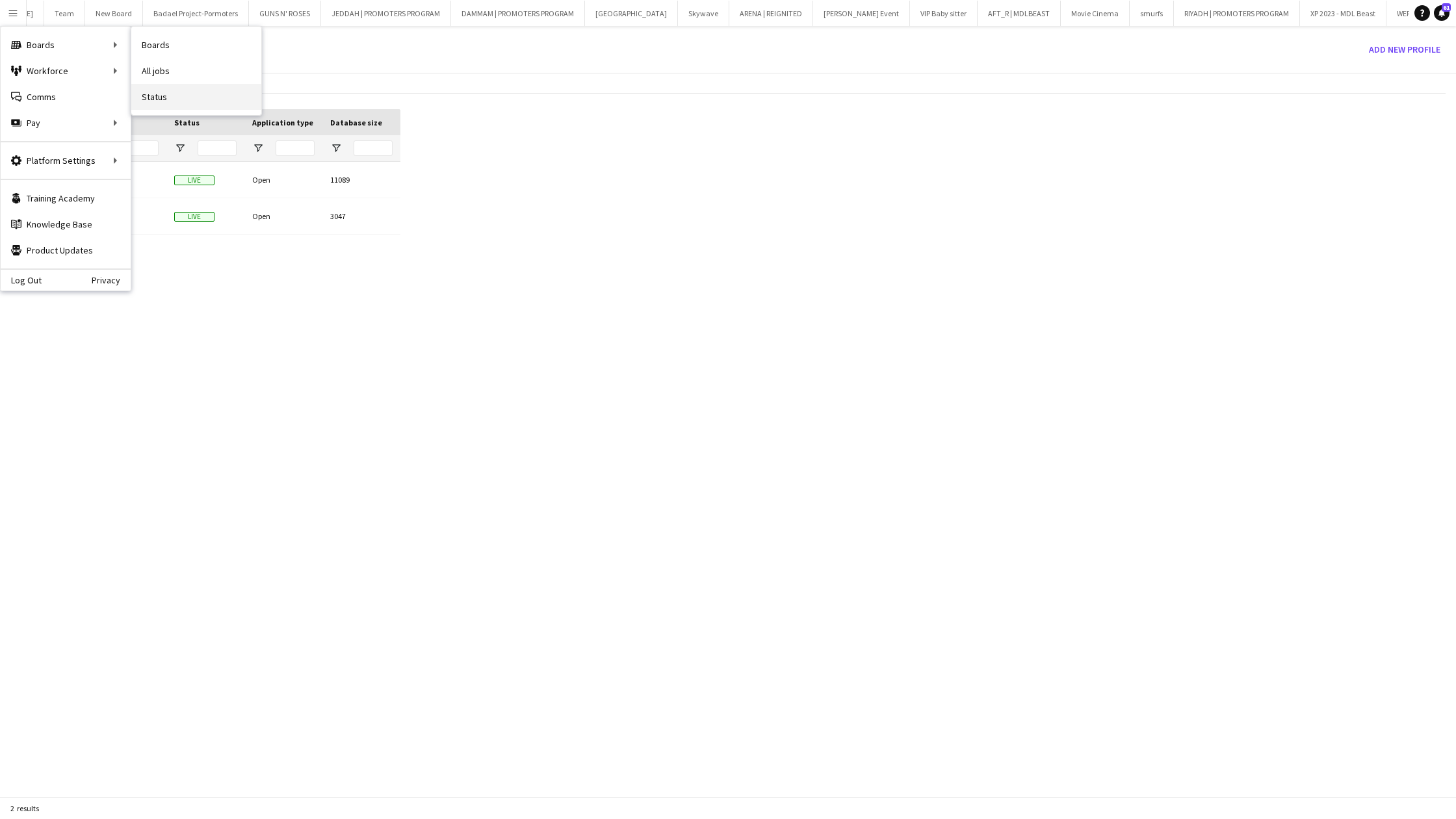
click at [155, 95] on link "Status" at bounding box center [196, 97] width 130 height 26
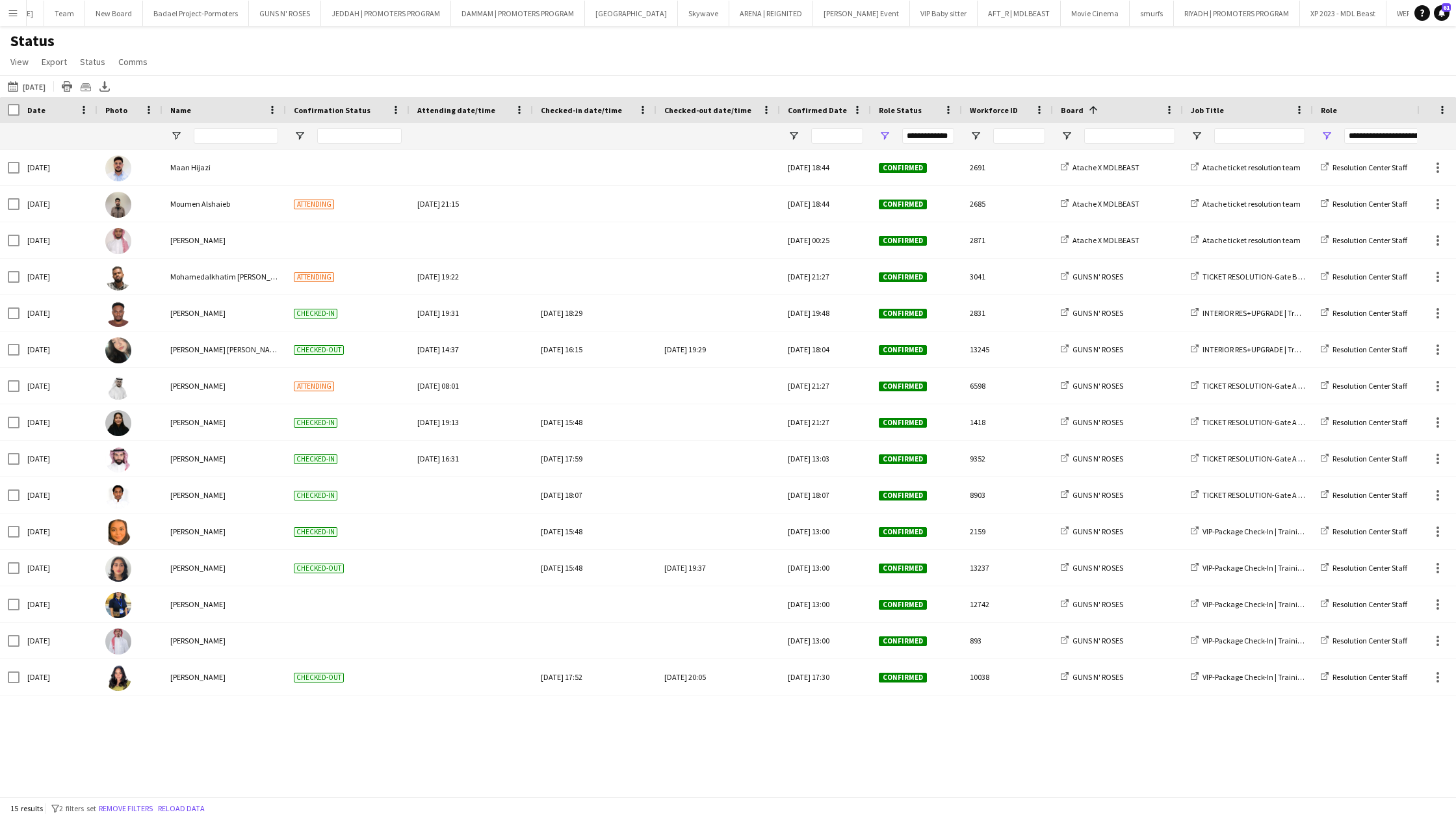
drag, startPoint x: 9, startPoint y: 18, endPoint x: 9, endPoint y: 756, distance: 738.0
click at [9, 18] on app-icon "Menu" at bounding box center [13, 13] width 10 height 10
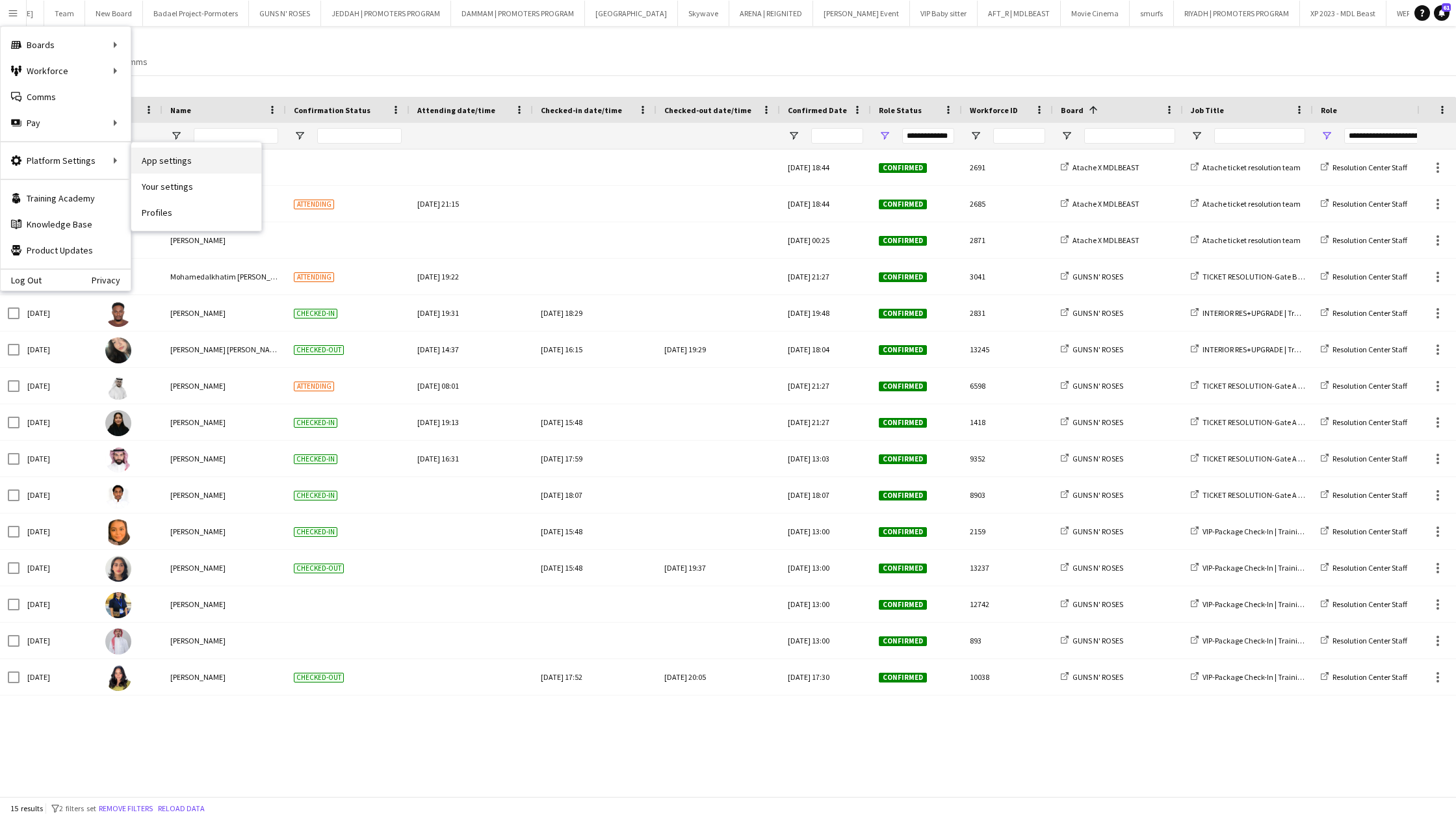
click at [153, 170] on link "App settings" at bounding box center [196, 161] width 130 height 26
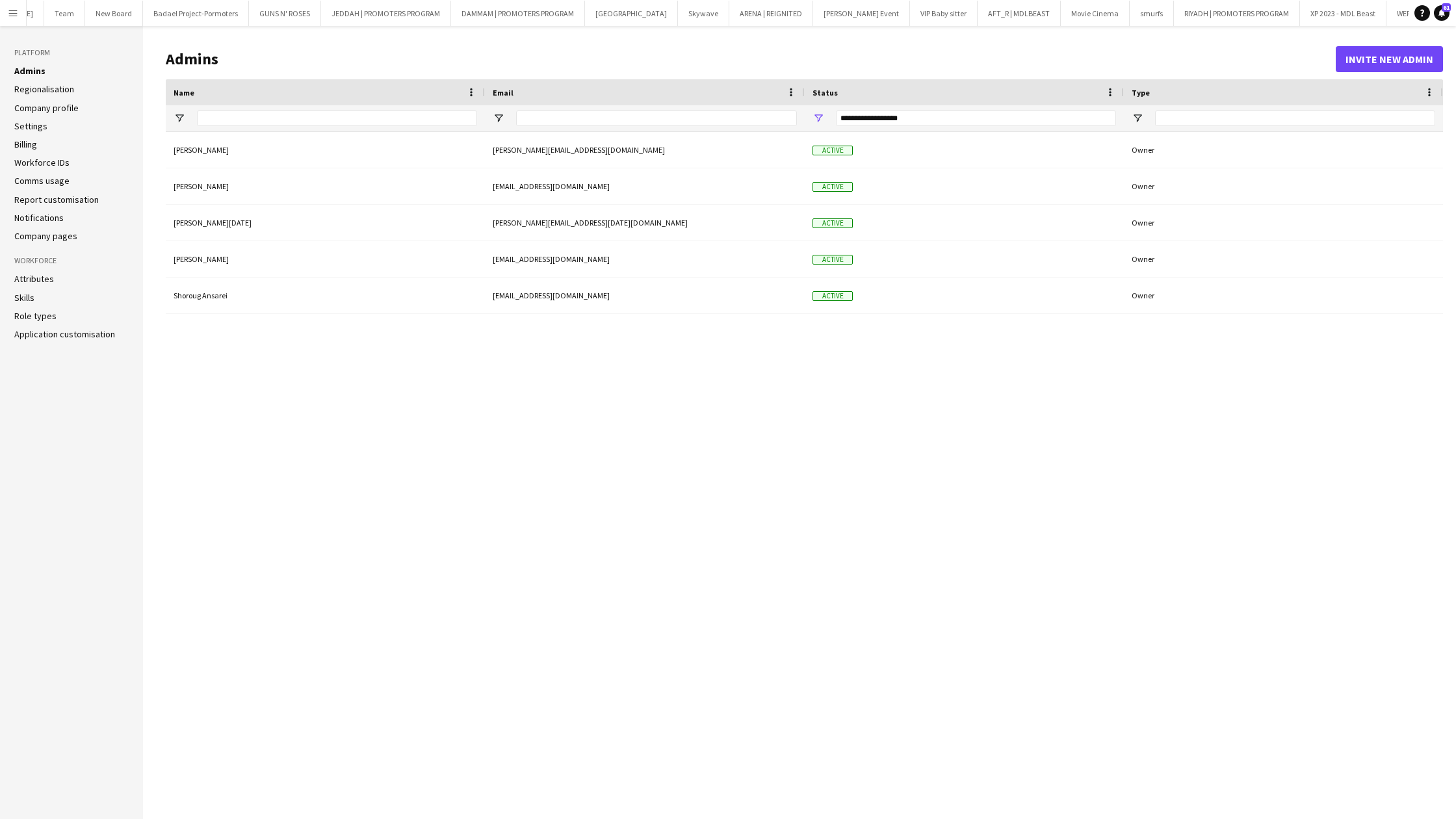
click at [37, 318] on link "Role types" at bounding box center [35, 316] width 42 height 12
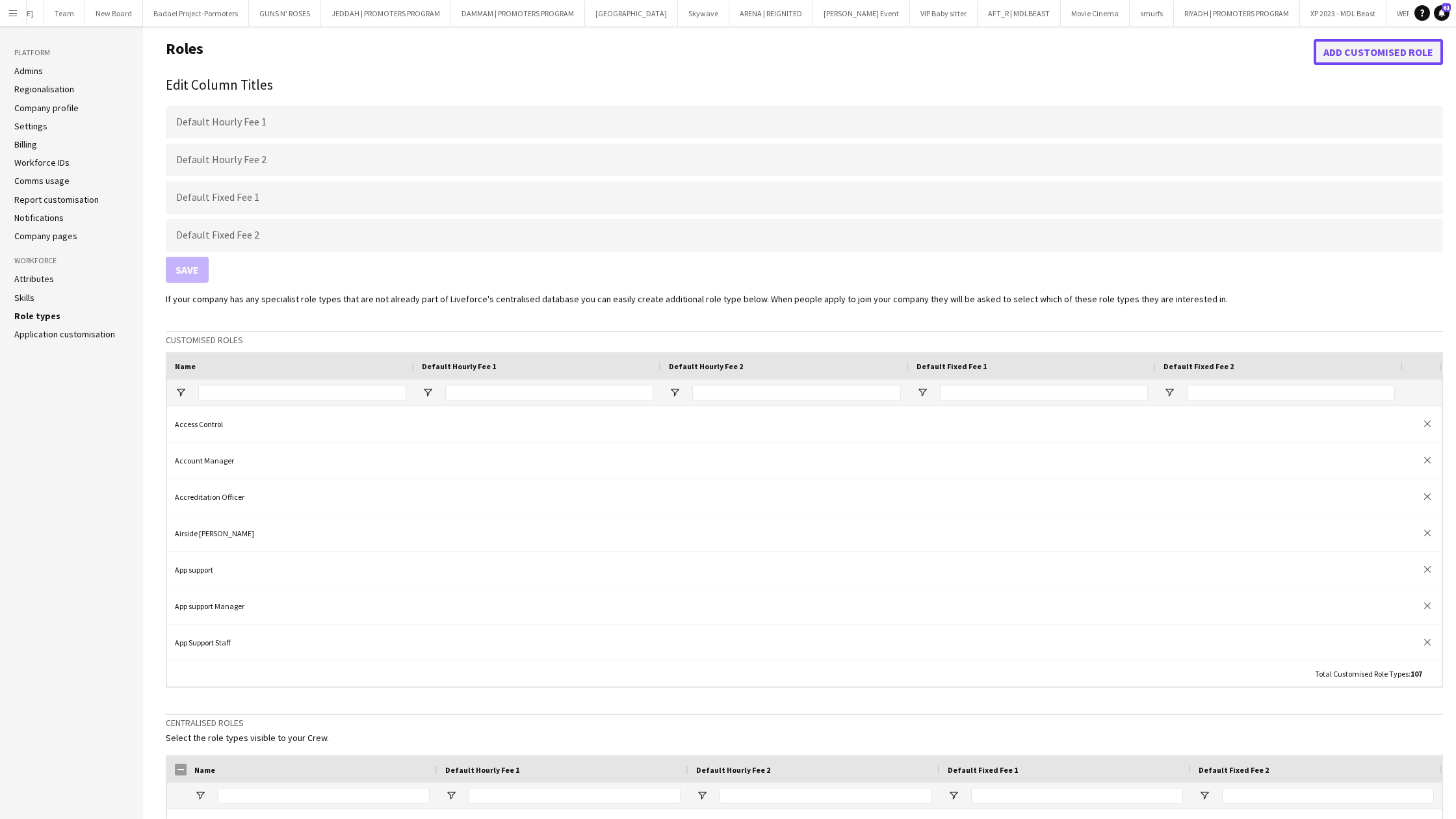
click at [1339, 61] on button "Add customised role" at bounding box center [1378, 52] width 129 height 26
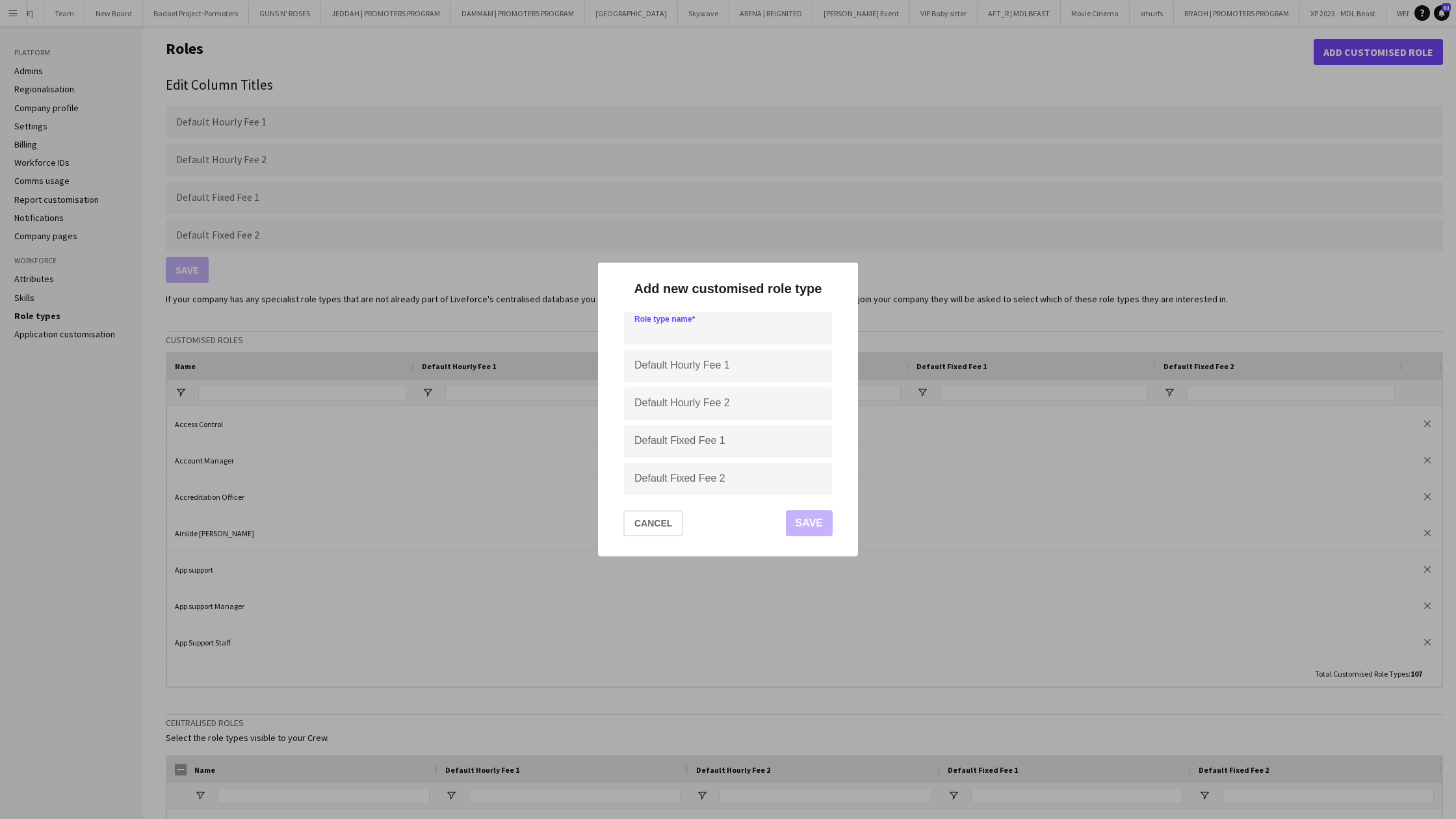
click at [764, 332] on input at bounding box center [728, 328] width 208 height 33
type input "**********"
click at [816, 521] on button "Save" at bounding box center [809, 523] width 47 height 26
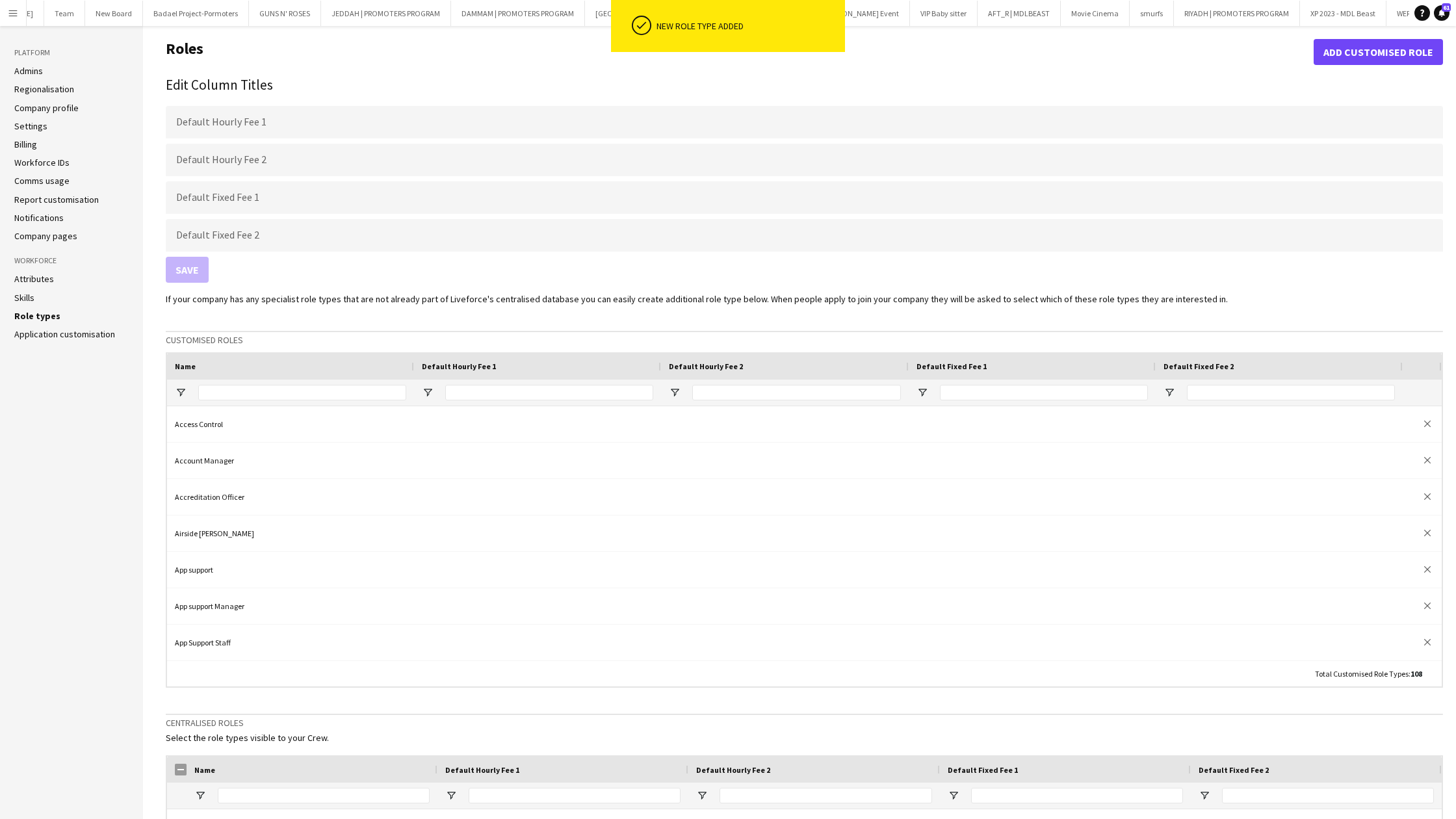
drag, startPoint x: 1345, startPoint y: 15, endPoint x: 1345, endPoint y: 753, distance: 738.0
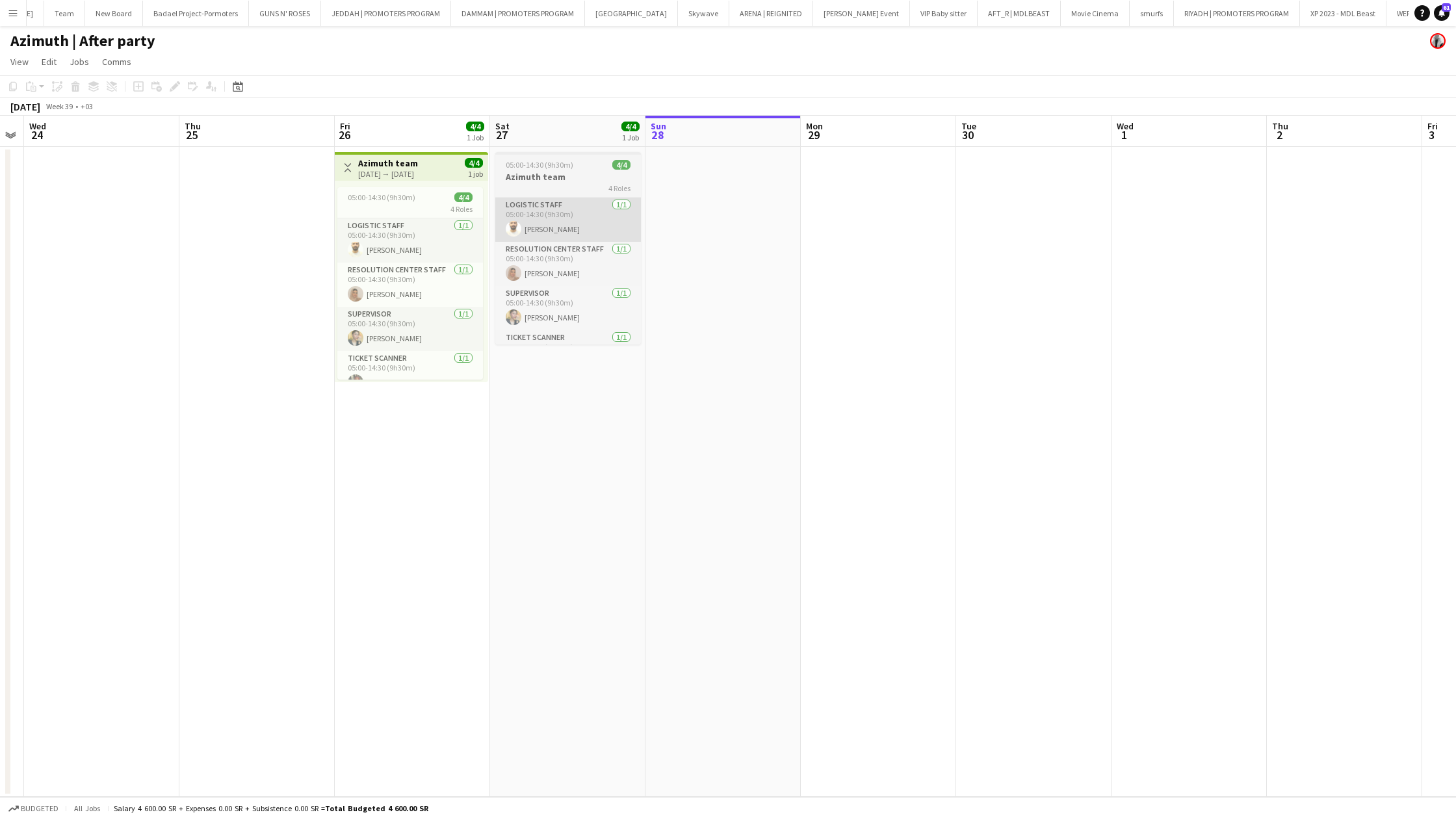
scroll to position [0, 283]
click at [417, 169] on div "[DATE] → [DATE]" at bounding box center [392, 174] width 60 height 10
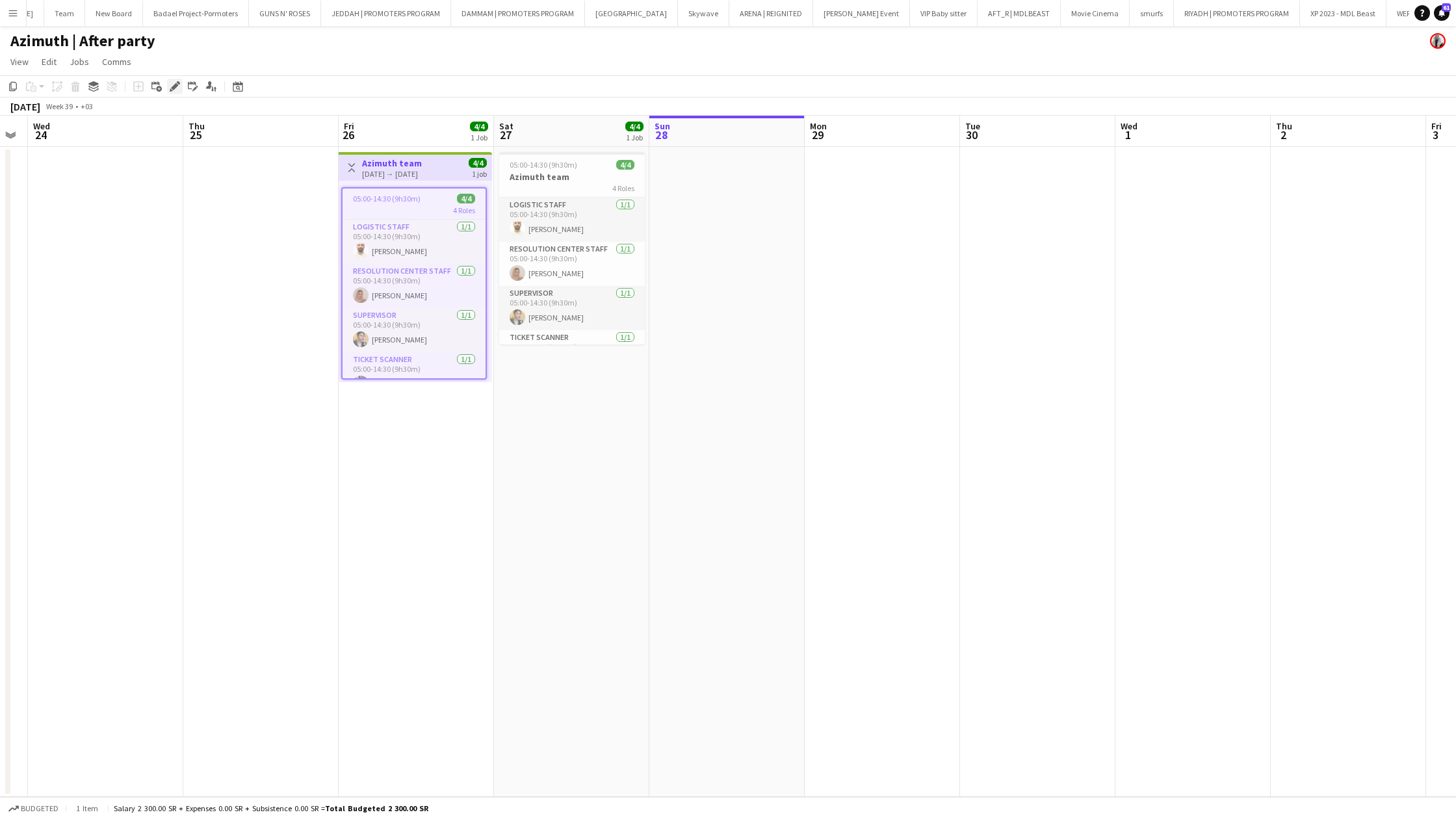
click at [174, 89] on icon at bounding box center [174, 86] width 7 height 7
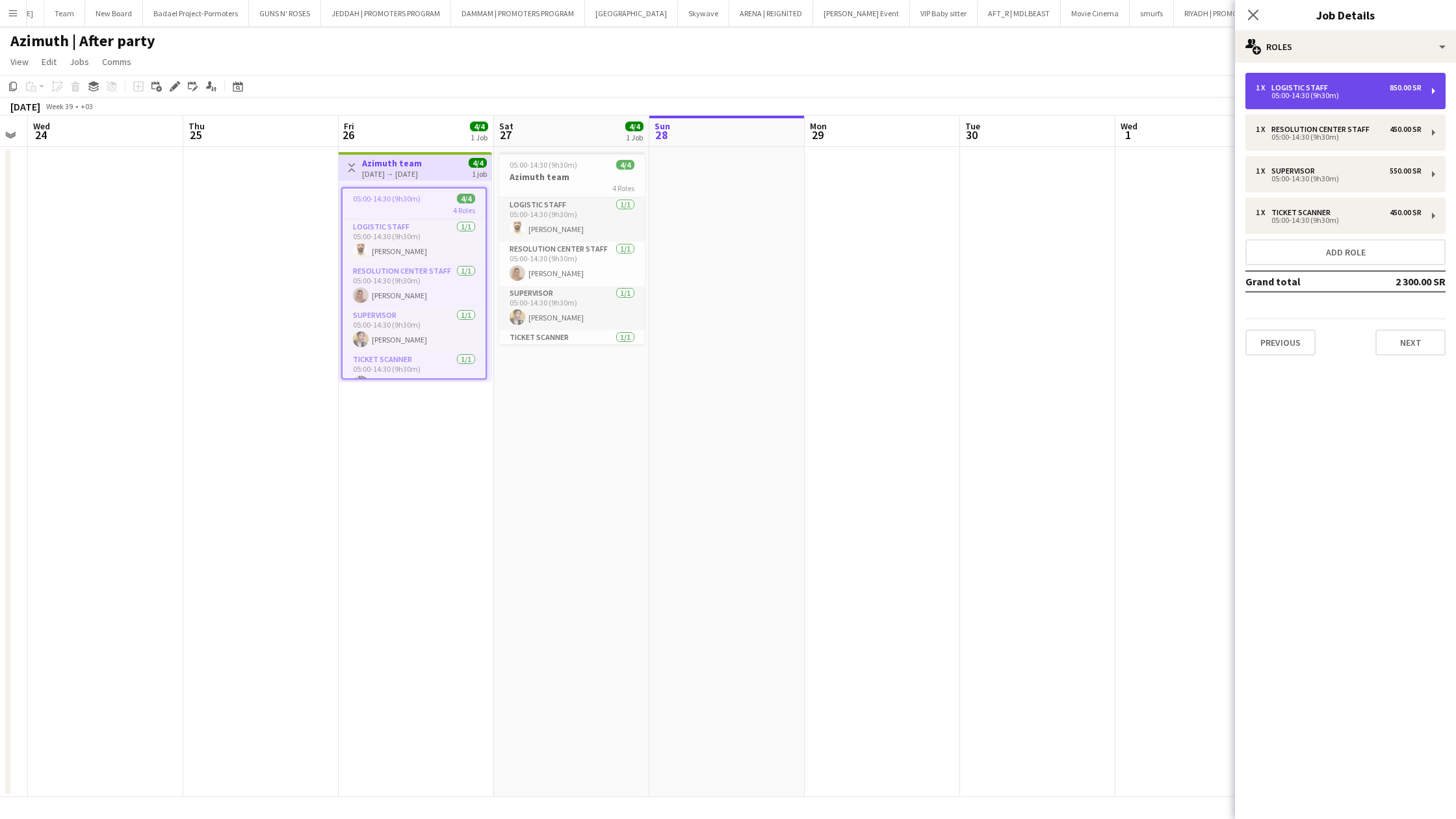
click at [1298, 92] on div "05:00-14:30 (9h30m)" at bounding box center [1339, 95] width 166 height 7
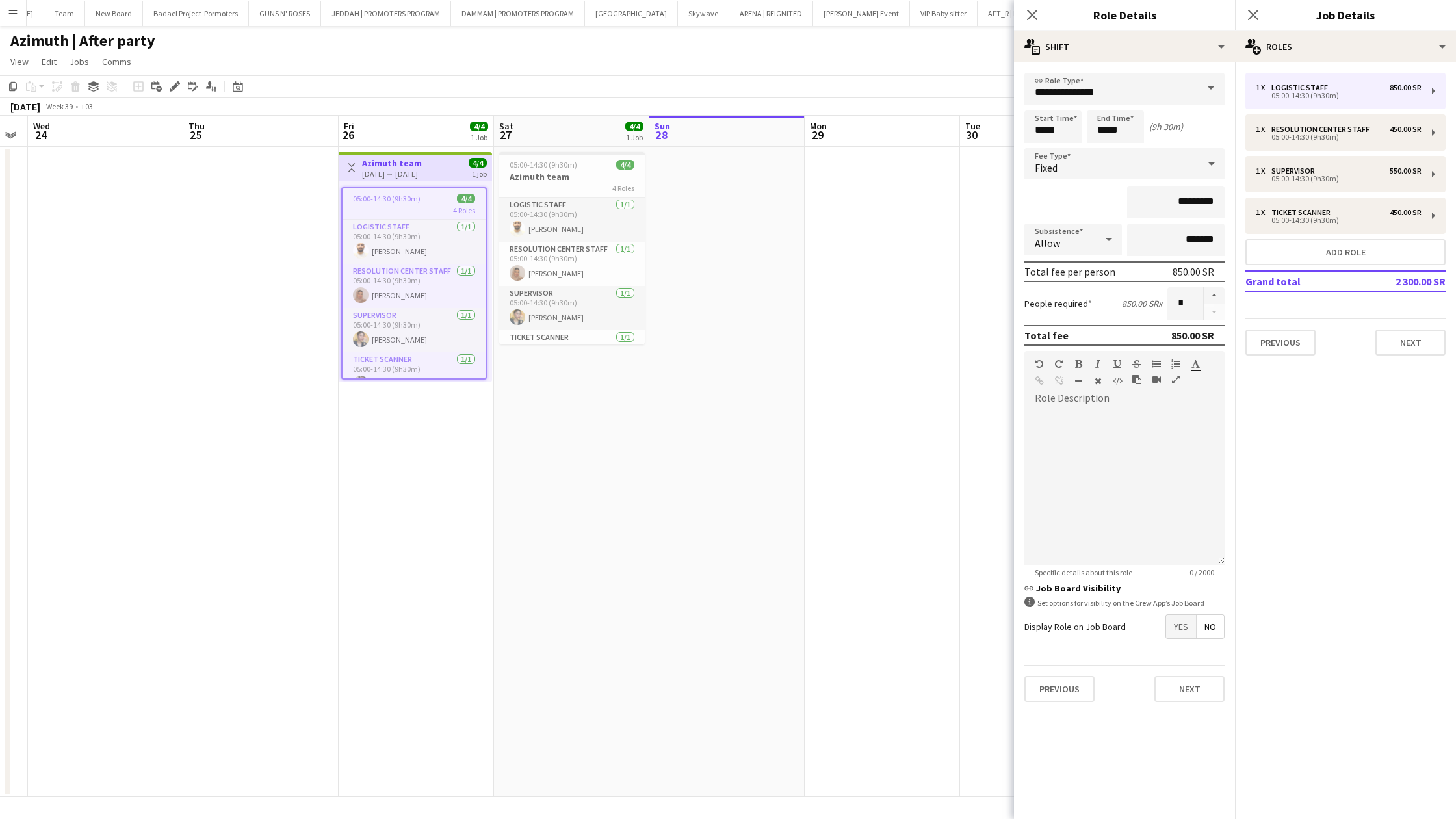
click at [1209, 87] on span at bounding box center [1211, 89] width 27 height 31
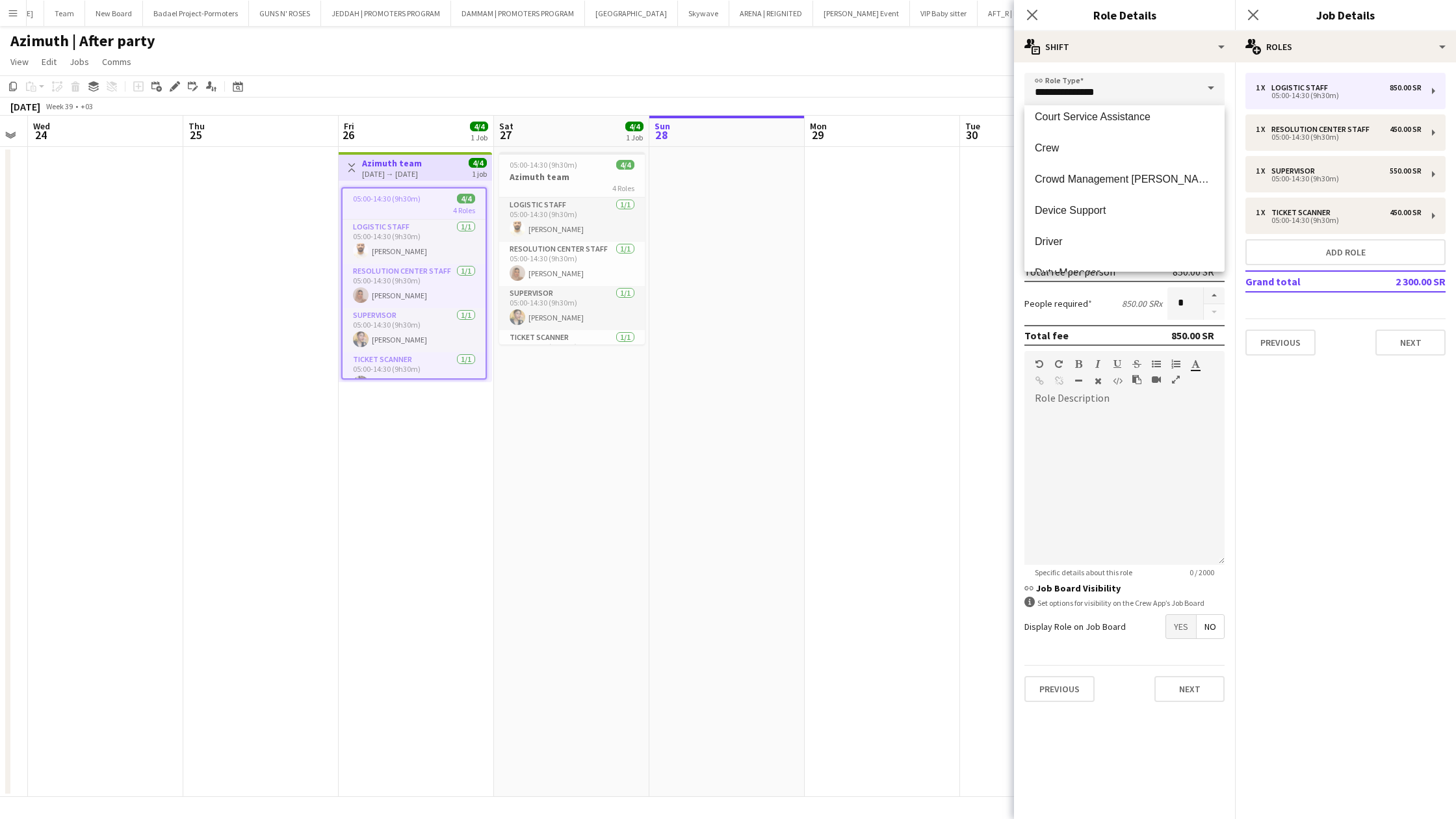
scroll to position [507, 0]
click at [1115, 213] on span "Device Support" at bounding box center [1124, 211] width 179 height 12
type input "**********"
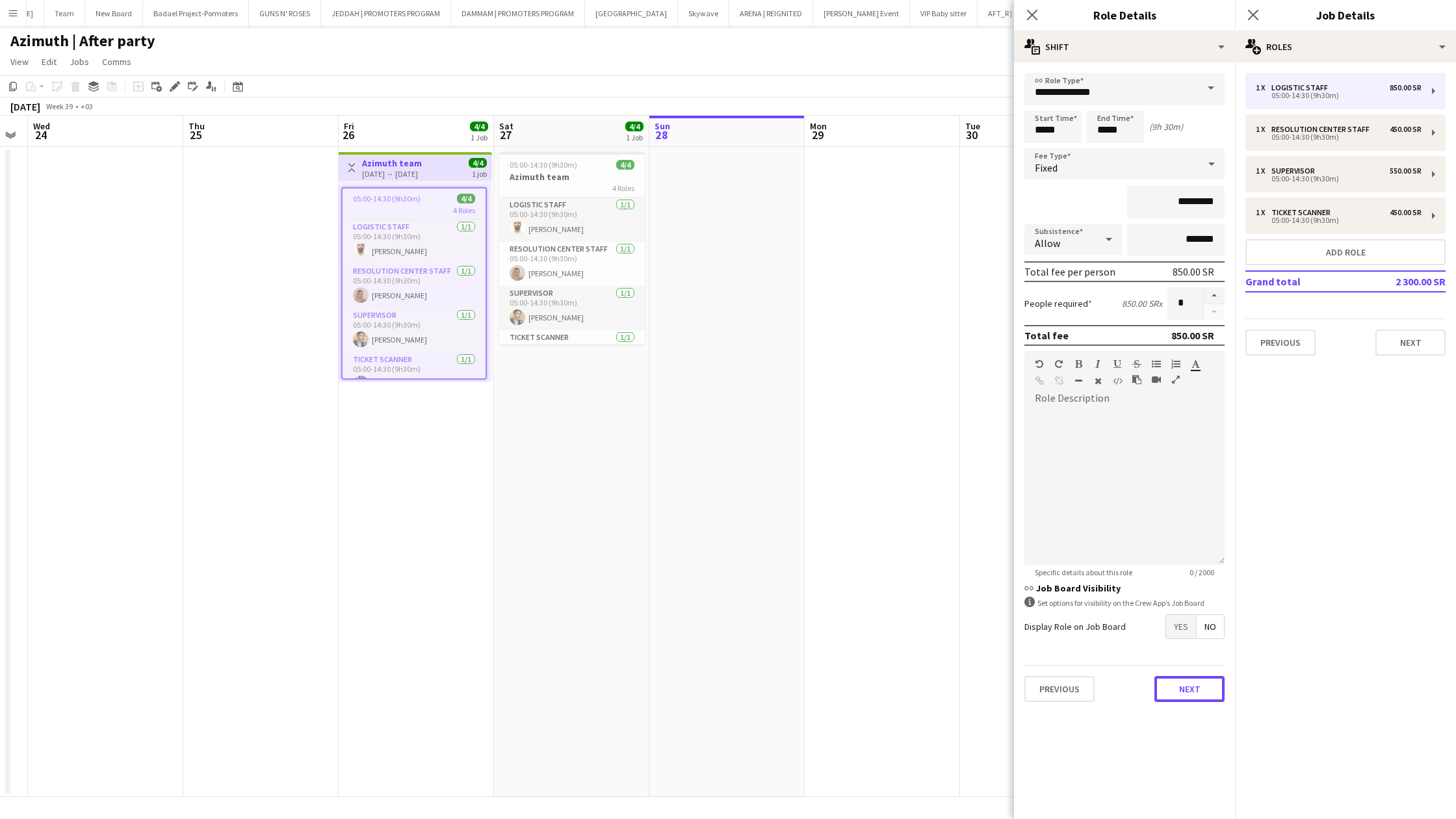
click at [1189, 681] on button "Next" at bounding box center [1190, 689] width 70 height 26
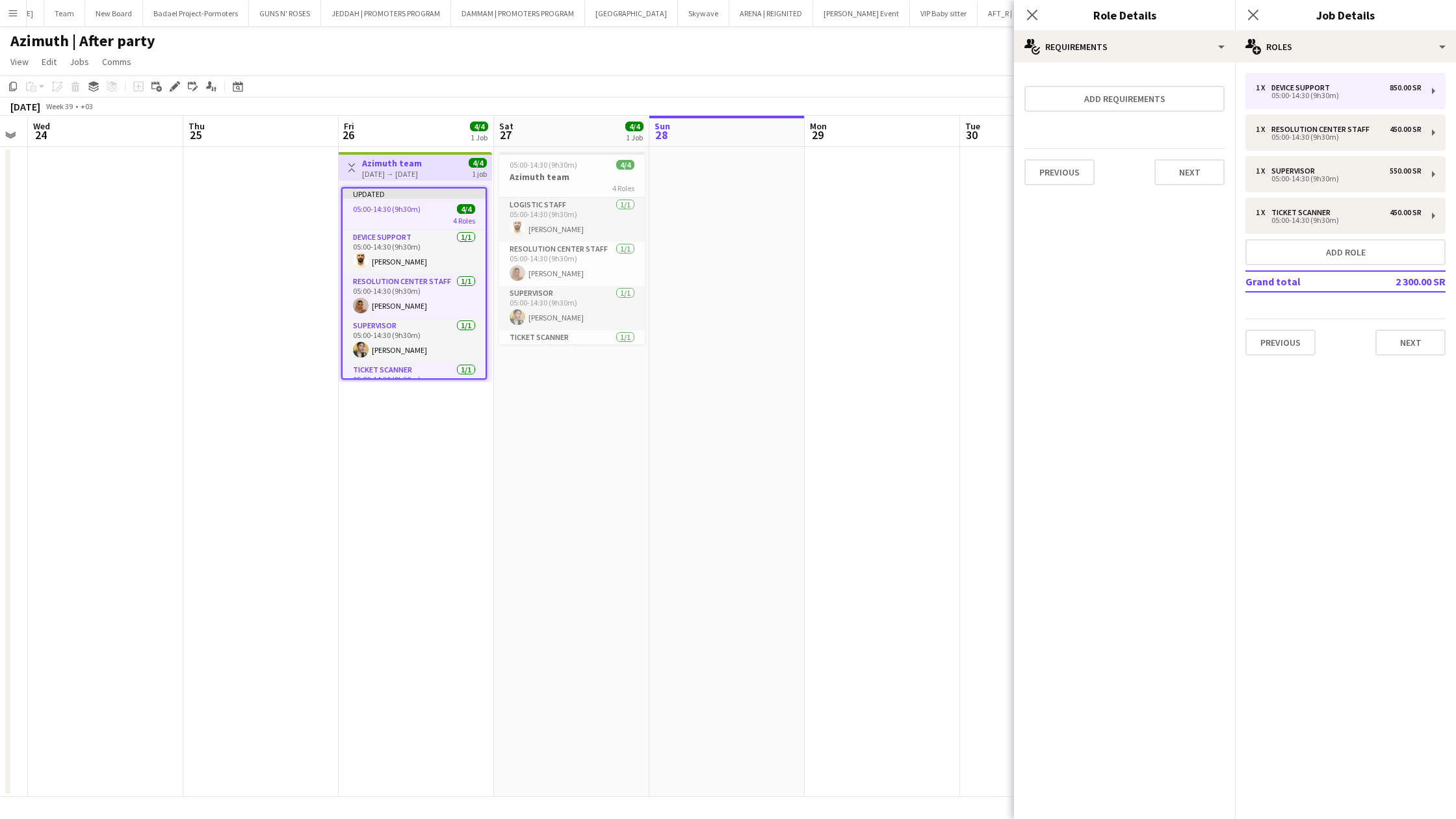
drag, startPoint x: 1249, startPoint y: 18, endPoint x: 1249, endPoint y: 756, distance: 738.0
click at [1249, 18] on icon at bounding box center [1253, 15] width 10 height 10
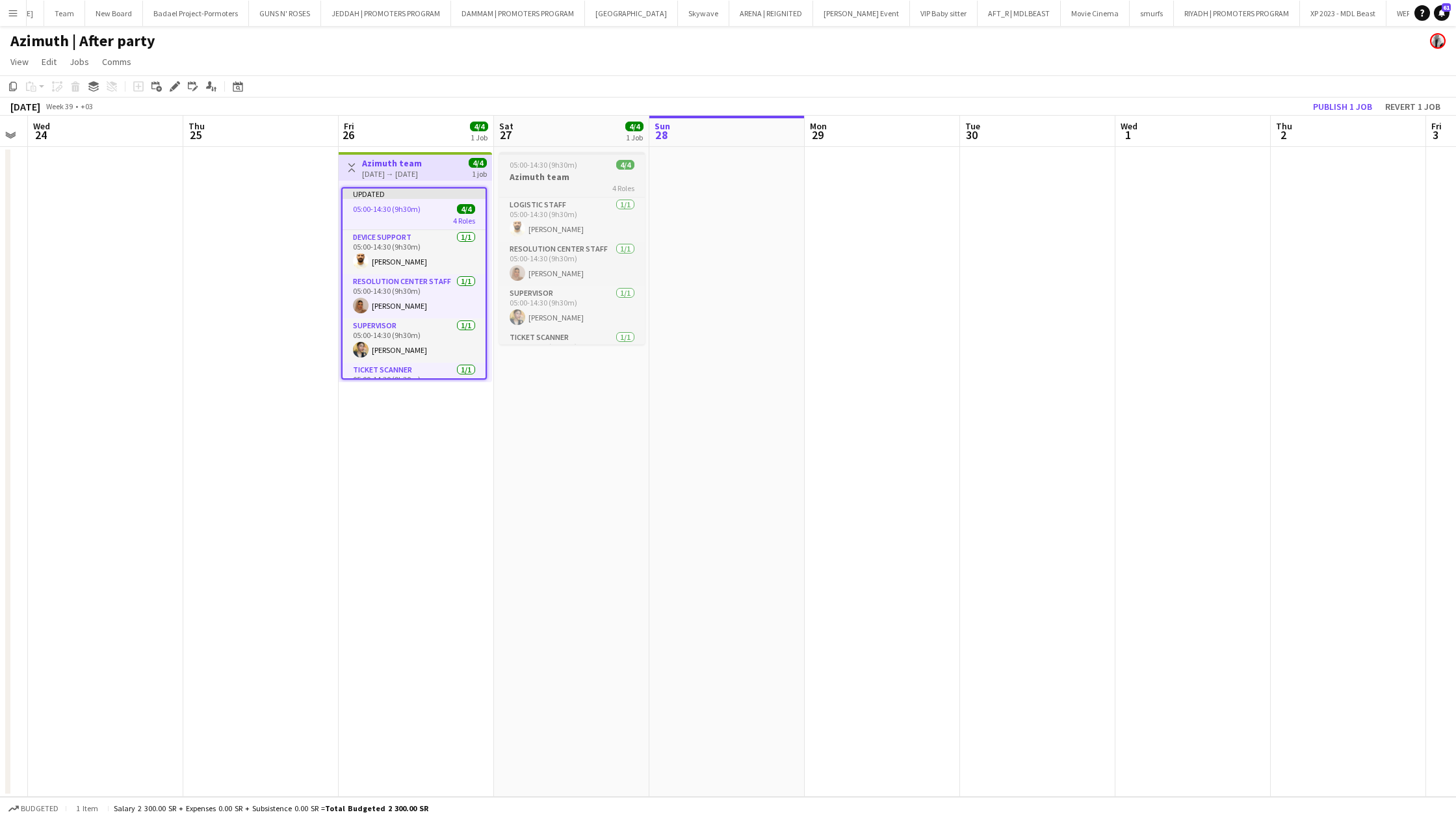
click at [568, 180] on h3 "Azimuth team" at bounding box center [572, 177] width 146 height 12
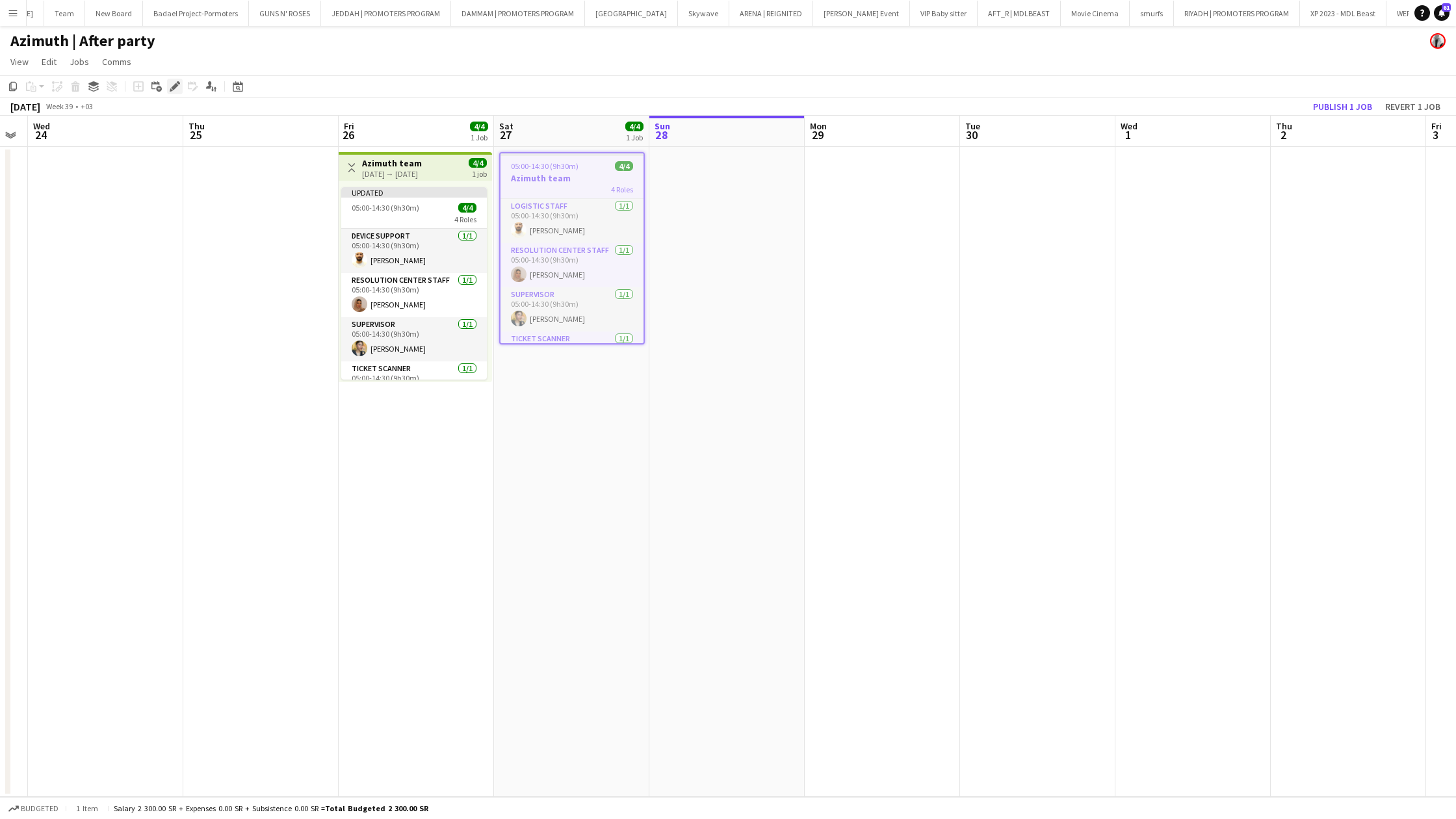
click at [174, 81] on icon "Edit" at bounding box center [175, 86] width 10 height 10
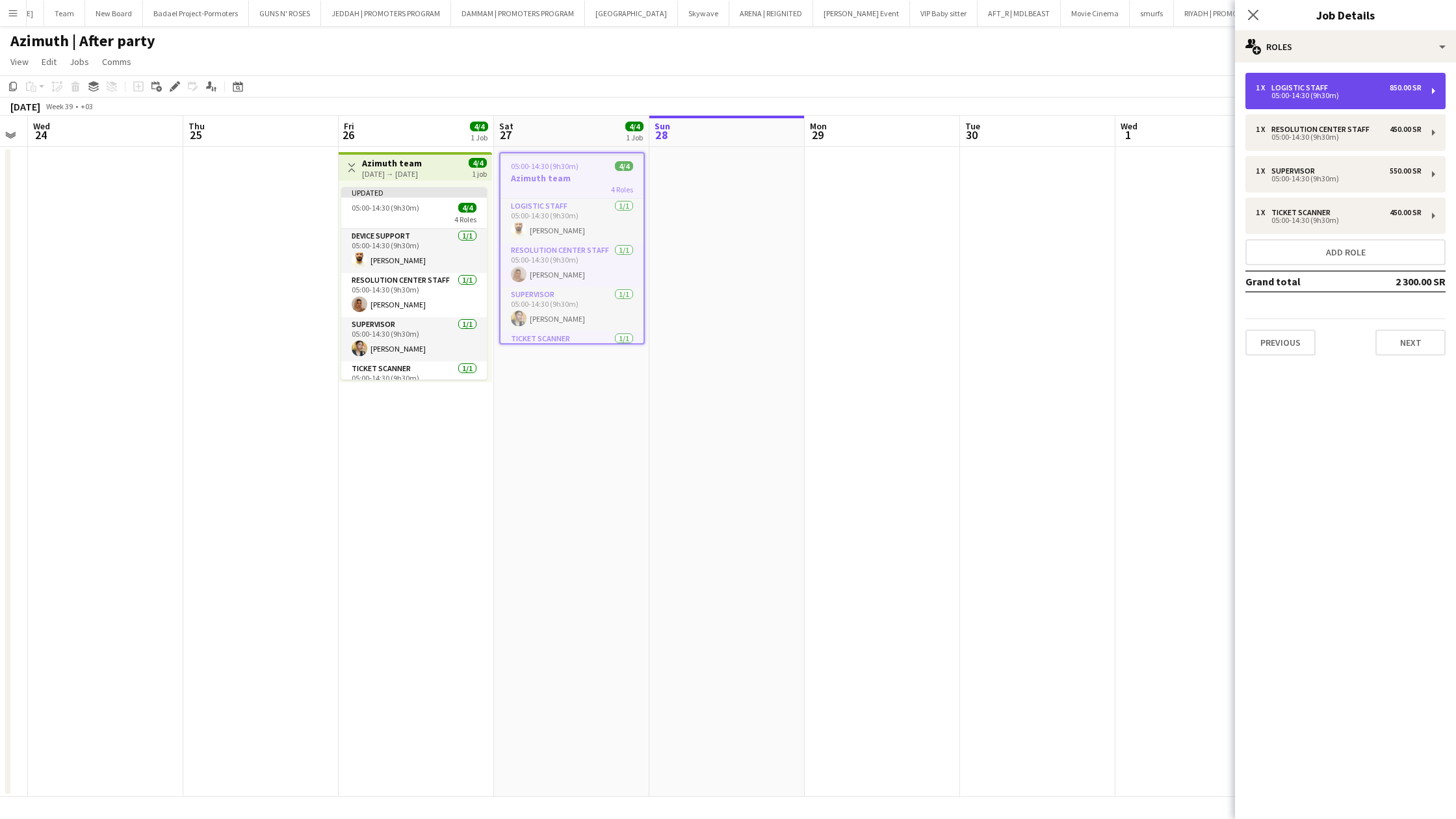
click at [1324, 92] on div "05:00-14:30 (9h30m)" at bounding box center [1339, 95] width 166 height 7
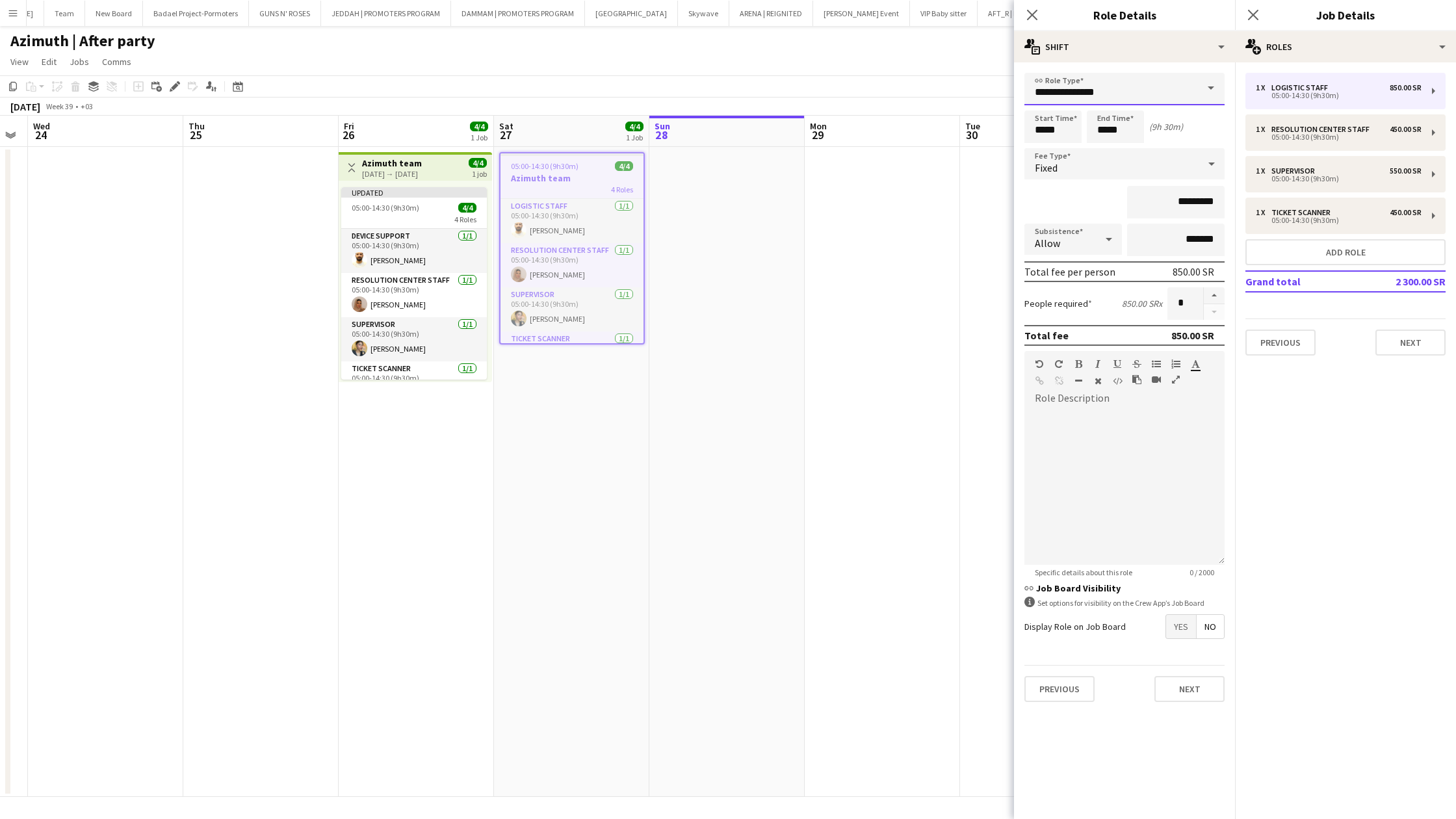
click at [1177, 92] on input "**********" at bounding box center [1124, 89] width 200 height 33
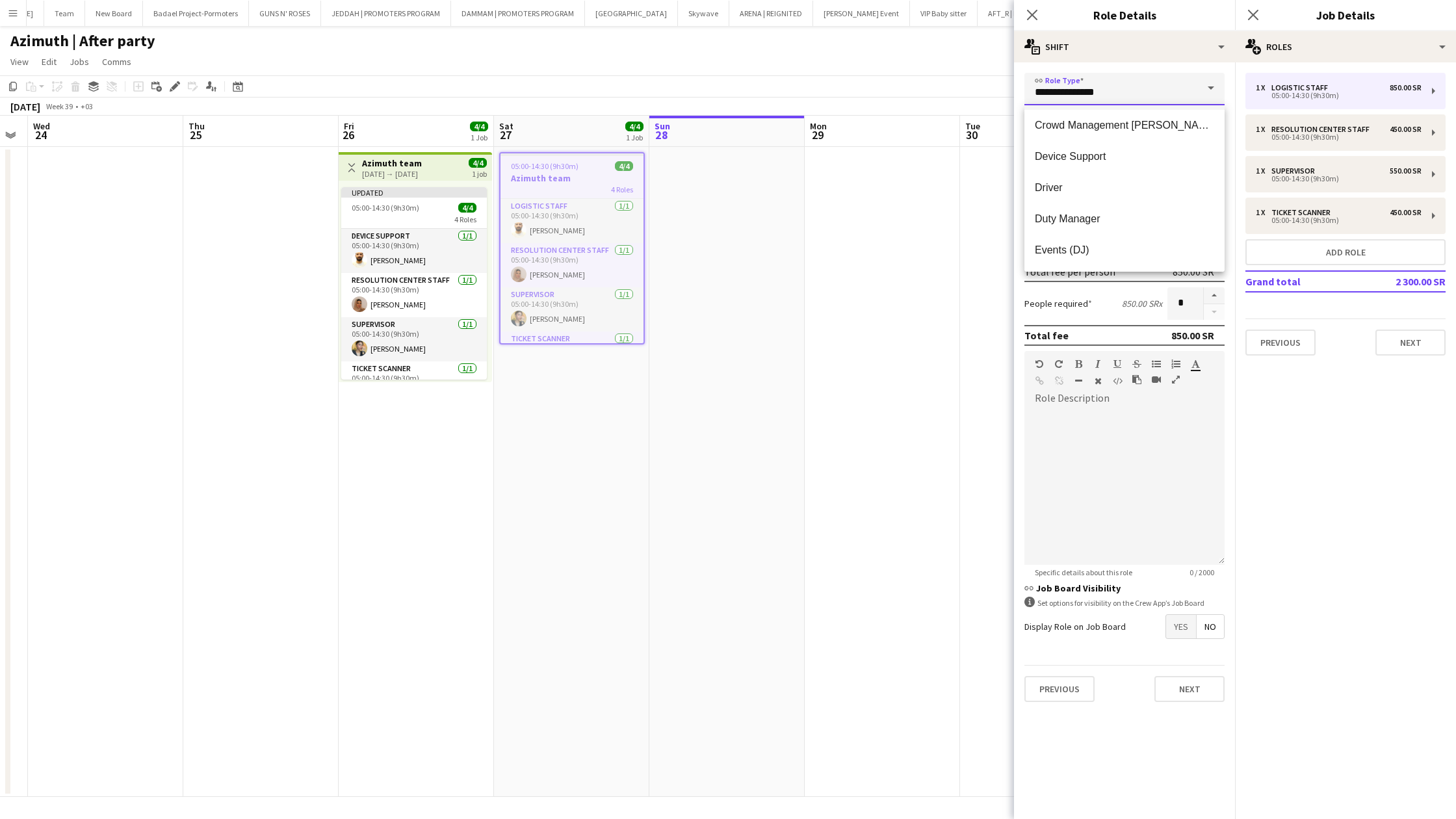
scroll to position [570, 0]
click at [1096, 157] on mat-option "Device Support" at bounding box center [1124, 148] width 200 height 31
type input "**********"
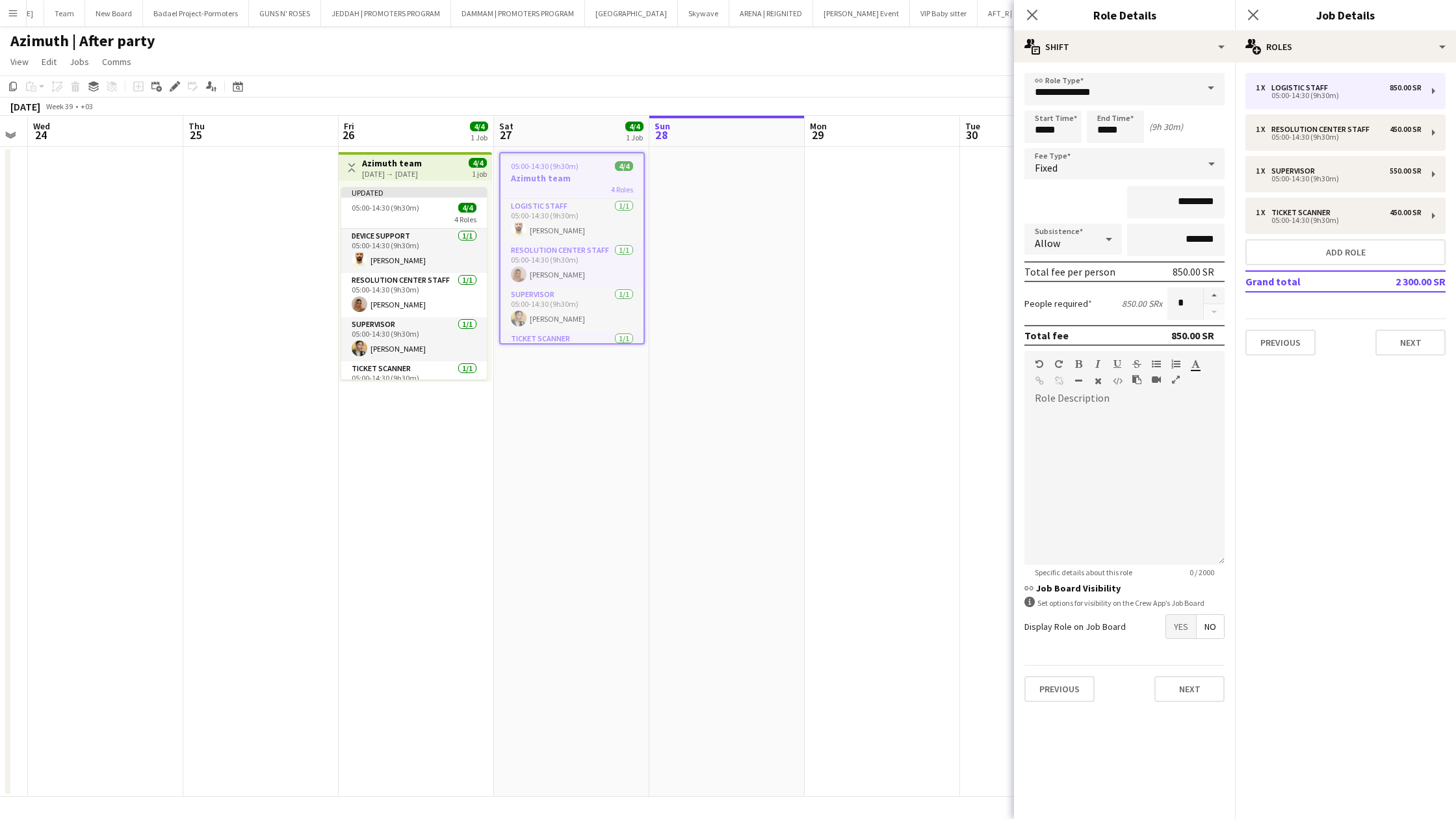
drag, startPoint x: 1036, startPoint y: 14, endPoint x: 1036, endPoint y: 752, distance: 738.0
click at [1036, 14] on icon "Close pop-in" at bounding box center [1032, 15] width 10 height 10
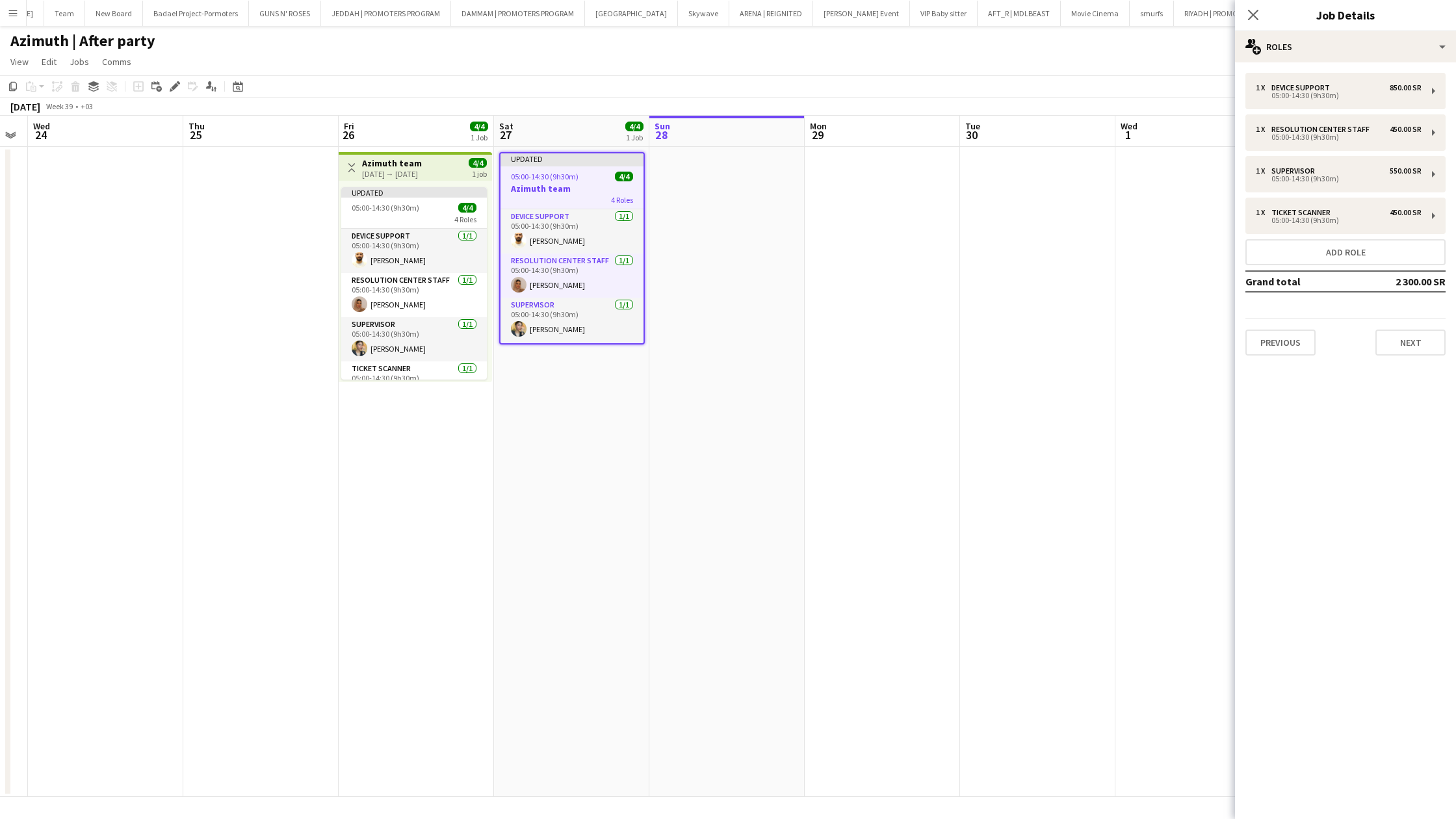
drag, startPoint x: 1247, startPoint y: 18, endPoint x: 1247, endPoint y: 756, distance: 738.0
click at [1247, 18] on app-icon "Close pop-in" at bounding box center [1253, 15] width 16 height 16
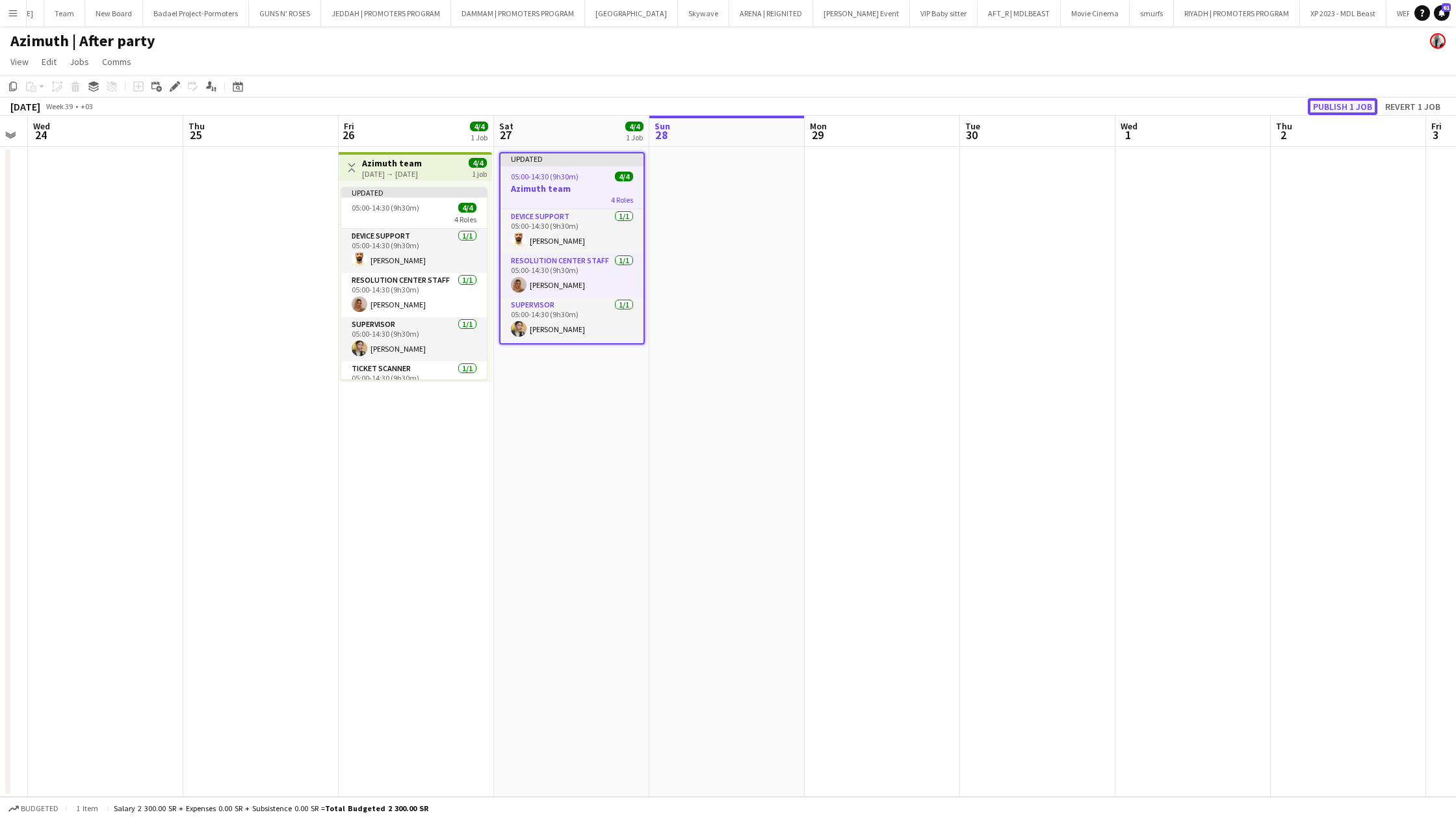
click at [1326, 104] on button "Publish 1 job" at bounding box center [1342, 106] width 70 height 17
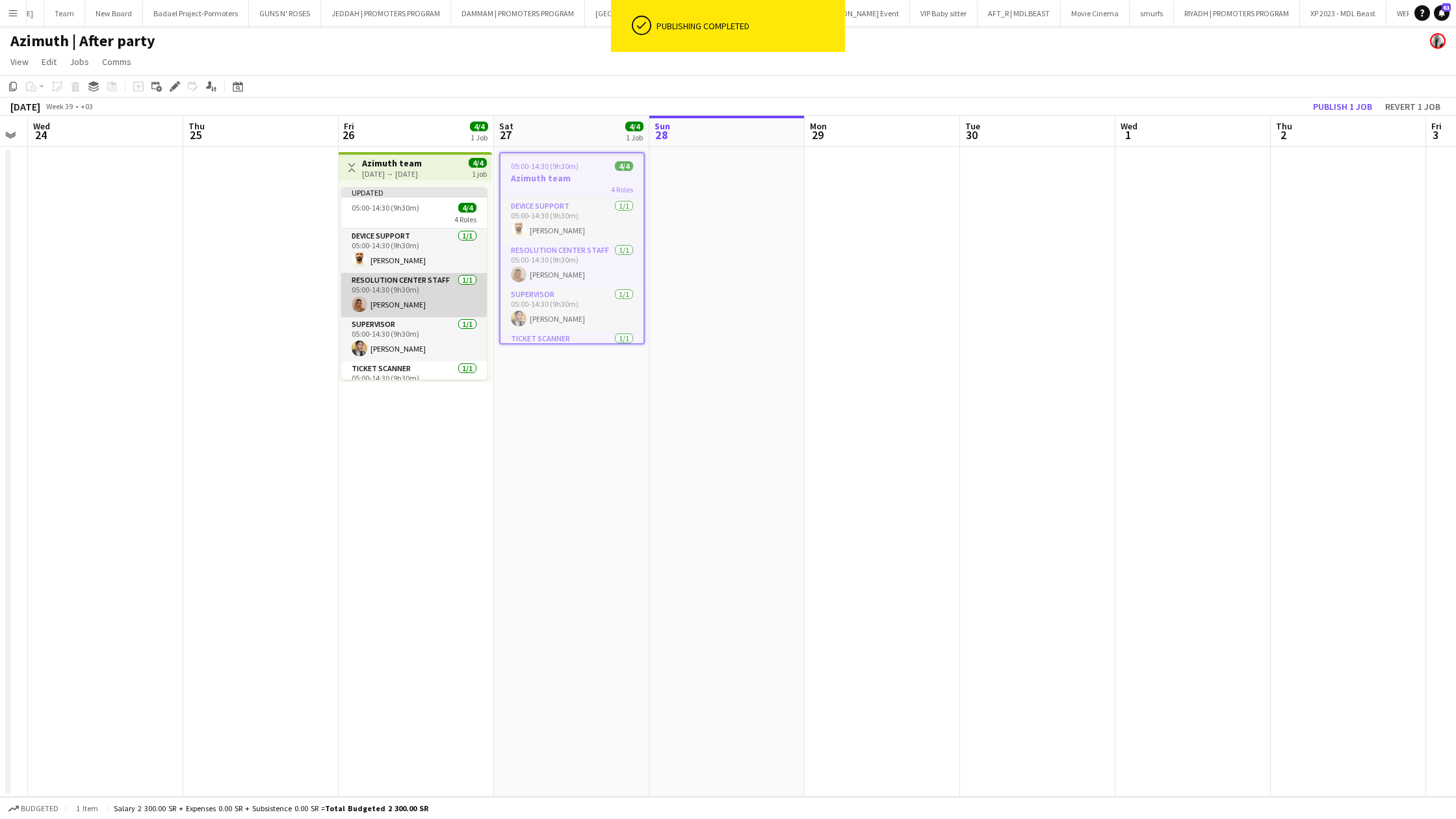
scroll to position [26, 0]
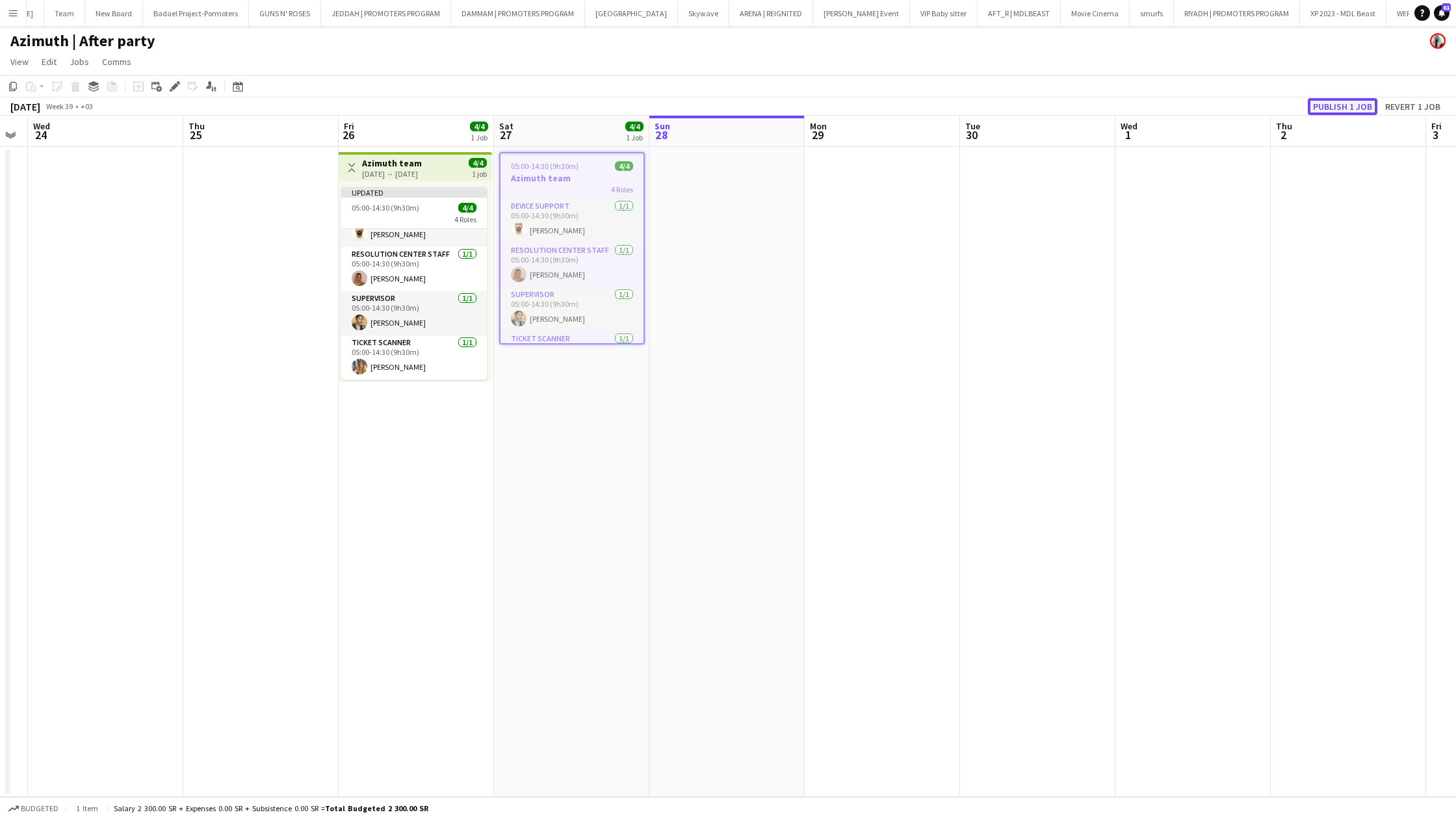
click at [1361, 108] on button "Publish 1 job" at bounding box center [1342, 106] width 70 height 17
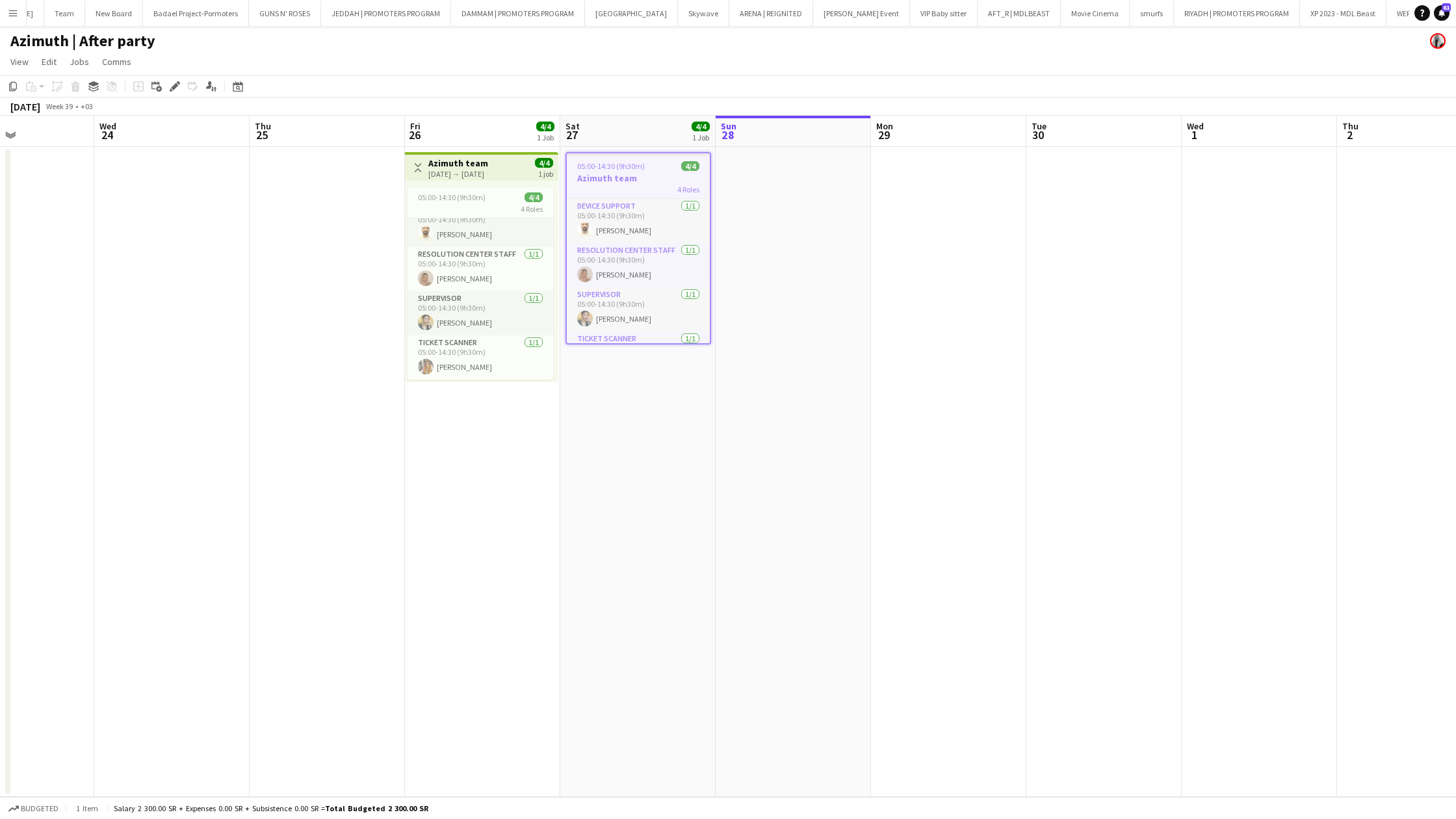
scroll to position [0, 358]
